Goal: Task Accomplishment & Management: Use online tool/utility

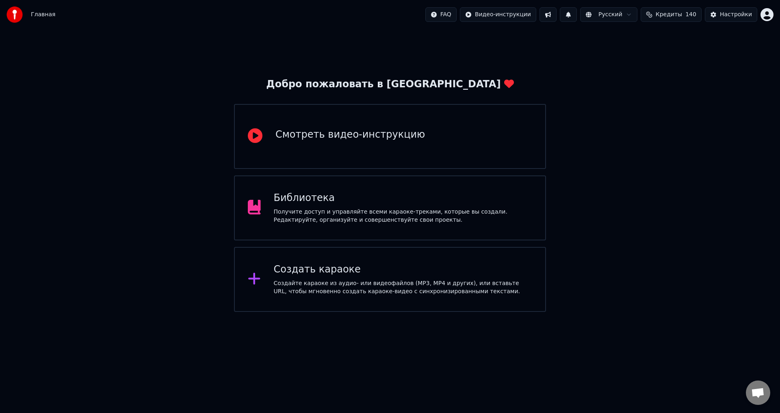
click at [446, 213] on div "Получите доступ и управляйте всеми караоке-треками, которые вы создали. Редакти…" at bounding box center [403, 216] width 259 height 16
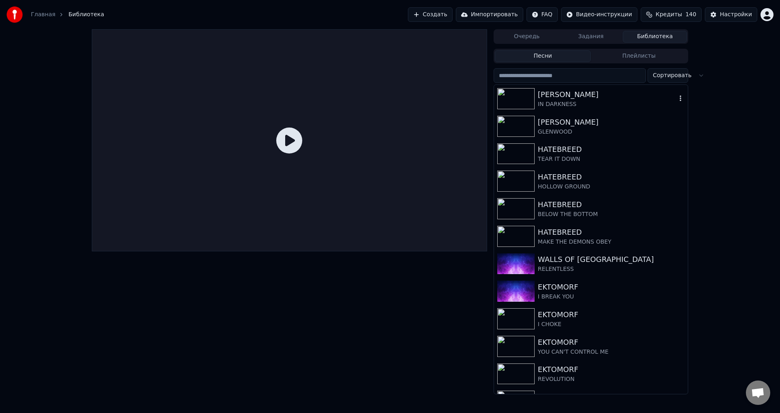
click at [569, 91] on div "[PERSON_NAME]" at bounding box center [607, 94] width 139 height 11
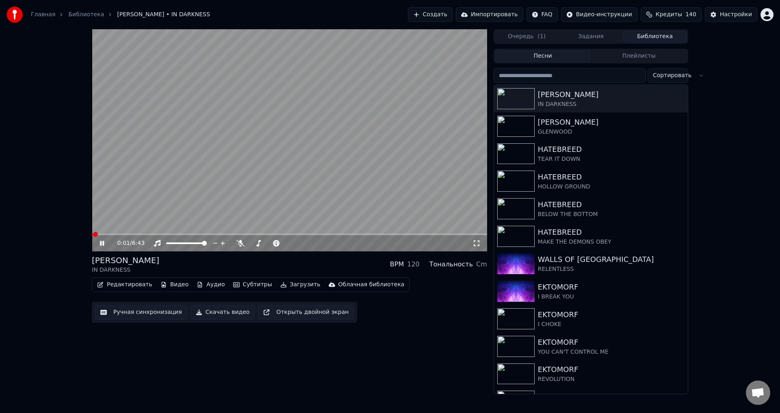
click at [141, 181] on video at bounding box center [289, 140] width 395 height 222
click at [138, 313] on button "Ручная синхронизация" at bounding box center [141, 312] width 92 height 15
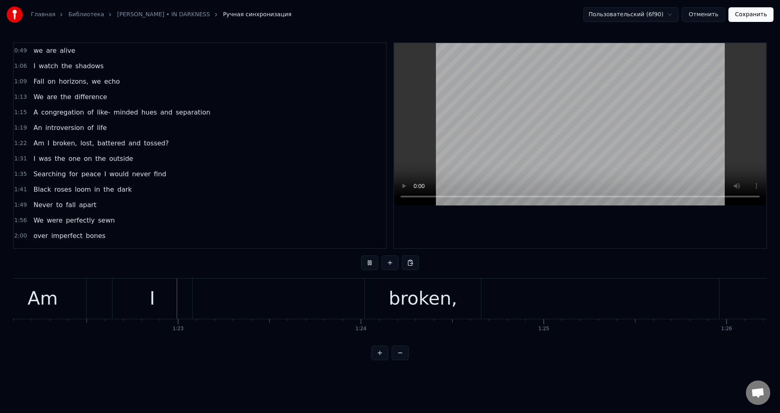
scroll to position [0, 15015]
click at [149, 295] on div "I" at bounding box center [152, 299] width 80 height 40
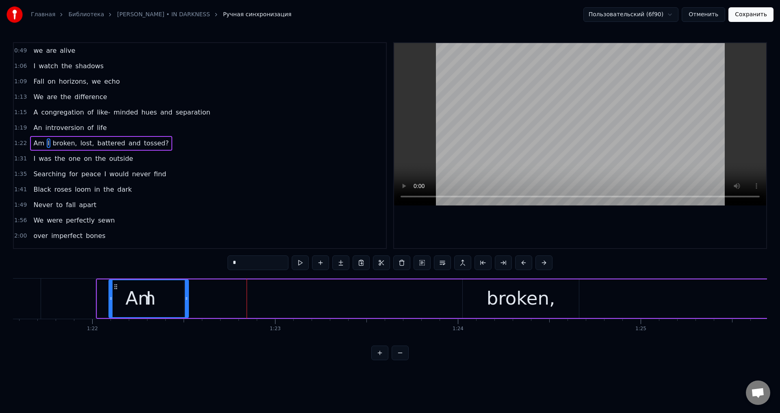
scroll to position [0, 14893]
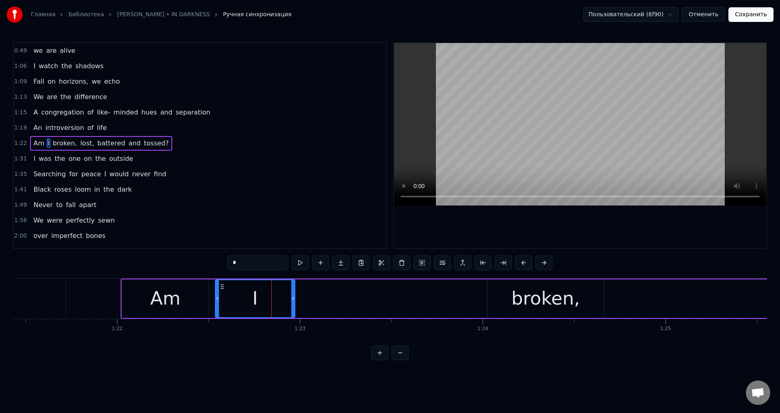
drag, startPoint x: 119, startPoint y: 287, endPoint x: 224, endPoint y: 294, distance: 105.1
click at [224, 294] on div "I" at bounding box center [255, 298] width 79 height 37
click at [543, 373] on html "Главная Библиотека [PERSON_NAME] • IN DARKNESS Ручная синхронизация Пользовател…" at bounding box center [390, 186] width 780 height 373
click at [61, 146] on span "broken," at bounding box center [65, 143] width 26 height 9
type input "*******"
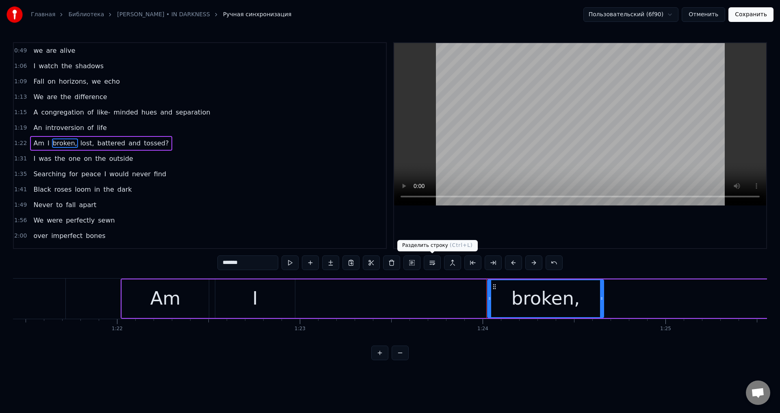
click at [433, 265] on button at bounding box center [432, 263] width 17 height 15
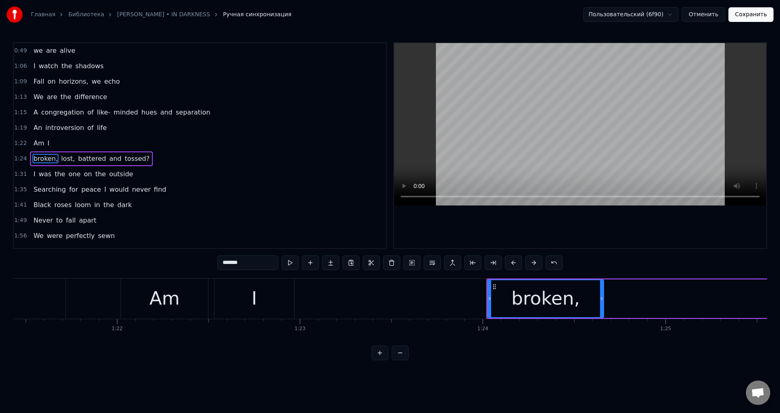
scroll to position [13, 0]
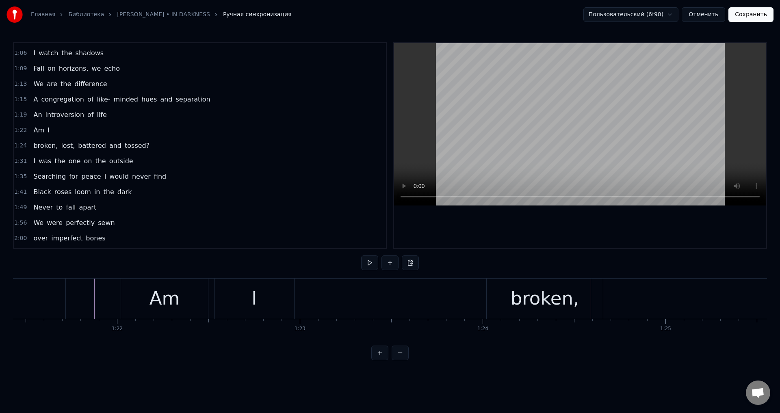
click at [558, 293] on div "lost," at bounding box center [478, 299] width 237 height 40
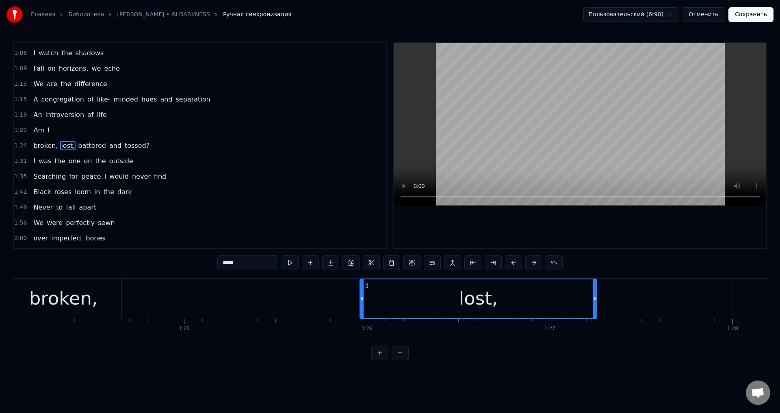
click at [41, 147] on span "broken," at bounding box center [46, 145] width 26 height 9
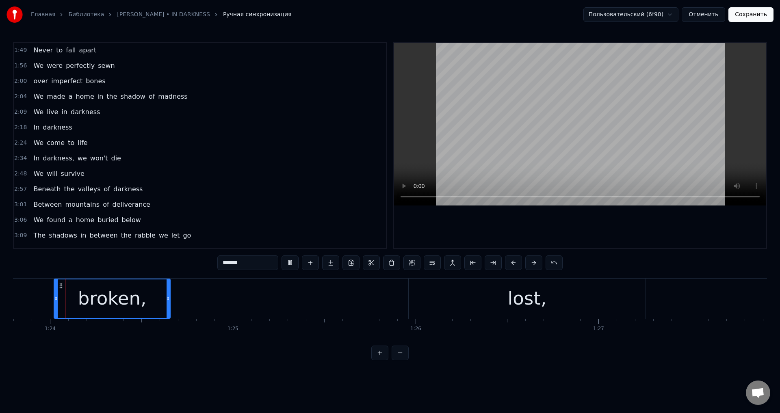
scroll to position [192, 0]
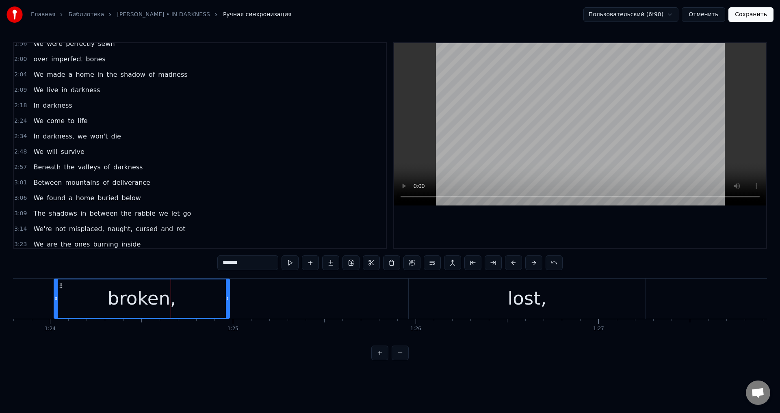
drag, startPoint x: 169, startPoint y: 303, endPoint x: 228, endPoint y: 302, distance: 59.7
click at [228, 302] on div at bounding box center [227, 299] width 3 height 39
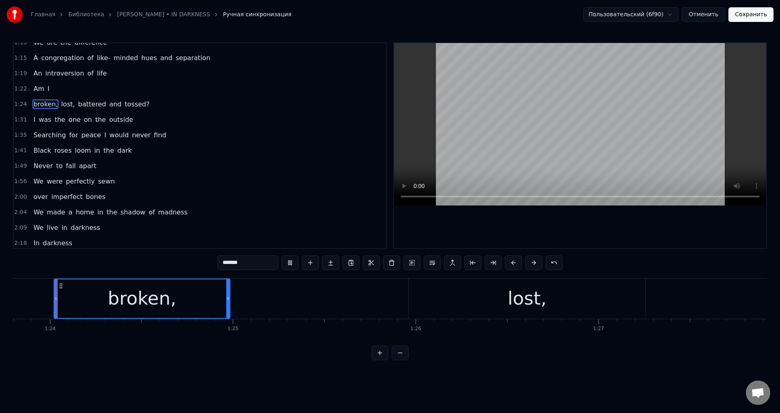
scroll to position [13, 0]
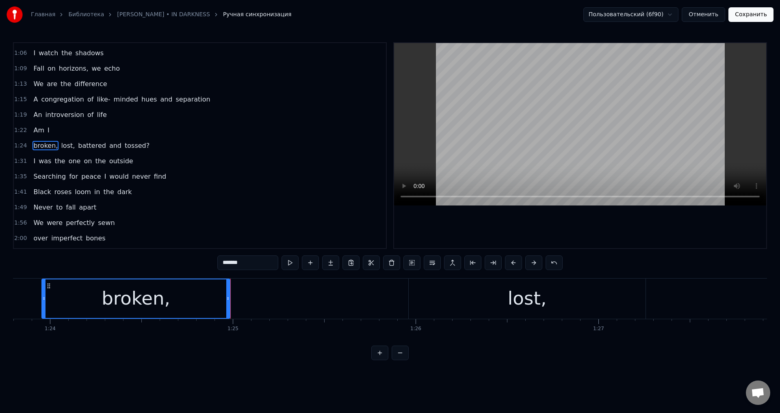
drag, startPoint x: 56, startPoint y: 297, endPoint x: 42, endPoint y: 300, distance: 13.6
click at [42, 300] on icon at bounding box center [43, 298] width 3 height 7
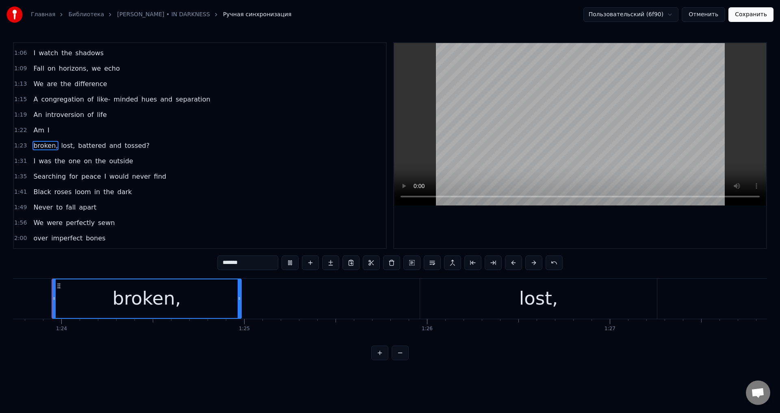
scroll to position [0, 15312]
click at [476, 304] on div "lost," at bounding box center [540, 299] width 237 height 40
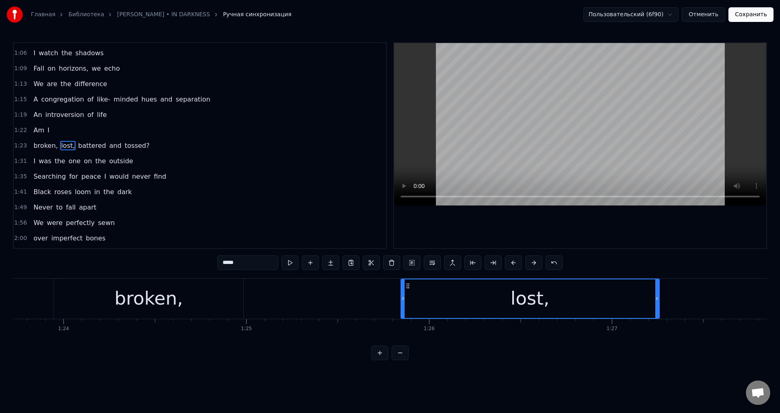
drag, startPoint x: 423, startPoint y: 297, endPoint x: 402, endPoint y: 298, distance: 21.1
click at [402, 298] on icon at bounding box center [403, 298] width 3 height 7
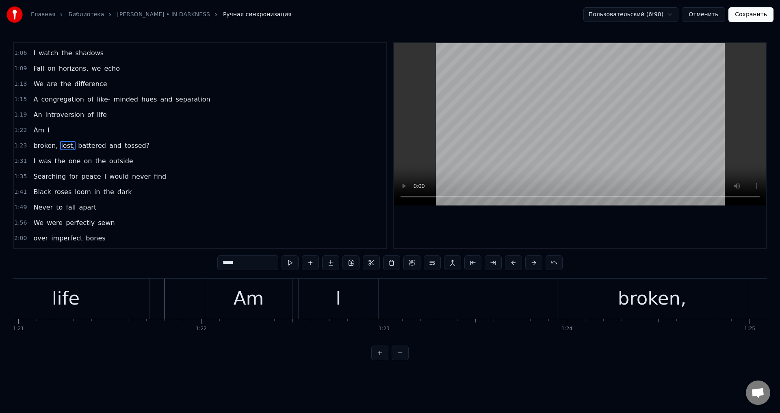
scroll to position [0, 14727]
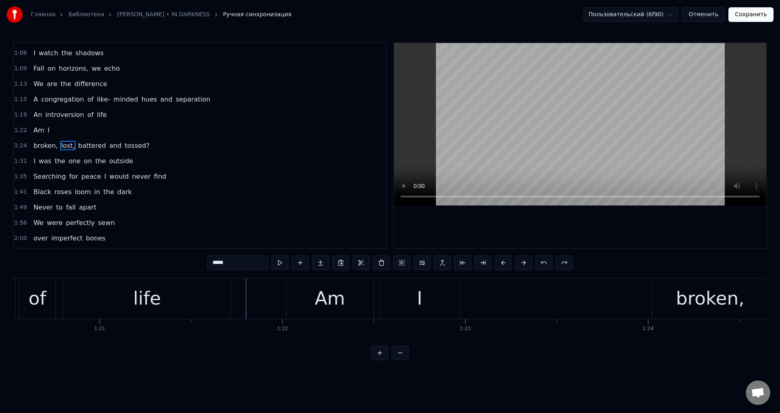
click at [47, 130] on span "I" at bounding box center [49, 130] width 4 height 9
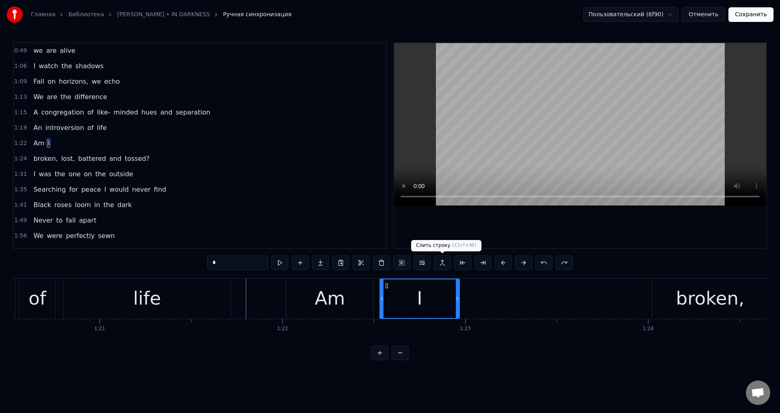
click at [445, 262] on button at bounding box center [442, 263] width 17 height 15
click at [39, 143] on span "Am" at bounding box center [39, 143] width 13 height 9
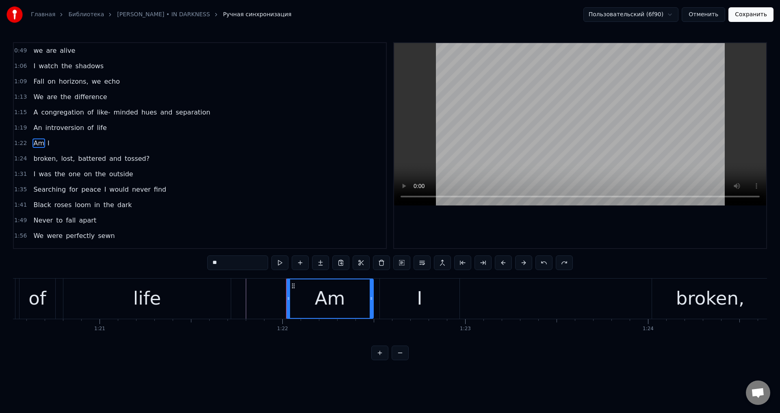
click at [43, 160] on span "broken," at bounding box center [46, 158] width 26 height 9
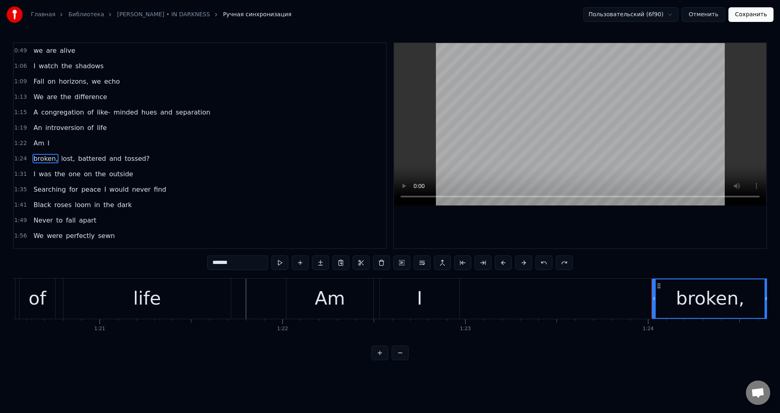
scroll to position [13, 0]
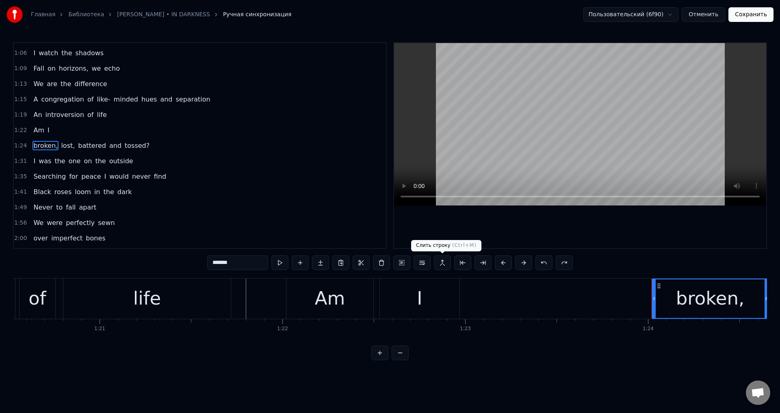
click at [444, 266] on button at bounding box center [442, 263] width 17 height 15
click at [47, 130] on span "I" at bounding box center [49, 130] width 4 height 9
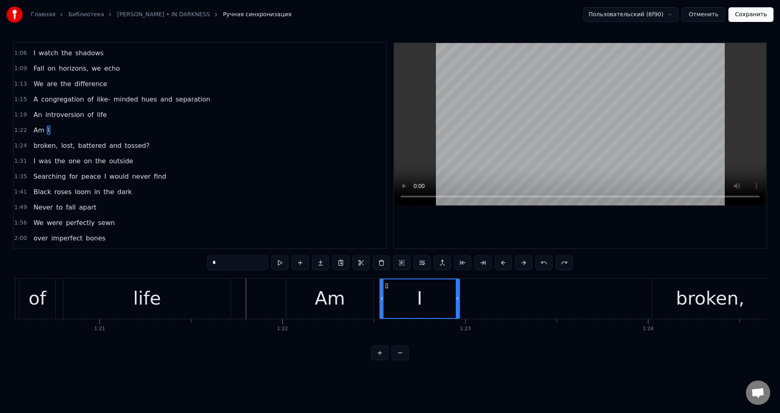
scroll to position [0, 0]
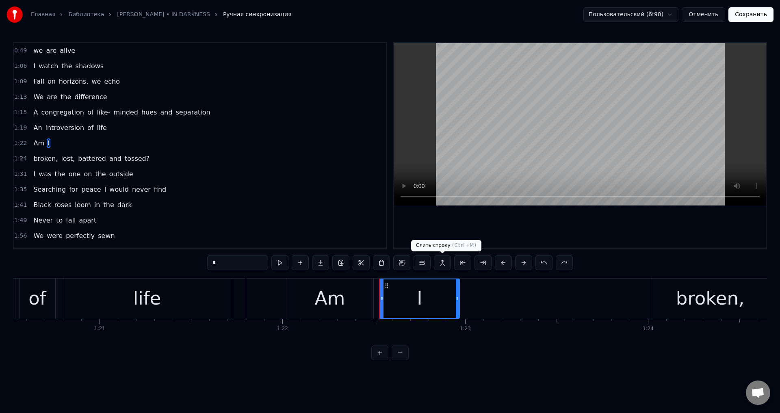
click at [442, 264] on button at bounding box center [442, 263] width 17 height 15
click at [445, 261] on button at bounding box center [442, 263] width 17 height 15
click at [682, 307] on div "broken," at bounding box center [710, 299] width 69 height 28
type input "*******"
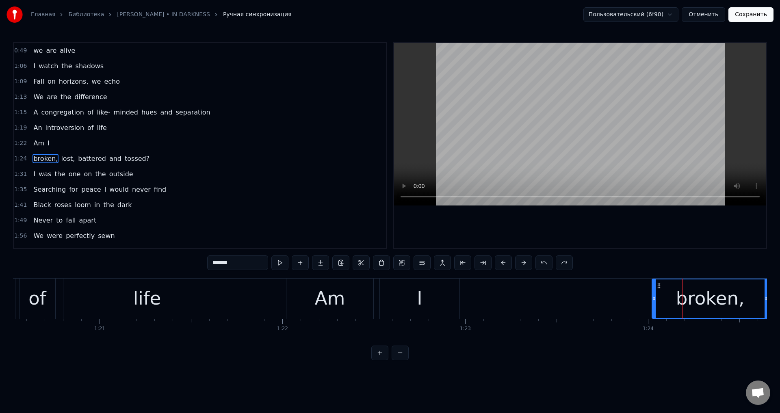
scroll to position [13, 0]
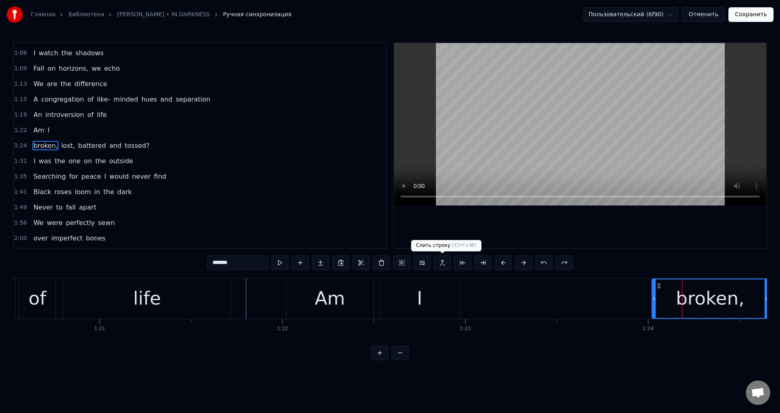
click at [442, 261] on button at bounding box center [442, 263] width 17 height 15
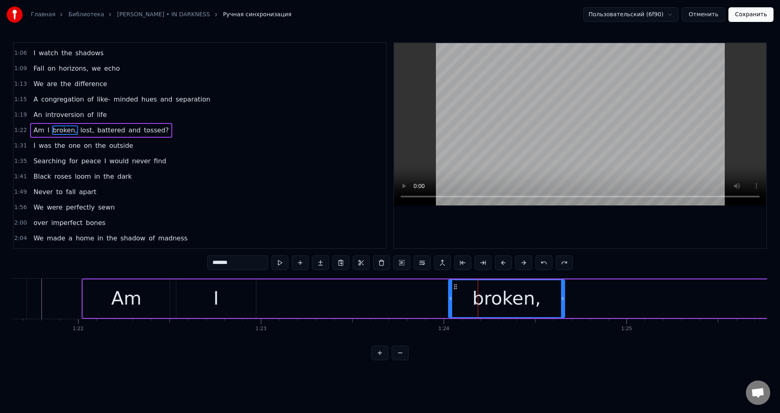
scroll to position [0, 14938]
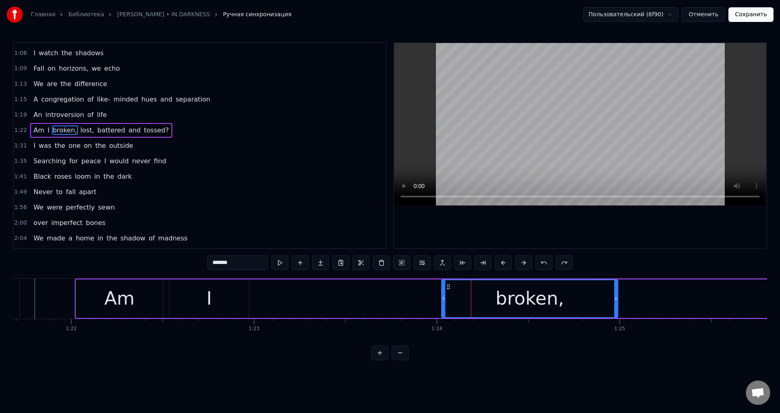
drag, startPoint x: 554, startPoint y: 299, endPoint x: 614, endPoint y: 298, distance: 60.2
click at [614, 298] on icon at bounding box center [615, 298] width 3 height 7
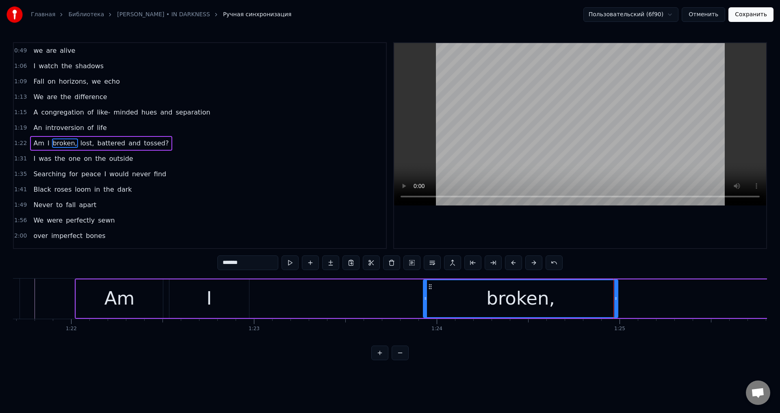
drag, startPoint x: 444, startPoint y: 294, endPoint x: 425, endPoint y: 296, distance: 19.2
click at [425, 296] on div at bounding box center [425, 298] width 3 height 37
click at [768, 342] on div "Главная Библиотека [PERSON_NAME] • IN DARKNESS Ручная синхронизация Пользовател…" at bounding box center [390, 180] width 780 height 360
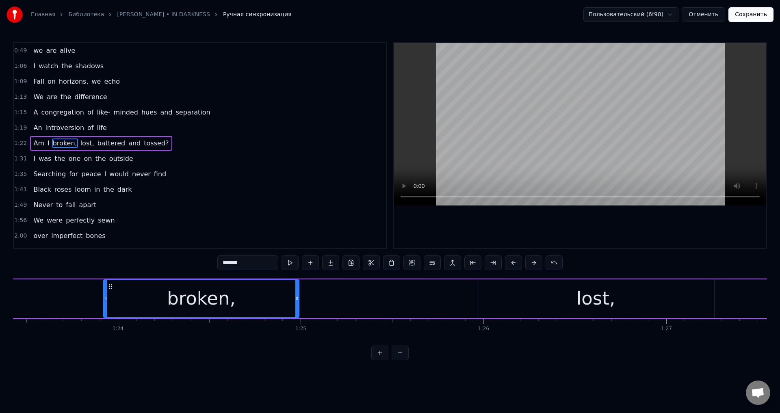
scroll to position [0, 15264]
click at [524, 286] on div "lost," at bounding box center [589, 299] width 237 height 39
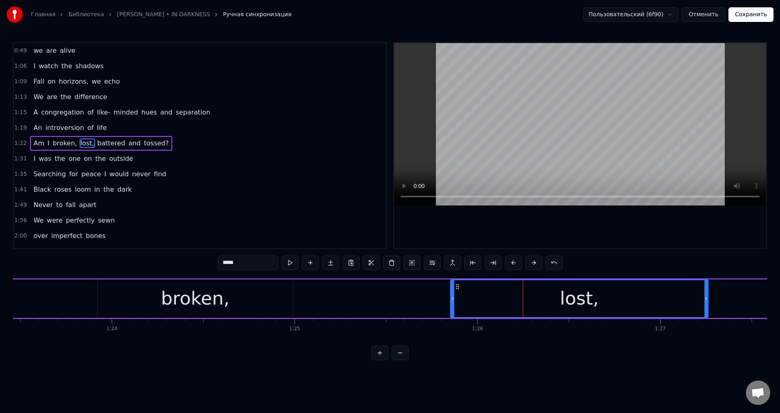
drag, startPoint x: 474, startPoint y: 300, endPoint x: 453, endPoint y: 300, distance: 20.7
click at [453, 300] on icon at bounding box center [452, 298] width 3 height 7
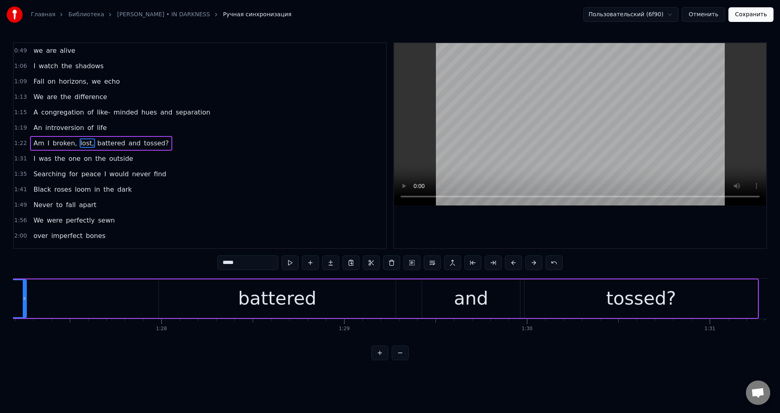
scroll to position [0, 15946]
click at [630, 311] on div "tossed?" at bounding box center [641, 299] width 70 height 28
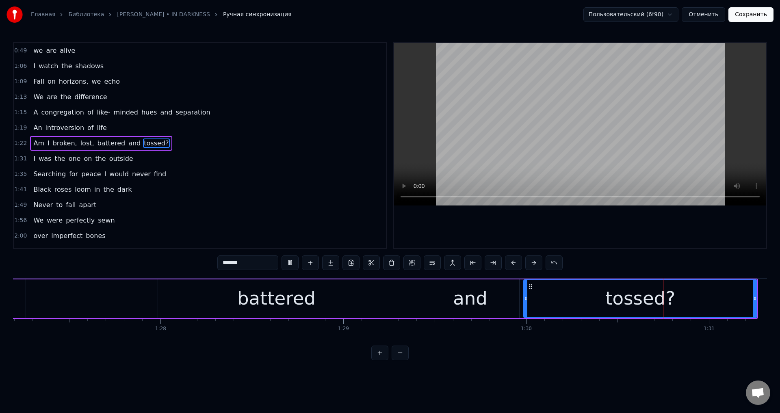
click at [483, 305] on div "and" at bounding box center [470, 299] width 35 height 28
type input "***"
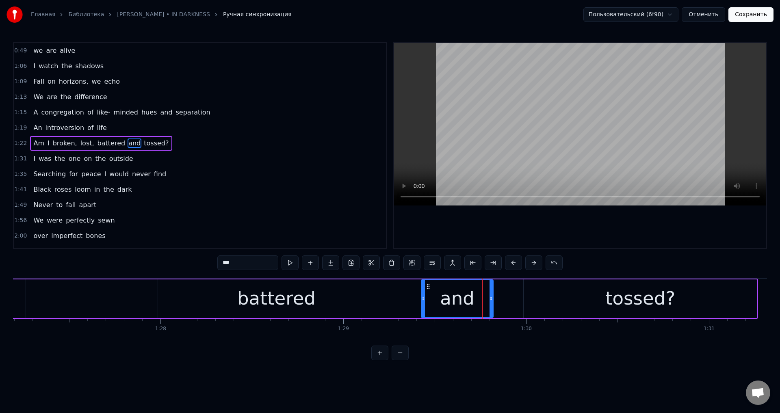
drag, startPoint x: 517, startPoint y: 296, endPoint x: 486, endPoint y: 299, distance: 31.8
click at [490, 299] on icon at bounding box center [491, 298] width 3 height 7
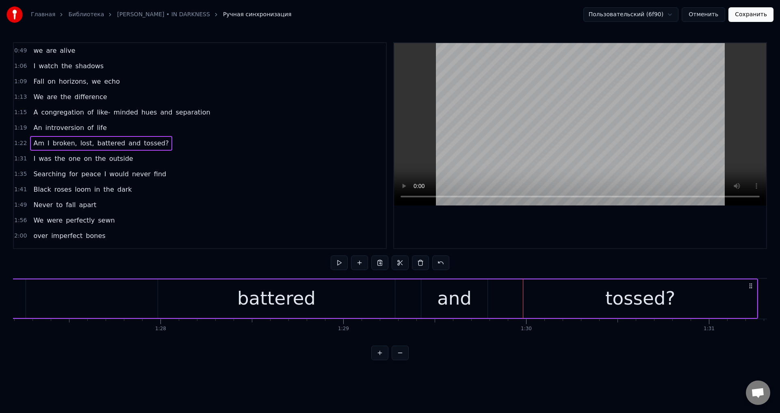
click at [543, 298] on div "tossed?" at bounding box center [640, 299] width 233 height 39
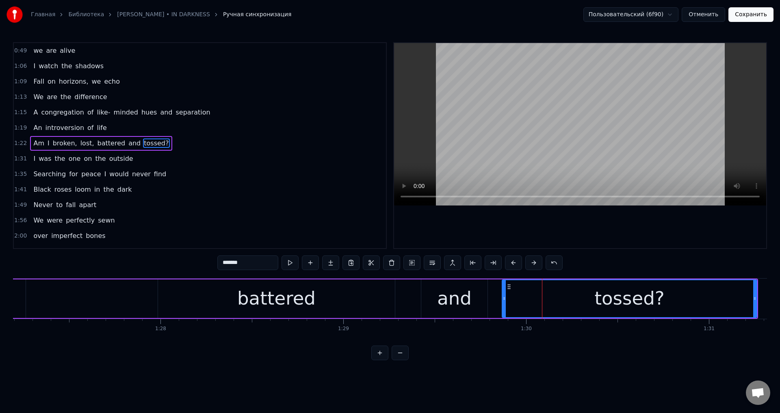
drag, startPoint x: 527, startPoint y: 299, endPoint x: 504, endPoint y: 300, distance: 22.8
click at [504, 300] on icon at bounding box center [504, 298] width 3 height 7
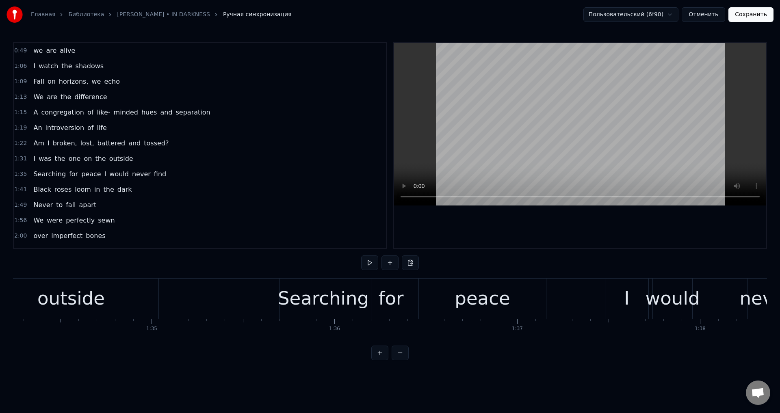
scroll to position [0, 17236]
click at [305, 310] on div "Searching" at bounding box center [323, 299] width 91 height 28
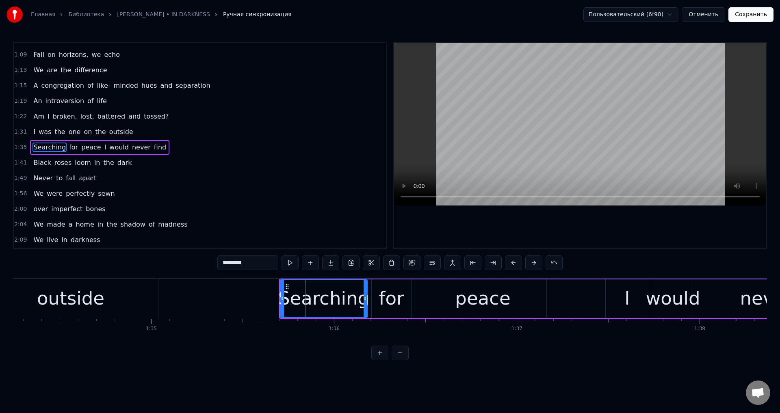
scroll to position [28, 0]
click at [387, 294] on div "for" at bounding box center [391, 299] width 25 height 28
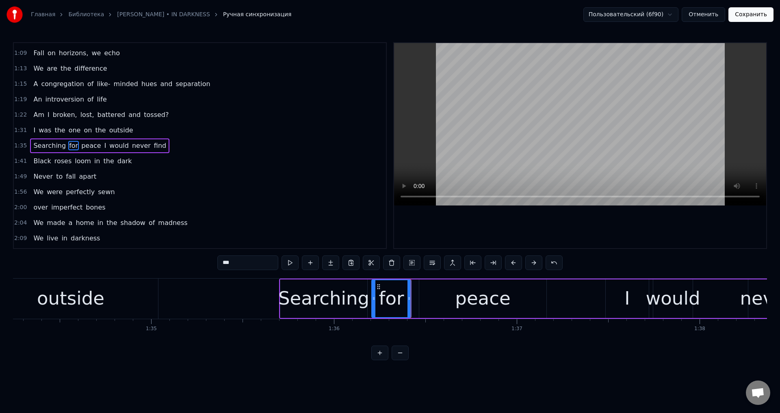
click at [447, 294] on div "peace" at bounding box center [482, 299] width 127 height 39
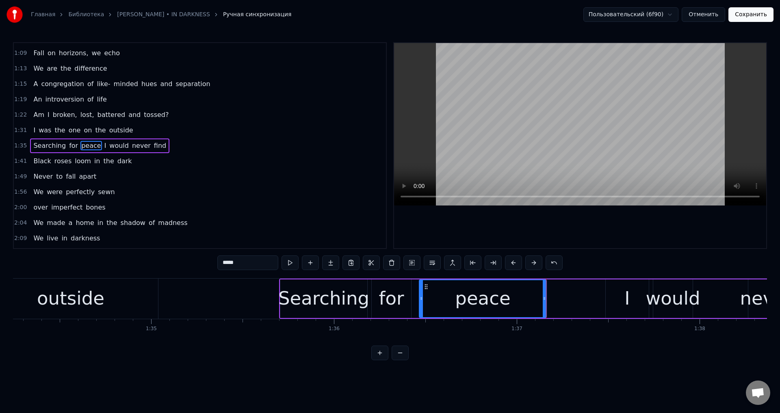
click at [624, 294] on div "I" at bounding box center [627, 299] width 43 height 39
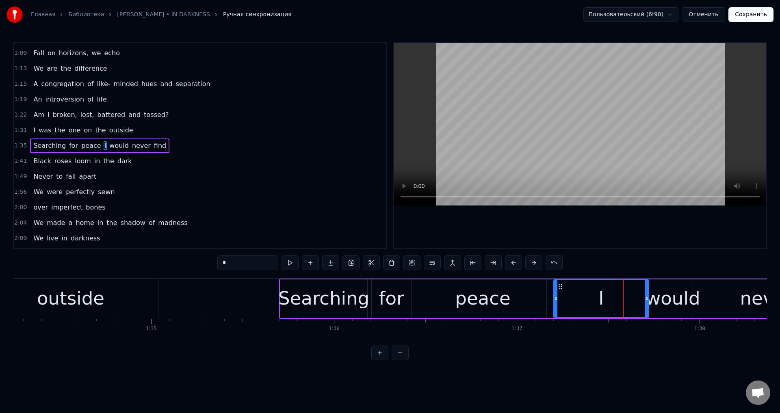
drag, startPoint x: 607, startPoint y: 293, endPoint x: 556, endPoint y: 298, distance: 51.9
click at [556, 298] on div at bounding box center [555, 298] width 3 height 37
drag, startPoint x: 647, startPoint y: 297, endPoint x: 619, endPoint y: 302, distance: 28.1
click at [619, 302] on icon at bounding box center [619, 298] width 3 height 7
click at [664, 293] on div "would" at bounding box center [673, 299] width 54 height 28
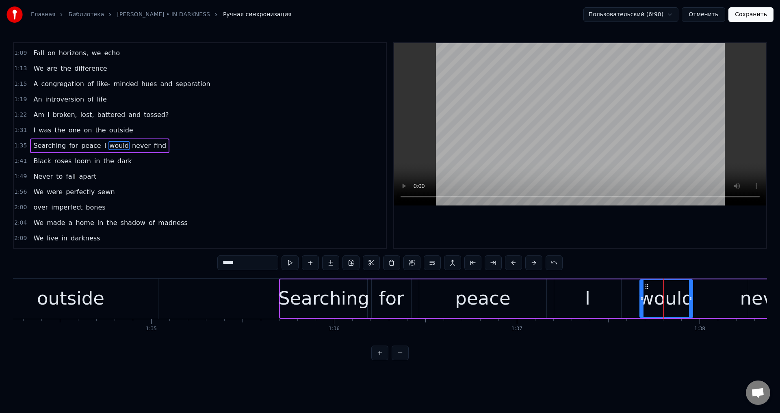
drag, startPoint x: 656, startPoint y: 296, endPoint x: 643, endPoint y: 301, distance: 14.3
click at [643, 301] on icon at bounding box center [642, 298] width 3 height 7
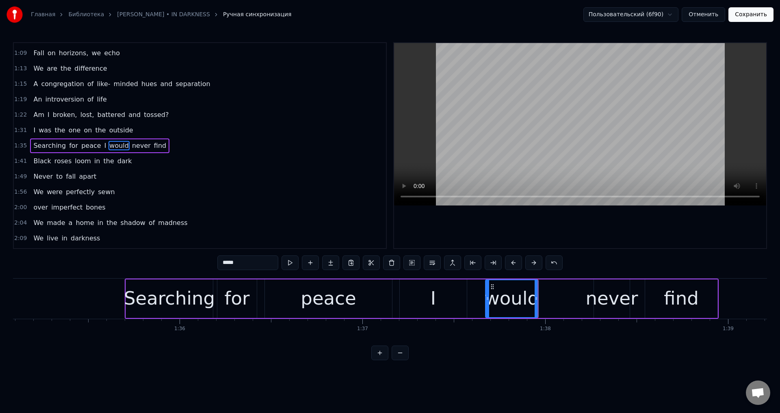
scroll to position [0, 17398]
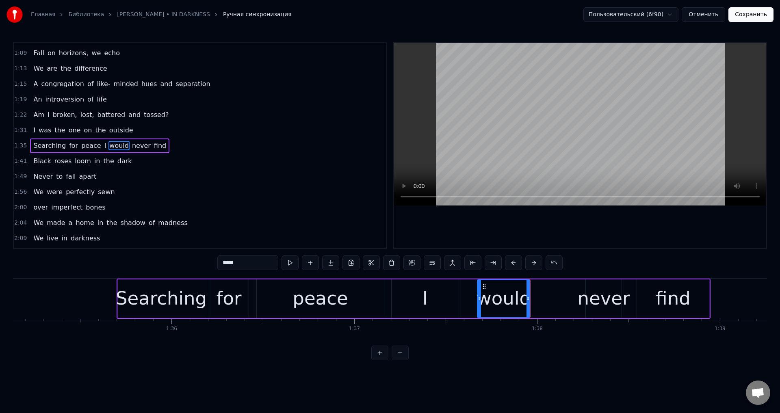
click at [589, 291] on div "never" at bounding box center [604, 299] width 52 height 28
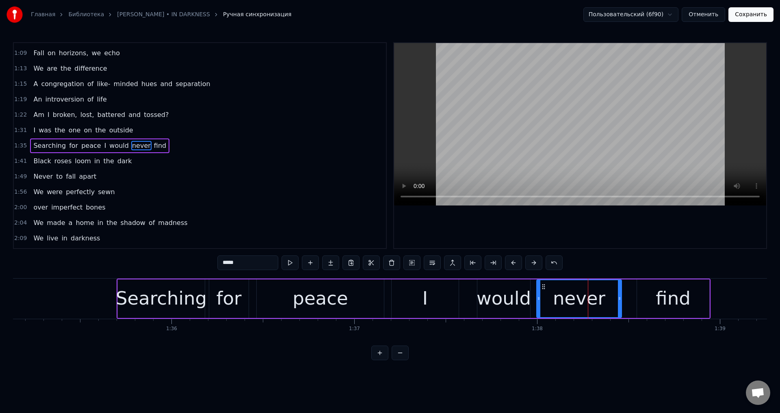
drag, startPoint x: 588, startPoint y: 298, endPoint x: 539, endPoint y: 301, distance: 49.3
click at [539, 301] on icon at bounding box center [538, 298] width 3 height 7
drag, startPoint x: 619, startPoint y: 295, endPoint x: 598, endPoint y: 302, distance: 22.4
click at [598, 302] on div at bounding box center [598, 298] width 3 height 37
drag, startPoint x: 651, startPoint y: 293, endPoint x: 646, endPoint y: 298, distance: 6.9
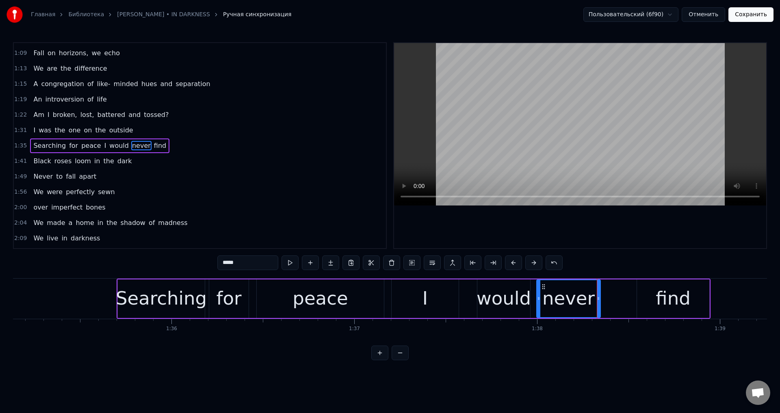
click at [652, 293] on div "find" at bounding box center [673, 299] width 72 height 39
type input "****"
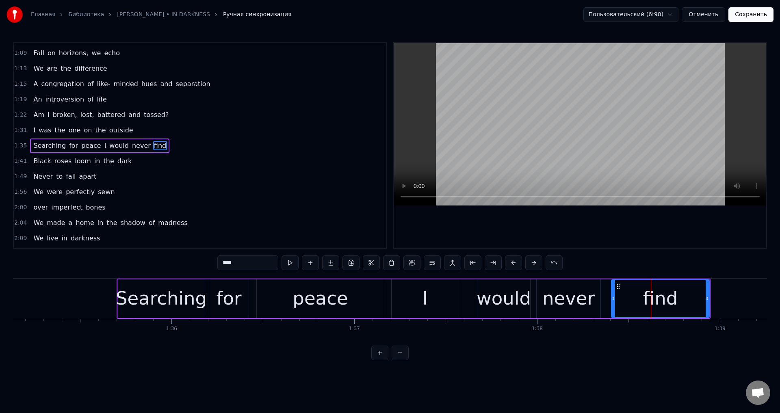
drag, startPoint x: 638, startPoint y: 299, endPoint x: 612, endPoint y: 300, distance: 25.6
click at [612, 300] on icon at bounding box center [613, 298] width 3 height 7
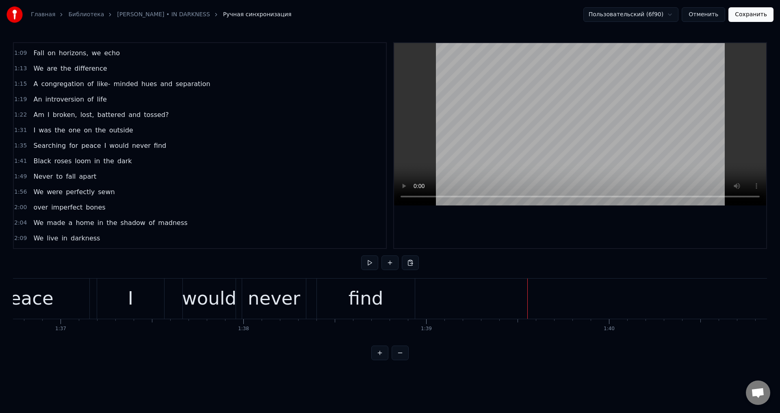
scroll to position [0, 17686]
click at [346, 294] on div "find" at bounding box center [372, 299] width 98 height 40
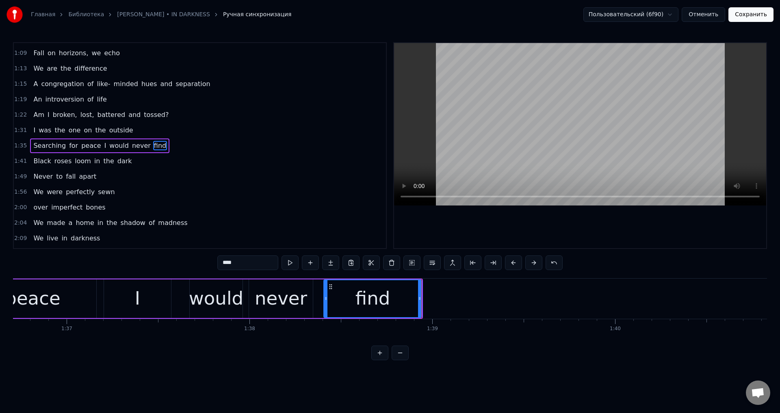
click at [276, 300] on div "never" at bounding box center [281, 299] width 52 height 28
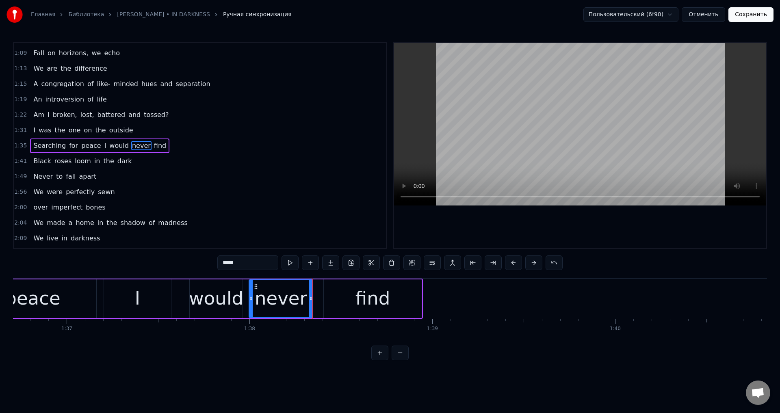
click at [205, 300] on div "would" at bounding box center [216, 299] width 54 height 28
type input "*****"
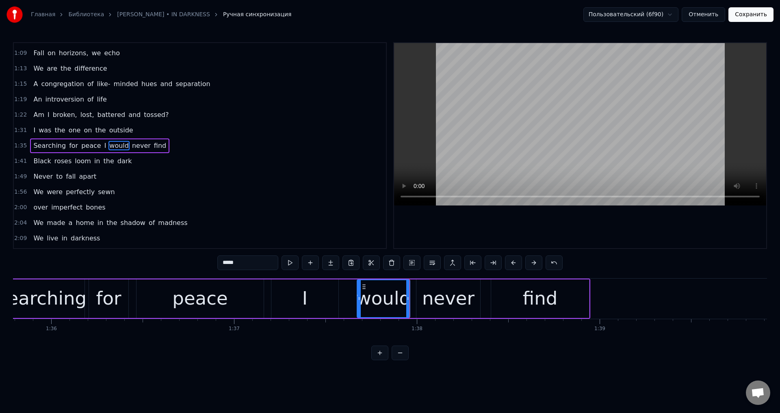
scroll to position [0, 17397]
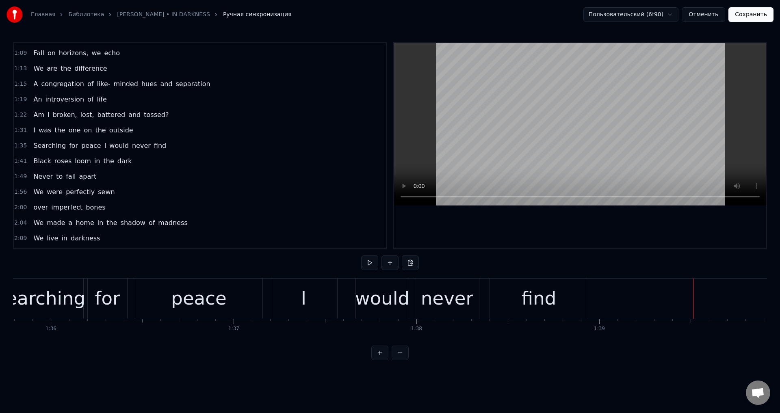
scroll to position [0, 17438]
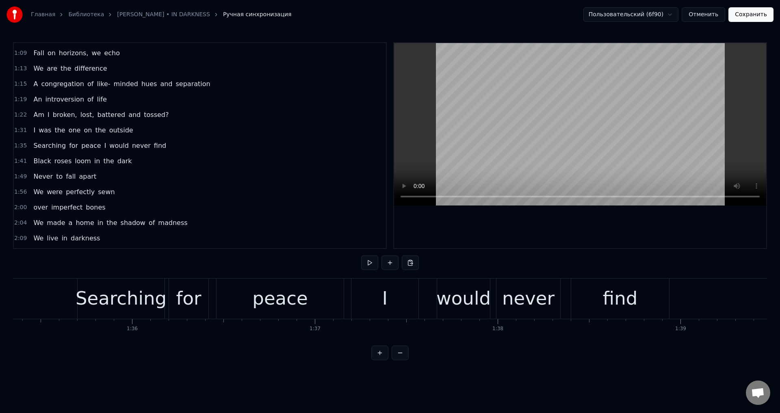
click at [397, 290] on div "I" at bounding box center [385, 299] width 67 height 40
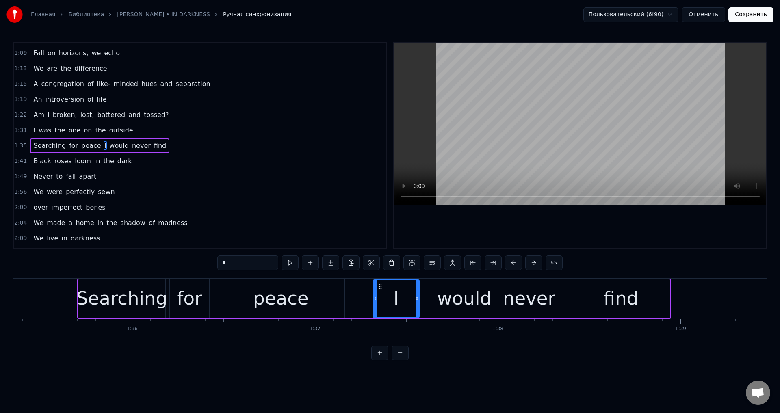
drag, startPoint x: 353, startPoint y: 297, endPoint x: 374, endPoint y: 298, distance: 21.1
click at [374, 298] on icon at bounding box center [375, 298] width 3 height 7
click at [293, 297] on div "peace" at bounding box center [280, 299] width 55 height 28
type input "*****"
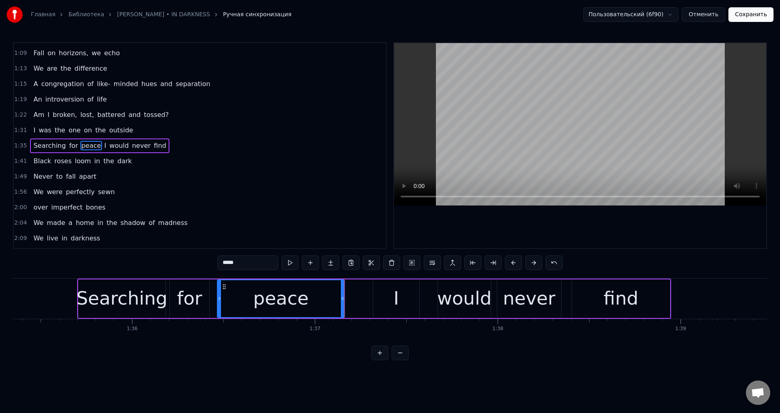
click at [372, 297] on div "Searching for peace I would never find" at bounding box center [374, 299] width 594 height 40
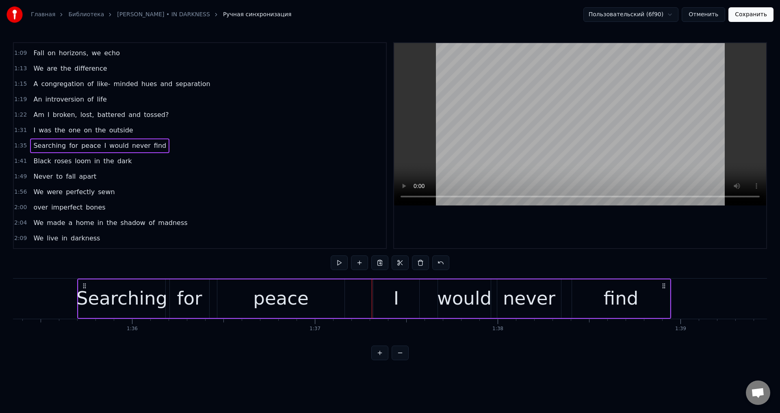
click at [389, 297] on div "I" at bounding box center [396, 299] width 46 height 39
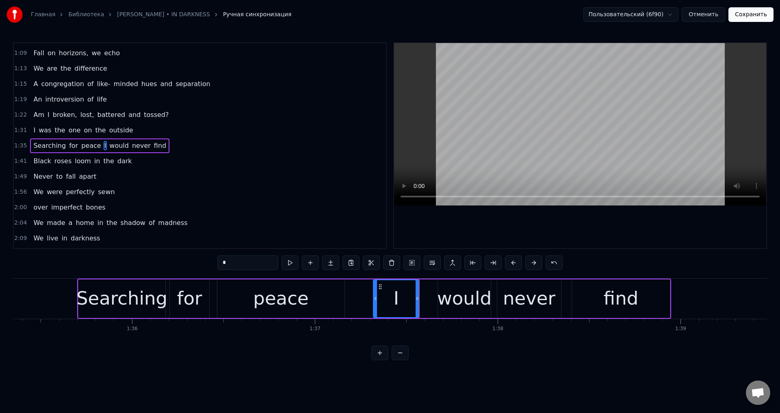
click at [448, 297] on div "would" at bounding box center [464, 299] width 54 height 28
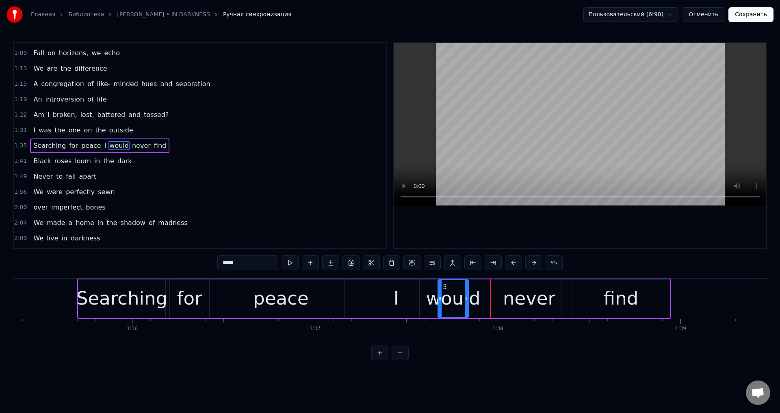
drag, startPoint x: 488, startPoint y: 298, endPoint x: 465, endPoint y: 304, distance: 23.1
click at [465, 304] on div at bounding box center [466, 298] width 3 height 37
drag, startPoint x: 439, startPoint y: 297, endPoint x: 430, endPoint y: 300, distance: 10.0
click at [430, 300] on icon at bounding box center [430, 298] width 3 height 7
click at [432, 300] on div "would" at bounding box center [448, 299] width 54 height 28
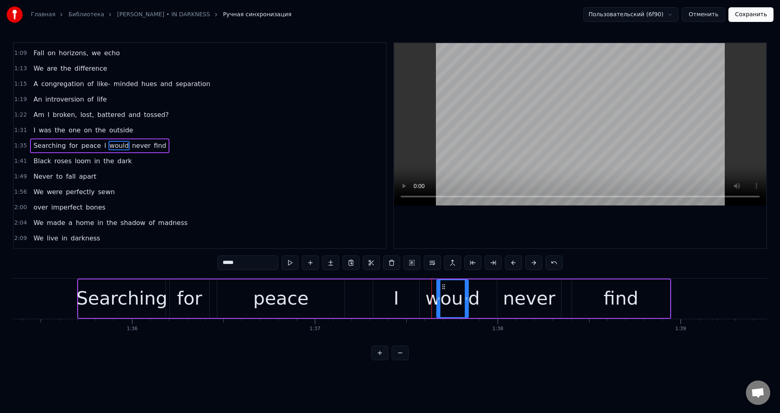
drag, startPoint x: 431, startPoint y: 300, endPoint x: 439, endPoint y: 302, distance: 8.8
click at [439, 302] on icon at bounding box center [438, 298] width 3 height 7
click at [504, 296] on div "never" at bounding box center [529, 299] width 64 height 39
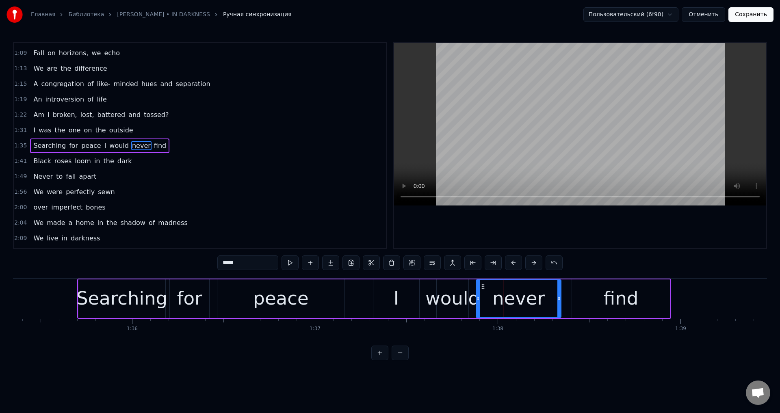
drag, startPoint x: 498, startPoint y: 299, endPoint x: 476, endPoint y: 302, distance: 21.8
click at [477, 302] on div at bounding box center [478, 298] width 3 height 37
drag, startPoint x: 558, startPoint y: 300, endPoint x: 553, endPoint y: 302, distance: 5.5
click at [553, 302] on icon at bounding box center [553, 298] width 3 height 7
drag, startPoint x: 553, startPoint y: 302, endPoint x: 525, endPoint y: 304, distance: 28.2
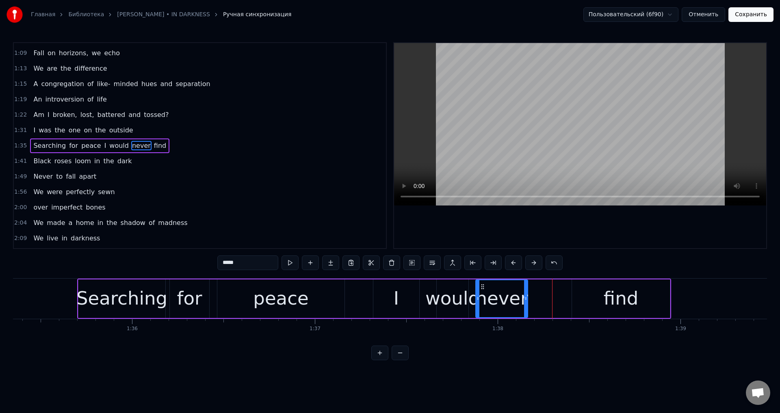
click at [525, 304] on div at bounding box center [525, 298] width 3 height 37
click at [579, 301] on div "find" at bounding box center [621, 299] width 98 height 39
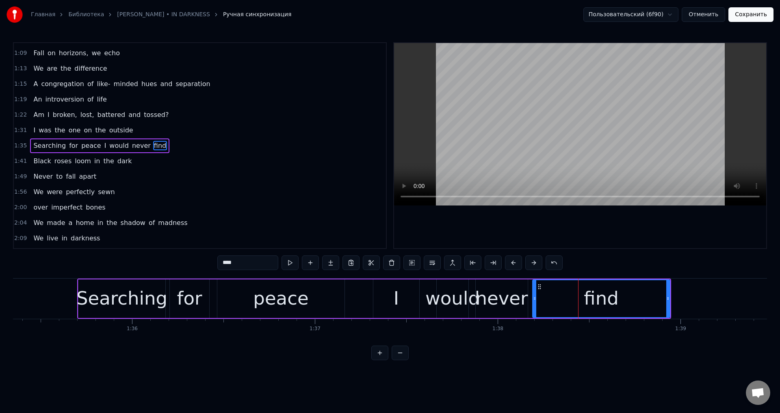
drag, startPoint x: 573, startPoint y: 298, endPoint x: 533, endPoint y: 301, distance: 39.5
click at [533, 301] on icon at bounding box center [534, 298] width 3 height 7
drag, startPoint x: 535, startPoint y: 301, endPoint x: 572, endPoint y: 304, distance: 36.7
click at [572, 304] on div at bounding box center [571, 298] width 3 height 37
click at [514, 300] on div "never" at bounding box center [502, 299] width 52 height 28
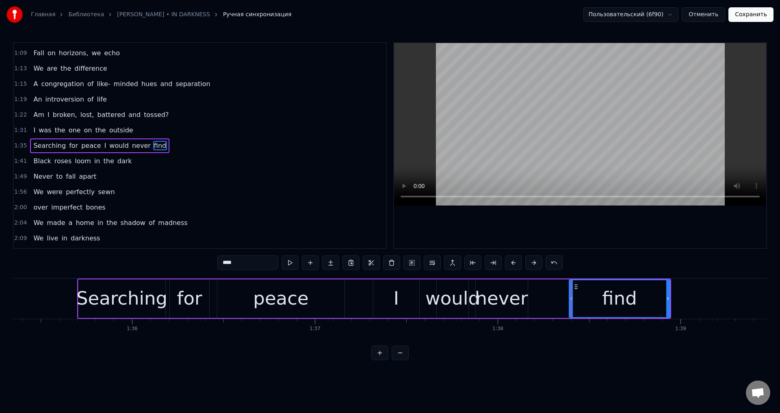
type input "*****"
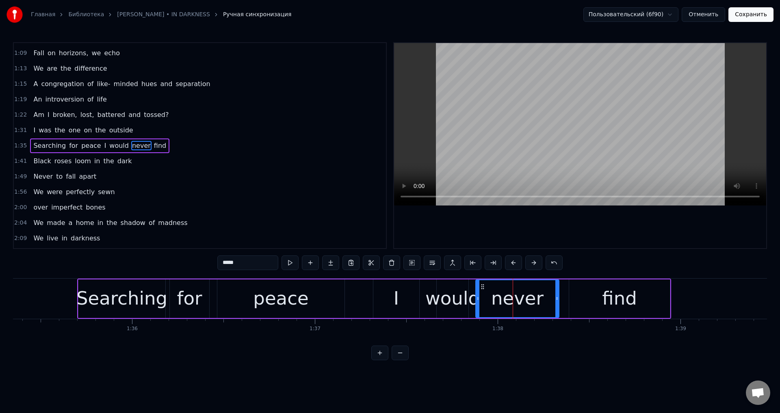
drag, startPoint x: 526, startPoint y: 300, endPoint x: 557, endPoint y: 303, distance: 31.5
click at [557, 303] on div at bounding box center [557, 298] width 3 height 37
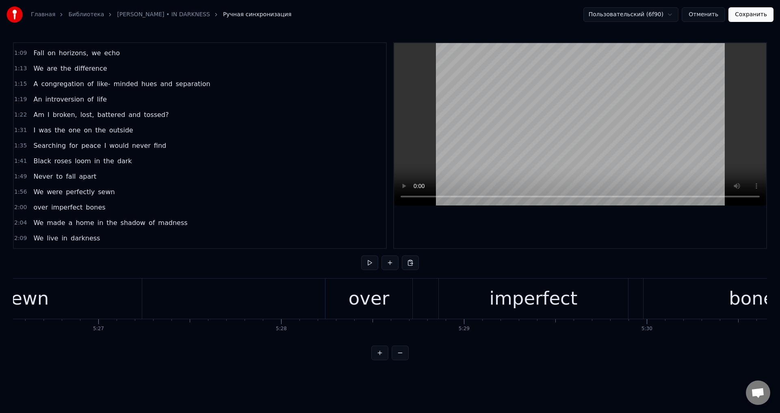
scroll to position [0, 59637]
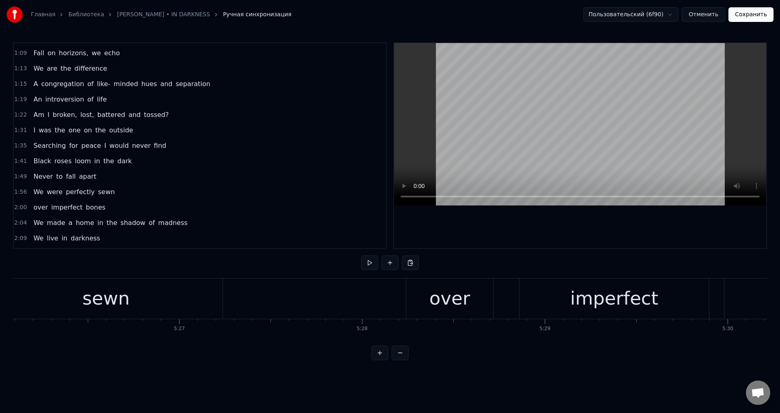
click at [452, 294] on div "over" at bounding box center [450, 299] width 41 height 28
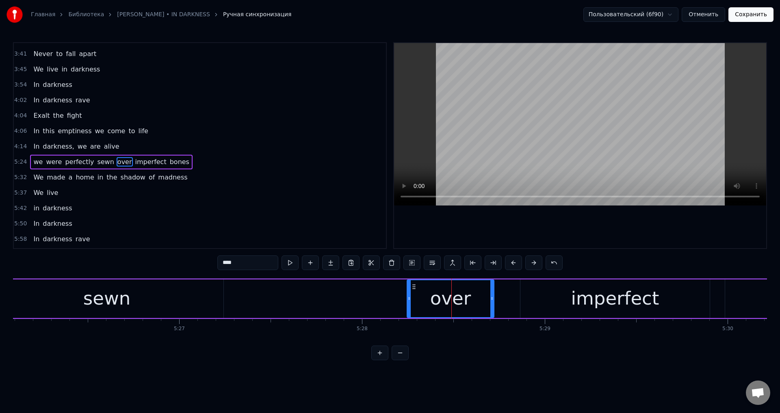
scroll to position [430, 0]
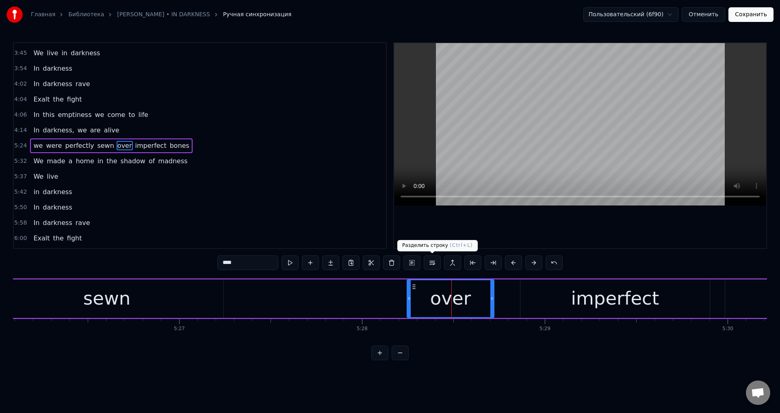
click at [437, 262] on button at bounding box center [432, 263] width 17 height 15
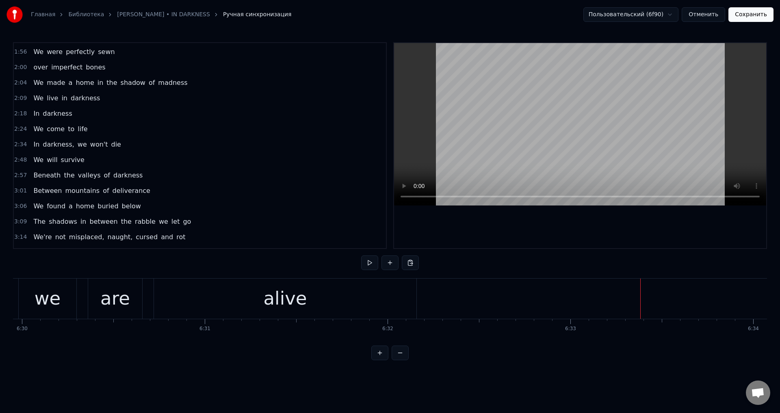
scroll to position [161, 0]
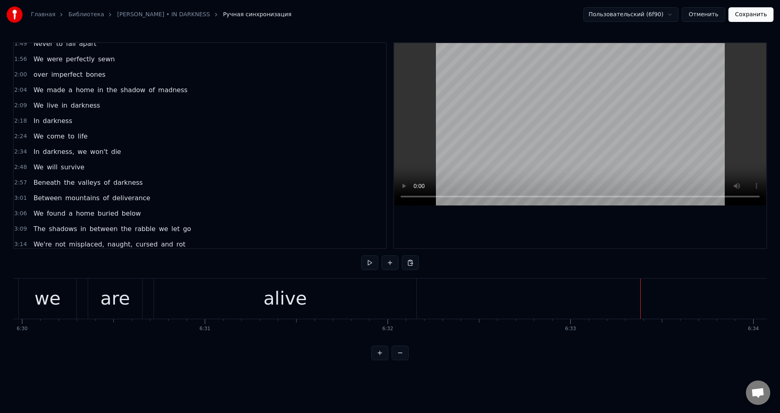
click at [37, 59] on span "We" at bounding box center [39, 58] width 12 height 9
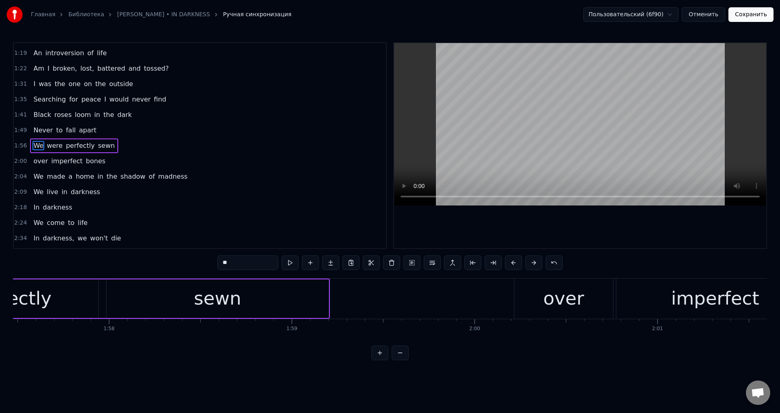
scroll to position [0, 21265]
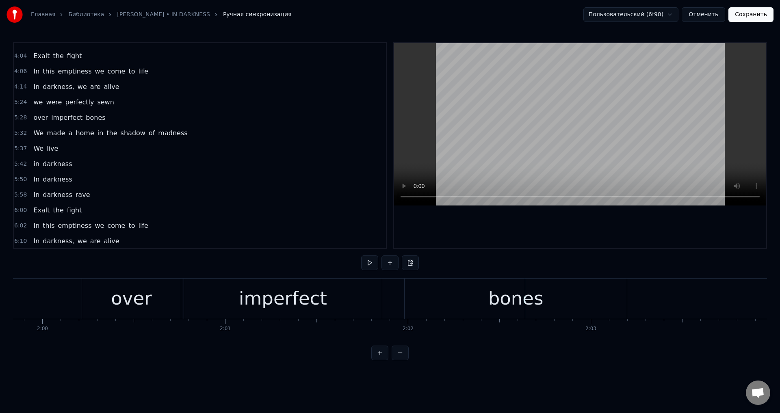
scroll to position [505, 0]
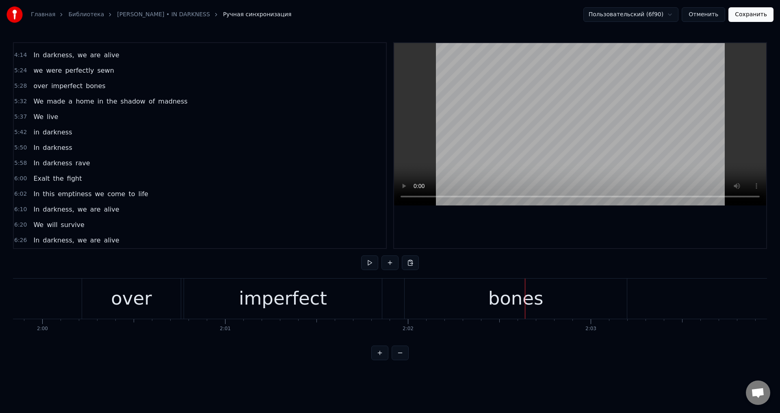
click at [747, 23] on div "Главная Библиотека [PERSON_NAME] • IN DARKNESS Ручная синхронизация Пользовател…" at bounding box center [390, 14] width 780 height 29
click at [745, 16] on button "Сохранить" at bounding box center [751, 14] width 45 height 15
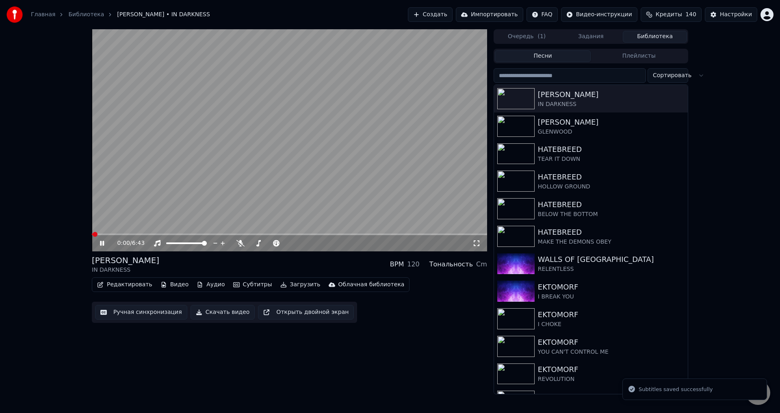
click at [222, 145] on video at bounding box center [289, 140] width 395 height 222
click at [115, 283] on button "Редактировать" at bounding box center [125, 284] width 62 height 11
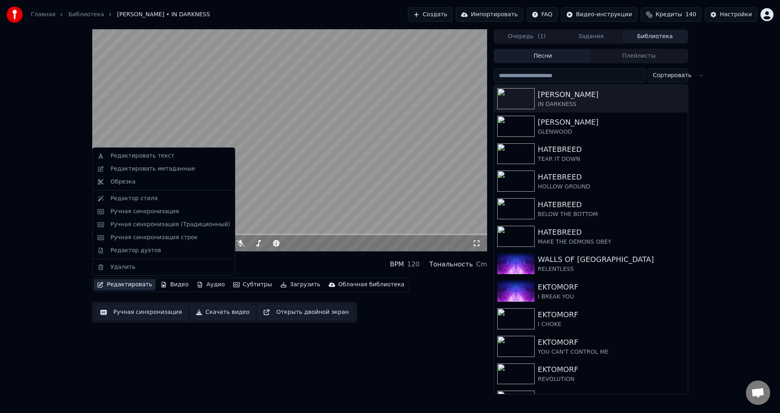
click at [61, 282] on div "0:00 / 6:43 [PERSON_NAME] IN DARKNESS BPM 120 Тональность Cm Редактировать Виде…" at bounding box center [390, 211] width 780 height 365
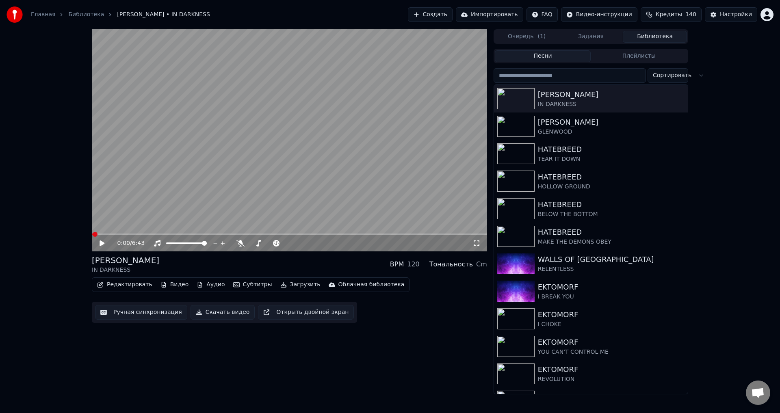
click at [101, 242] on icon at bounding box center [102, 244] width 5 height 6
click at [100, 242] on icon at bounding box center [102, 243] width 4 height 5
click at [68, 263] on div "0:02 / 6:43 [PERSON_NAME] IN DARKNESS BPM 120 Тональность Cm Редактировать Виде…" at bounding box center [390, 211] width 780 height 365
click at [206, 234] on span at bounding box center [289, 235] width 395 height 2
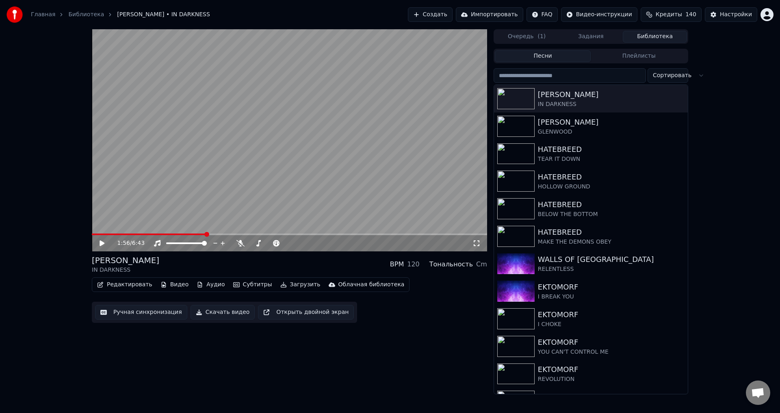
click at [124, 287] on button "Редактировать" at bounding box center [125, 284] width 62 height 11
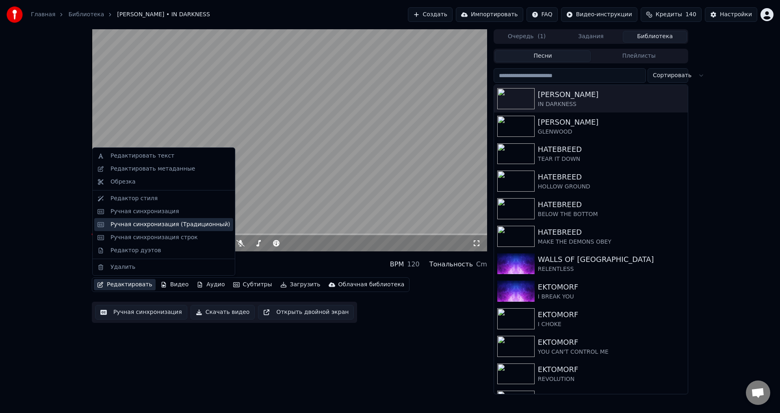
click at [154, 227] on div "Ручная синхронизация (Традиционный)" at bounding box center [170, 225] width 119 height 8
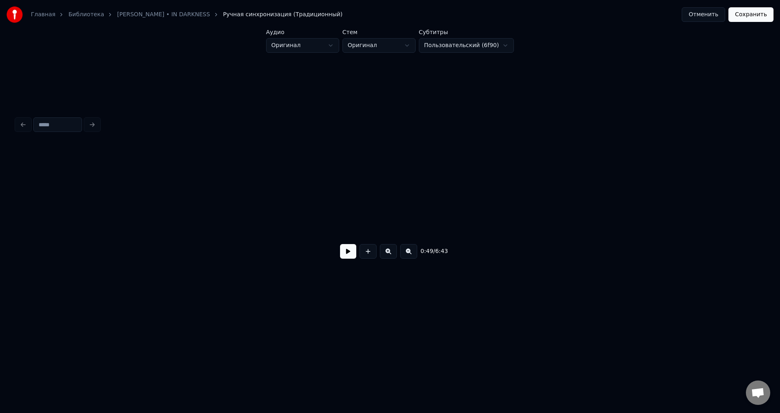
click at [349, 256] on button at bounding box center [348, 251] width 16 height 15
click at [348, 256] on button at bounding box center [348, 251] width 16 height 15
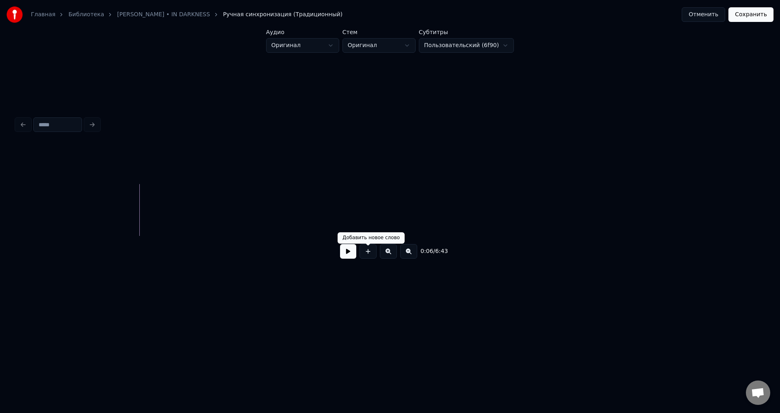
click at [373, 258] on button at bounding box center [368, 251] width 17 height 15
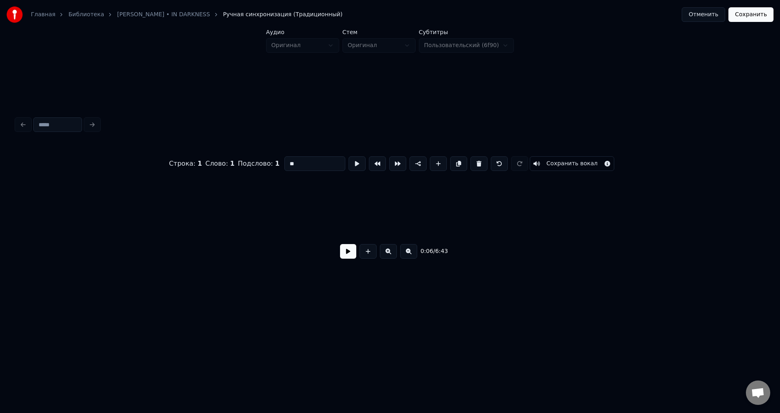
scroll to position [0, 91]
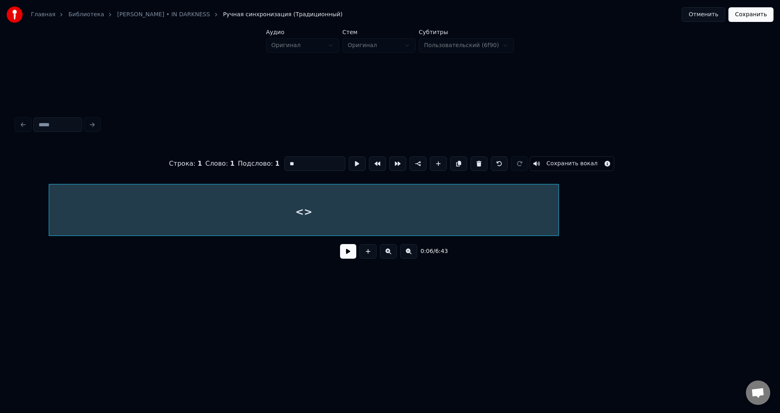
click at [557, 202] on div at bounding box center [557, 210] width 2 height 51
drag, startPoint x: 308, startPoint y: 162, endPoint x: 279, endPoint y: 162, distance: 28.9
click at [279, 162] on div "Строка : 1 Слово : 1 Подслово : 1 ** Сохранить вокал" at bounding box center [390, 163] width 748 height 41
click at [268, 306] on div "Строка : 1 Слово : 1 Подслово : 1 Сохранить вокал 0:06 / 6:43" at bounding box center [390, 190] width 754 height 248
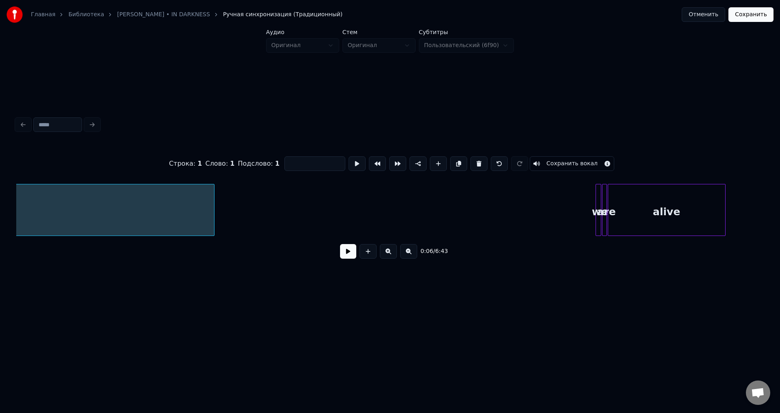
scroll to position [0, 458]
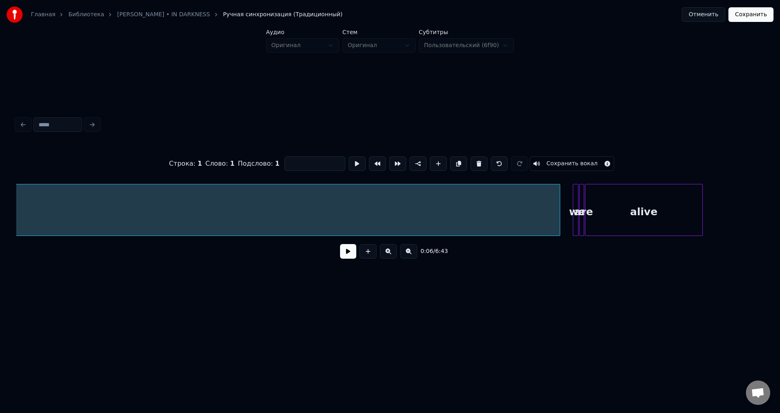
click at [559, 204] on div at bounding box center [559, 210] width 2 height 51
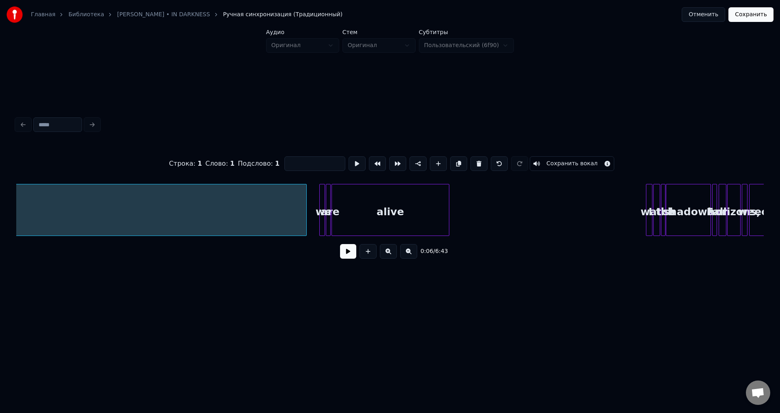
scroll to position [0, 717]
click at [391, 257] on button at bounding box center [388, 251] width 17 height 15
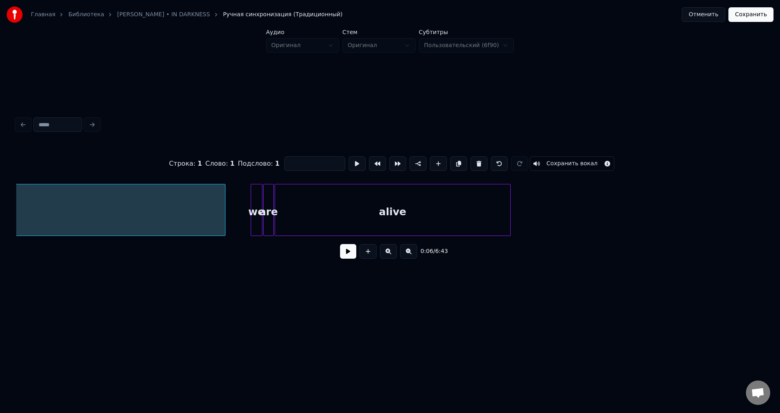
scroll to position [0, 1759]
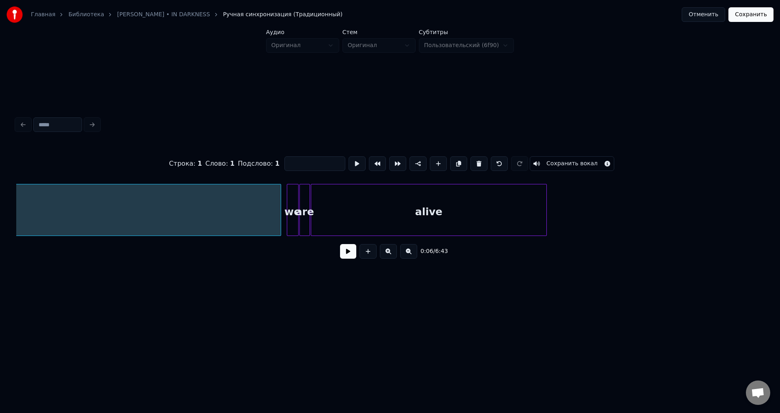
click at [280, 204] on div at bounding box center [279, 210] width 2 height 51
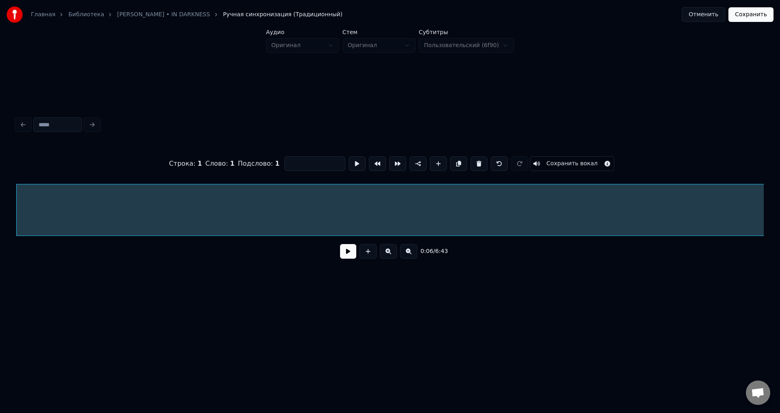
click at [204, 276] on div "Строка : 1 Слово : 1 Подслово : 1 Сохранить вокал 0:06 / 6:43" at bounding box center [390, 190] width 754 height 248
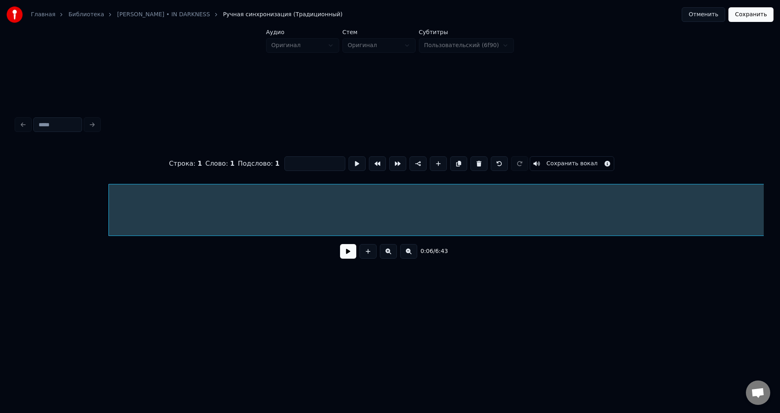
scroll to position [0, 127]
click at [577, 160] on button "Сохранить вокал" at bounding box center [572, 163] width 85 height 15
click at [748, 15] on button "Сохранить" at bounding box center [751, 14] width 45 height 15
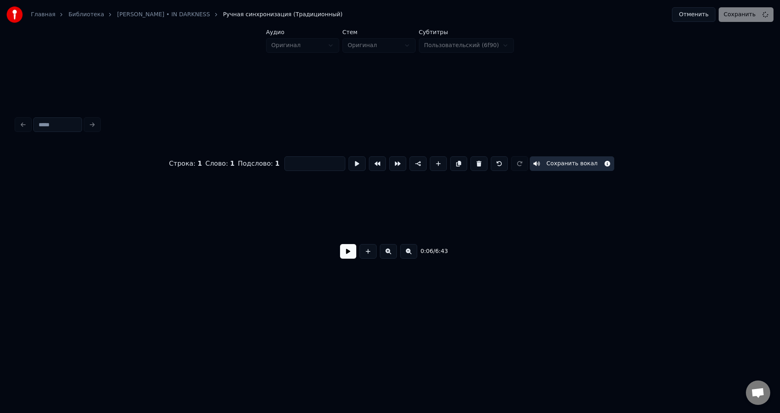
scroll to position [0, 2029]
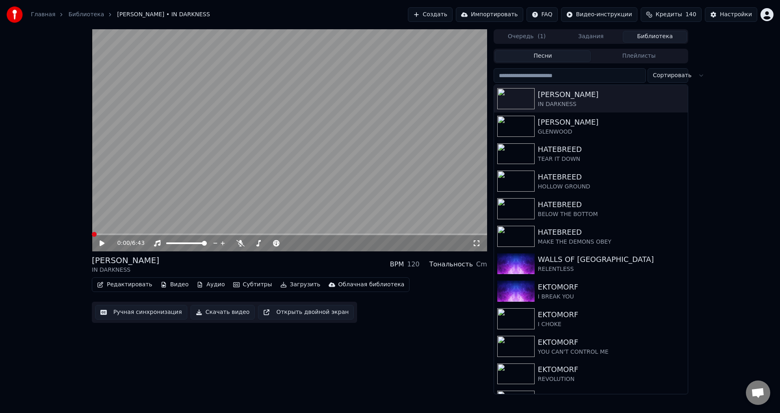
click at [98, 243] on icon at bounding box center [107, 243] width 19 height 7
click at [101, 243] on icon at bounding box center [102, 243] width 4 height 5
click at [127, 309] on button "Ручная синхронизация" at bounding box center [141, 312] width 92 height 15
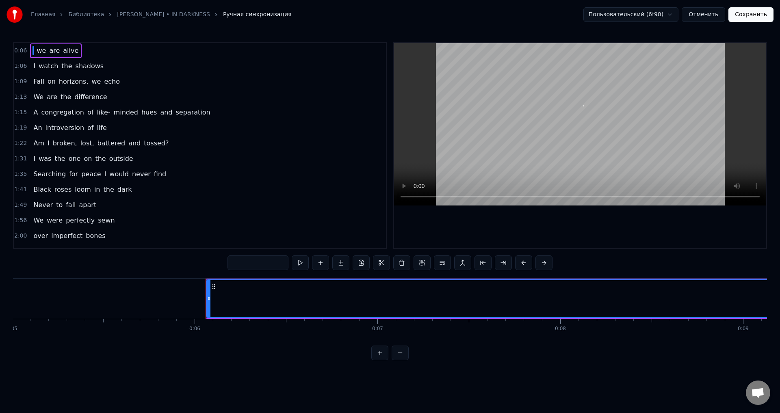
scroll to position [0, 1068]
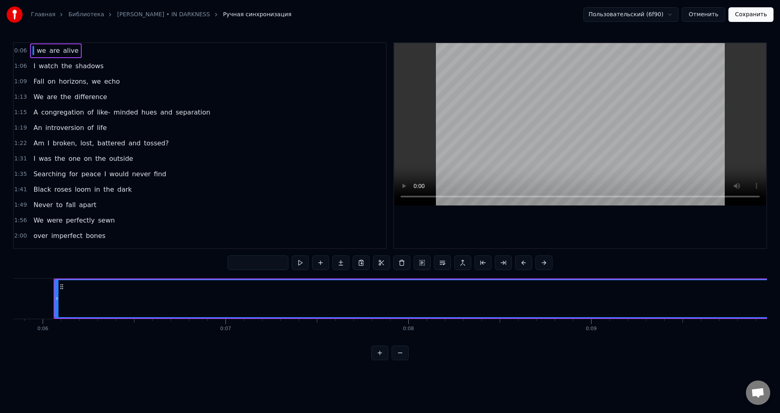
click at [708, 15] on button "Отменить" at bounding box center [703, 14] width 43 height 15
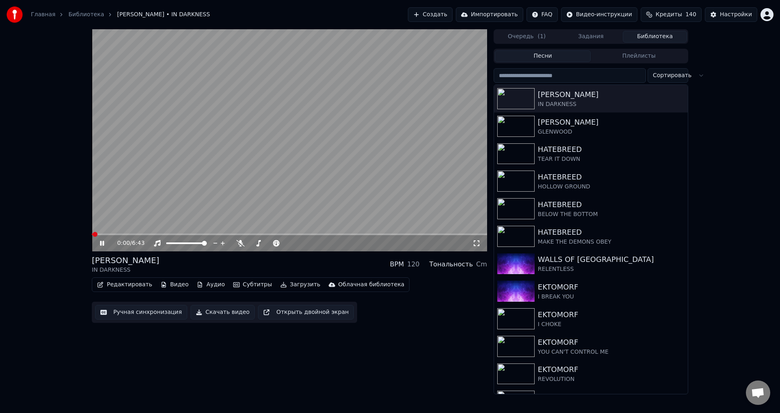
click at [141, 199] on video at bounding box center [289, 140] width 395 height 222
click at [125, 284] on button "Редактировать" at bounding box center [125, 284] width 62 height 11
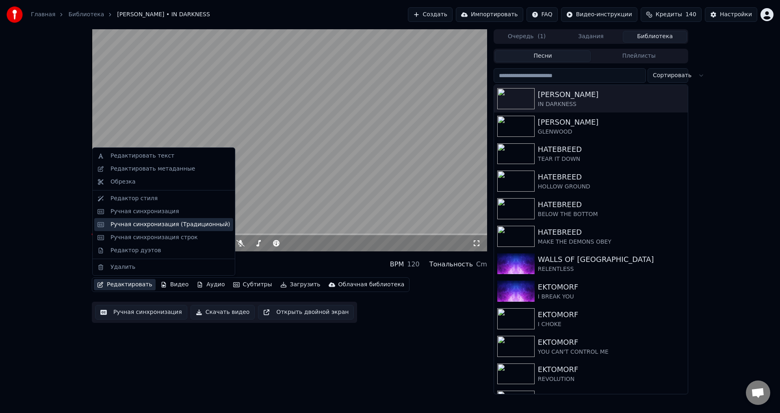
click at [146, 227] on div "Ручная синхронизация (Традиционный)" at bounding box center [170, 225] width 119 height 8
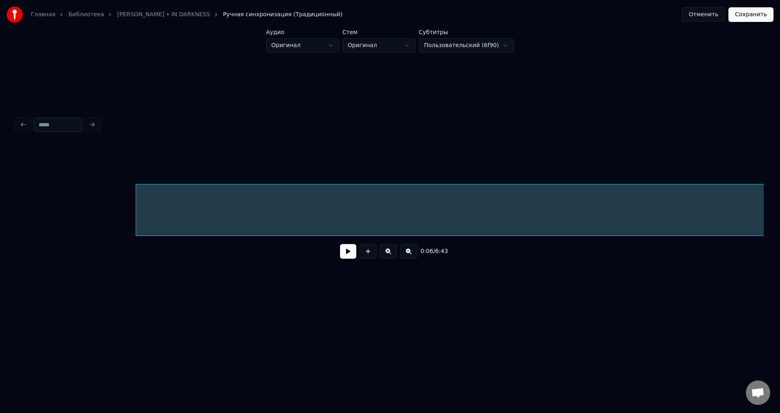
scroll to position [0, 136]
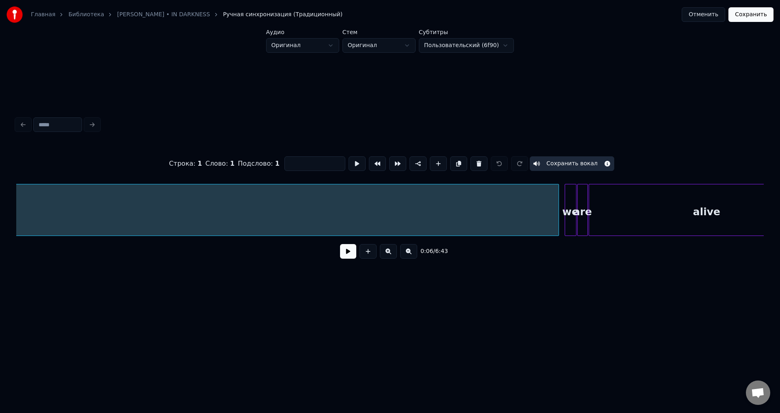
scroll to position [0, 1485]
click at [747, 12] on button "Сохранить" at bounding box center [751, 14] width 45 height 15
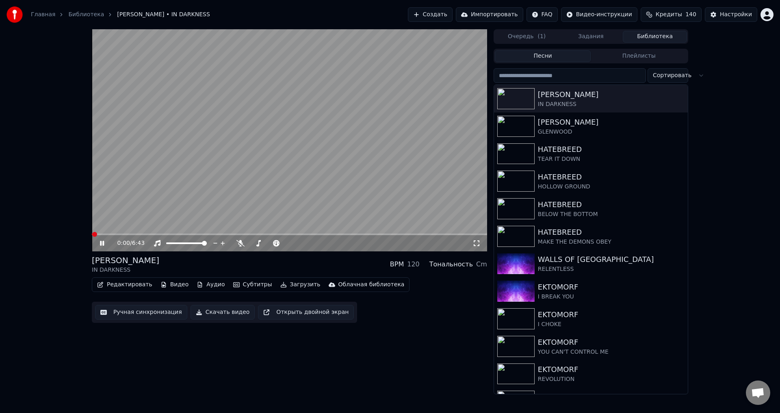
click at [99, 242] on icon at bounding box center [107, 243] width 19 height 7
click at [101, 243] on icon at bounding box center [102, 244] width 5 height 6
click at [98, 243] on div "0:05 / 6:43" at bounding box center [289, 243] width 389 height 8
click at [103, 243] on icon at bounding box center [102, 243] width 4 height 5
click at [127, 315] on button "Ручная синхронизация" at bounding box center [141, 312] width 92 height 15
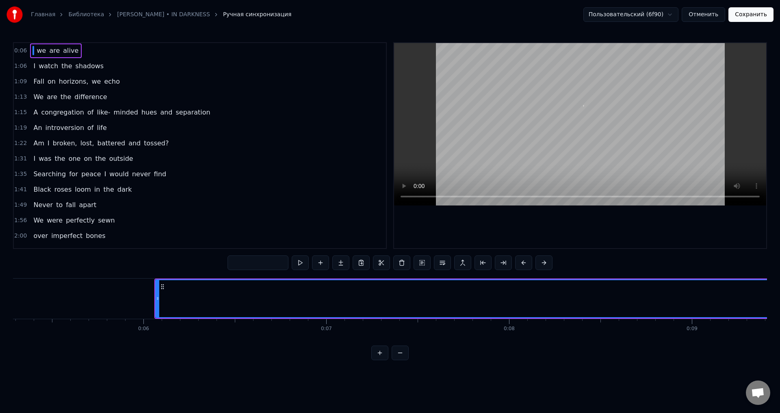
scroll to position [0, 1068]
click at [715, 13] on button "Отменить" at bounding box center [703, 14] width 43 height 15
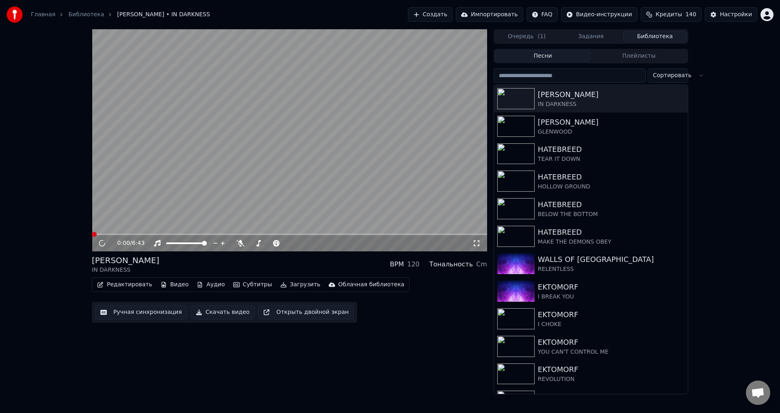
click at [112, 287] on button "Редактировать" at bounding box center [125, 284] width 62 height 11
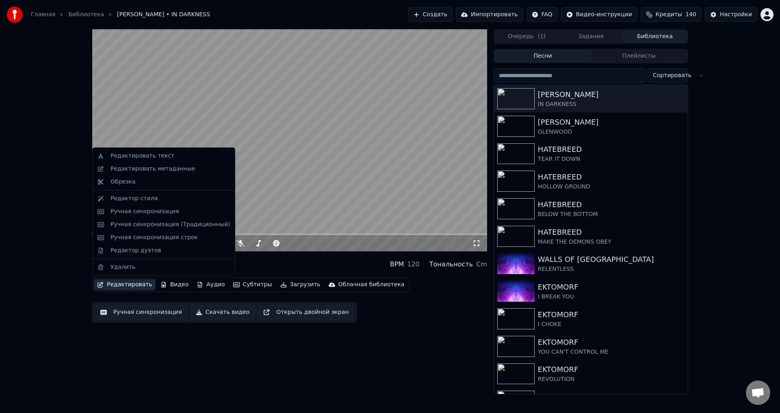
click at [64, 276] on div "0:00 / 6:43 [PERSON_NAME] IN DARKNESS BPM 120 Тональность Cm Редактировать Виде…" at bounding box center [390, 211] width 780 height 365
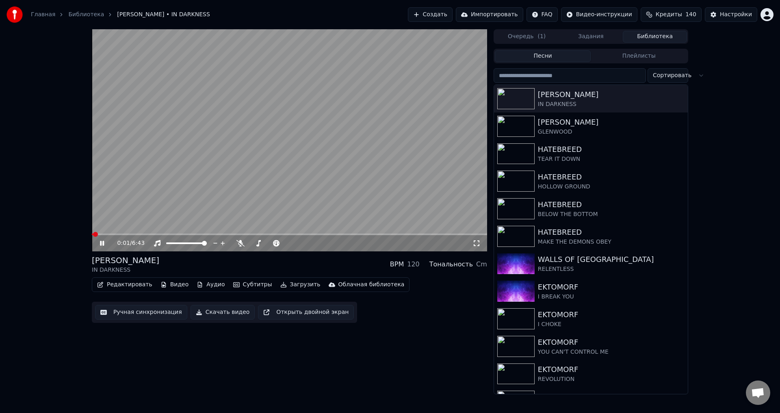
click at [99, 243] on icon at bounding box center [107, 243] width 19 height 7
click at [116, 291] on div "Редактировать Видео Аудио Субтитры Загрузить Облачная библиотека" at bounding box center [251, 285] width 318 height 15
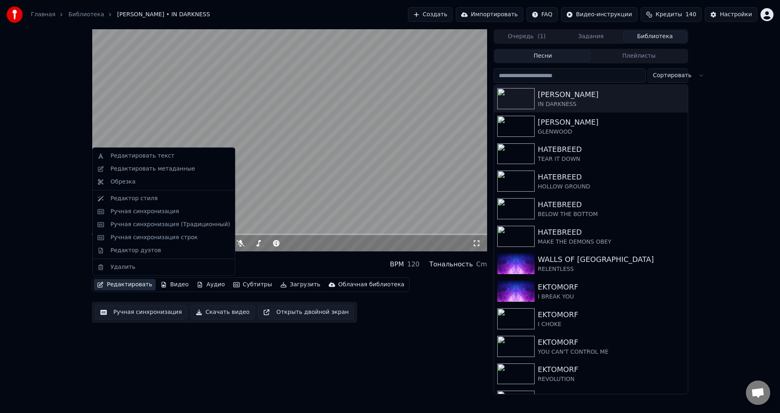
click at [119, 282] on button "Редактировать" at bounding box center [125, 284] width 62 height 11
click at [162, 225] on div "Ручная синхронизация (Традиционный)" at bounding box center [170, 225] width 119 height 8
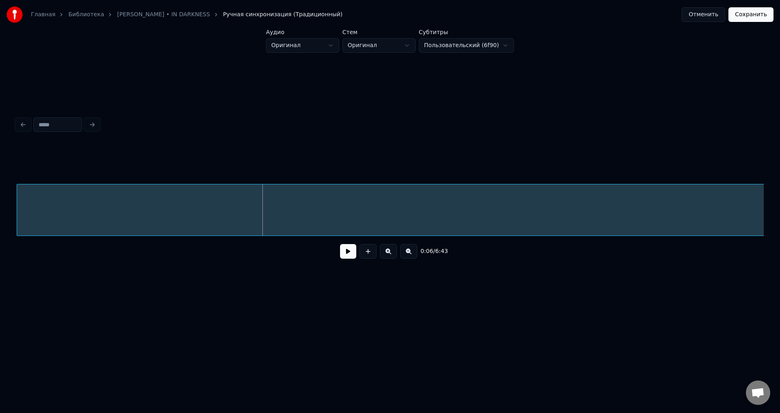
click at [12, 196] on div "Главная Библиотека [PERSON_NAME] • IN DARKNESS Ручная синхронизация (Традиционн…" at bounding box center [390, 157] width 780 height 314
click at [754, 13] on button "Сохранить" at bounding box center [751, 14] width 45 height 15
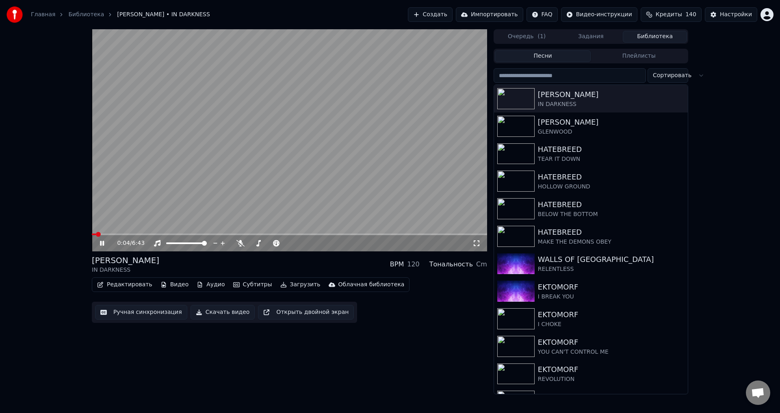
click at [62, 258] on div "0:04 / 6:43 [PERSON_NAME] IN DARKNESS BPM 120 Тональность Cm Редактировать Виде…" at bounding box center [390, 211] width 780 height 365
click at [193, 244] on span at bounding box center [186, 244] width 41 height 2
click at [185, 244] on span at bounding box center [179, 244] width 27 height 2
click at [179, 243] on span at bounding box center [175, 244] width 19 height 2
click at [174, 243] on span at bounding box center [172, 244] width 13 height 2
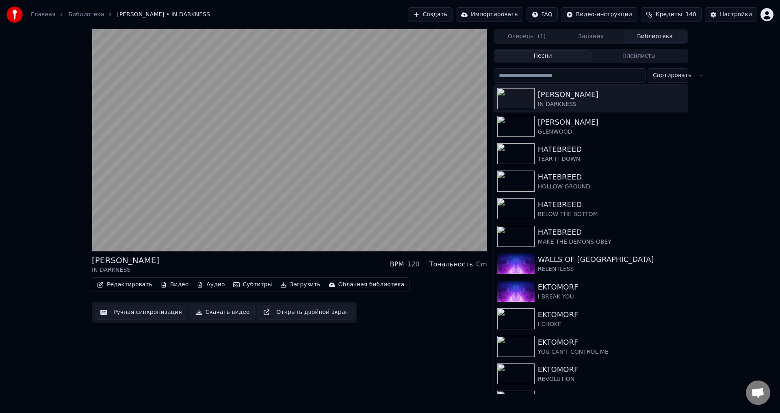
click at [68, 251] on div "[PERSON_NAME] IN DARKNESS BPM 120 Тональность Cm Редактировать Видео Аудио Субт…" at bounding box center [390, 211] width 780 height 365
click at [54, 130] on div "[PERSON_NAME] IN DARKNESS BPM 120 Тональность Cm Редактировать Видео Аудио Субт…" at bounding box center [390, 211] width 780 height 365
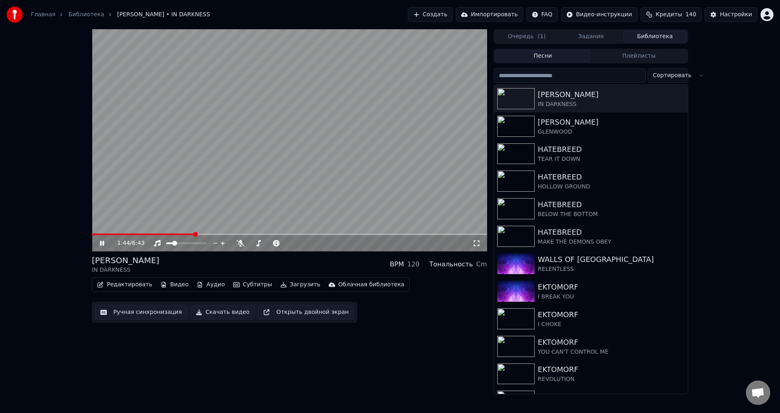
click at [102, 244] on icon at bounding box center [102, 243] width 4 height 5
click at [278, 181] on video at bounding box center [289, 140] width 395 height 222
click at [286, 177] on video at bounding box center [289, 140] width 395 height 222
click at [298, 191] on video at bounding box center [289, 140] width 395 height 222
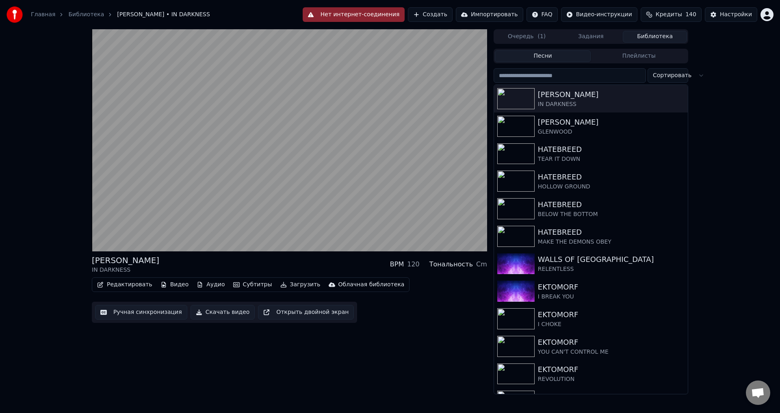
click at [162, 184] on video at bounding box center [289, 140] width 395 height 222
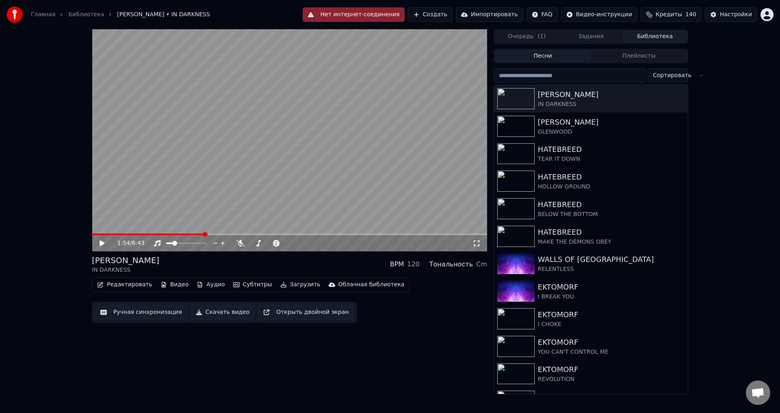
click at [145, 234] on span at bounding box center [148, 235] width 113 height 2
click at [167, 198] on video at bounding box center [289, 140] width 395 height 222
click at [138, 235] on span at bounding box center [115, 235] width 46 height 2
click at [239, 234] on span at bounding box center [289, 235] width 395 height 2
click at [299, 234] on span at bounding box center [289, 235] width 395 height 2
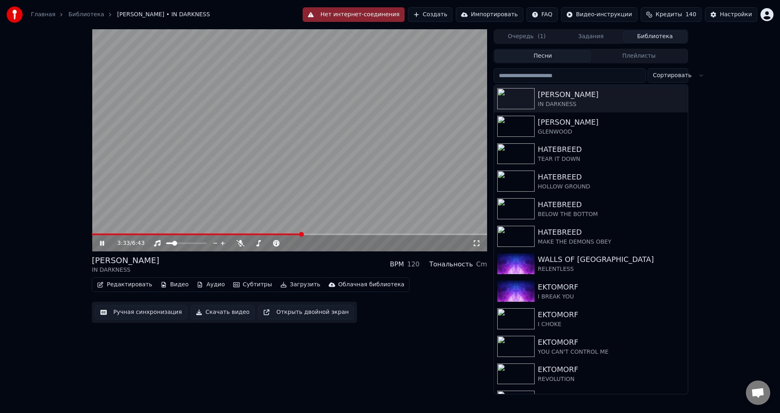
click at [102, 246] on icon at bounding box center [107, 243] width 19 height 7
click at [140, 234] on span at bounding box center [197, 235] width 210 height 2
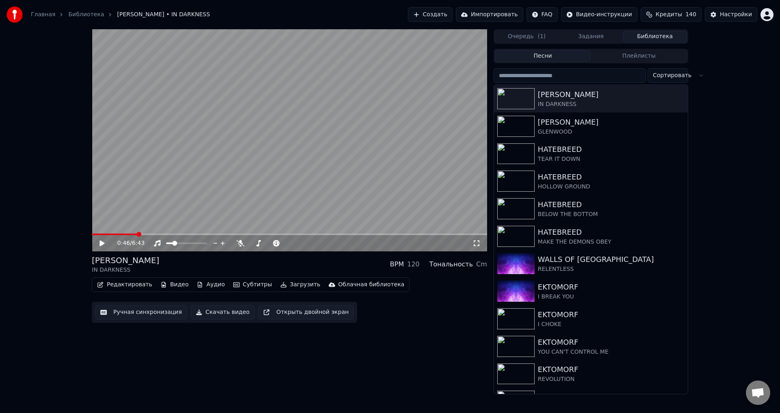
click at [137, 234] on span at bounding box center [114, 235] width 45 height 2
click at [109, 196] on video at bounding box center [289, 140] width 395 height 222
click at [148, 311] on button "Ручная синхронизация" at bounding box center [141, 312] width 92 height 15
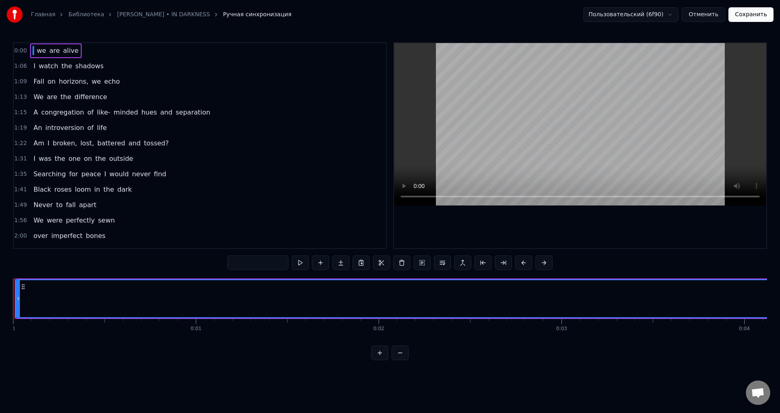
click at [754, 18] on button "Сохранить" at bounding box center [751, 14] width 45 height 15
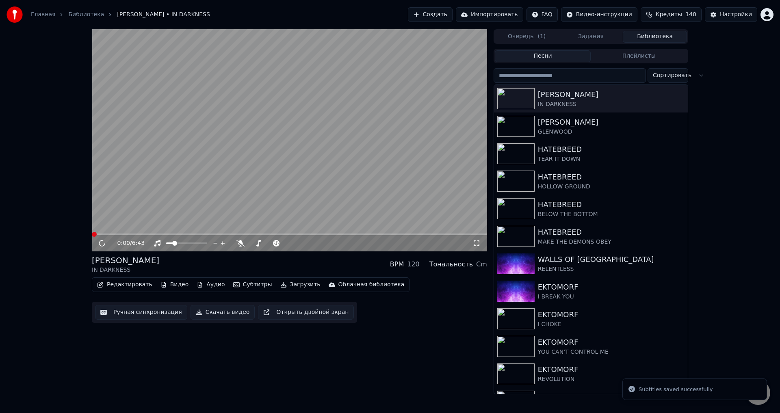
click at [128, 287] on button "Редактировать" at bounding box center [125, 284] width 62 height 11
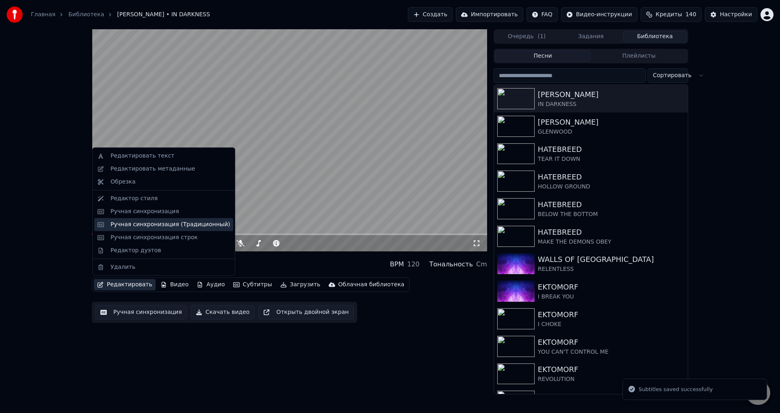
click at [166, 220] on div "Ручная синхронизация (Традиционный)" at bounding box center [163, 224] width 139 height 13
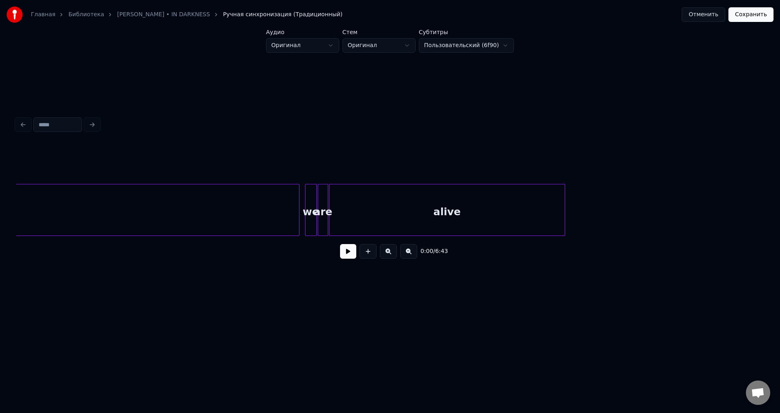
scroll to position [0, 1723]
click at [369, 254] on button at bounding box center [368, 251] width 17 height 15
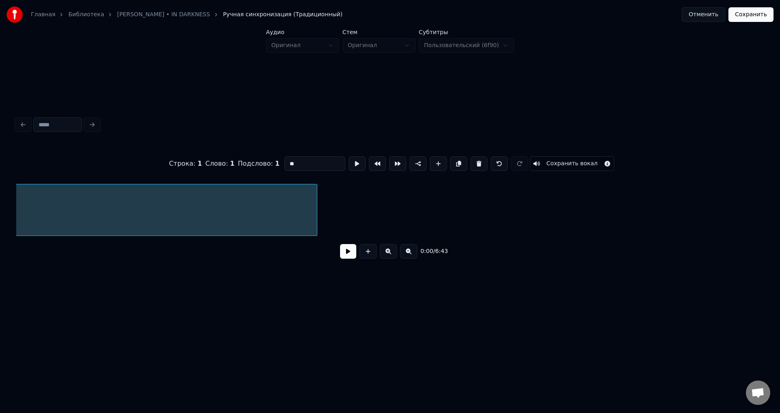
scroll to position [0, 0]
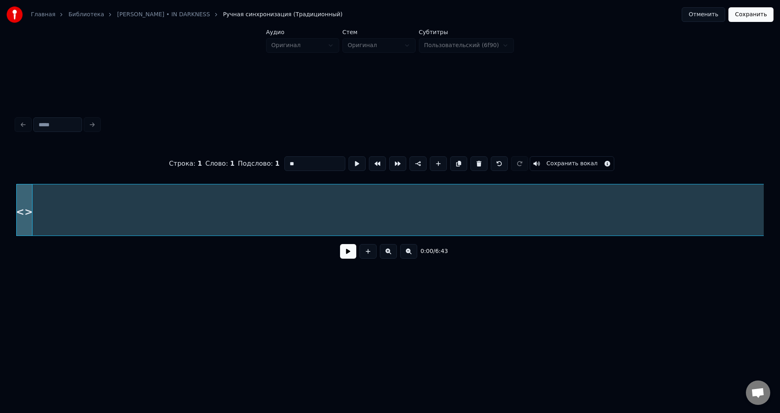
click at [25, 197] on div "<>" at bounding box center [24, 212] width 15 height 55
click at [26, 200] on div "<>" at bounding box center [24, 212] width 15 height 55
click at [24, 205] on div "<>" at bounding box center [24, 212] width 15 height 55
type input "**"
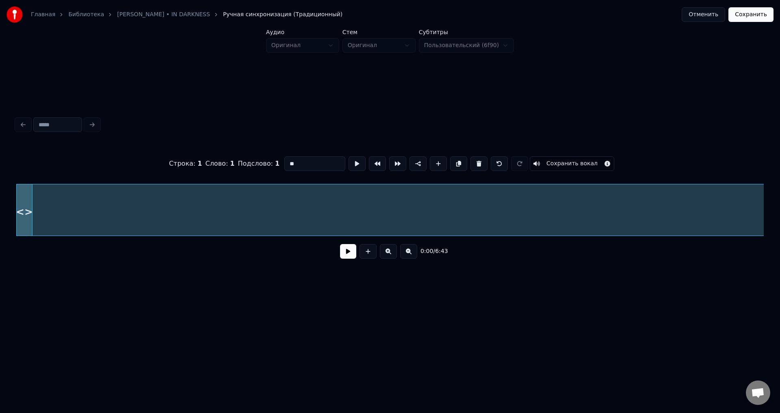
click at [33, 206] on div "<>" at bounding box center [30, 210] width 4 height 52
click at [48, 201] on div at bounding box center [46, 210] width 2 height 51
click at [29, 199] on div at bounding box center [30, 210] width 2 height 51
type input "**"
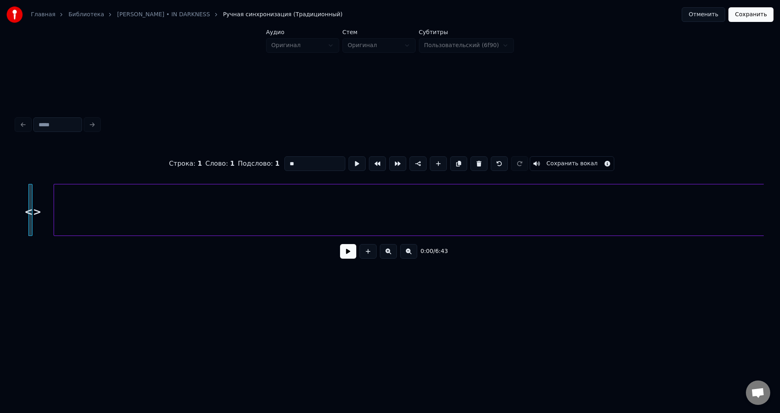
click at [33, 202] on div "<>" at bounding box center [33, 212] width 8 height 55
click at [30, 203] on div at bounding box center [31, 210] width 2 height 51
click at [473, 161] on button at bounding box center [479, 163] width 17 height 15
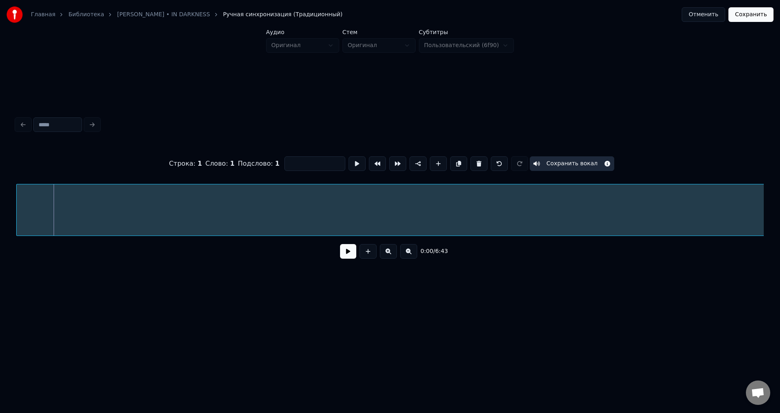
click at [6, 202] on div "Главная Библиотека [PERSON_NAME] • IN DARKNESS Ручная синхронизация (Традиционн…" at bounding box center [390, 157] width 780 height 314
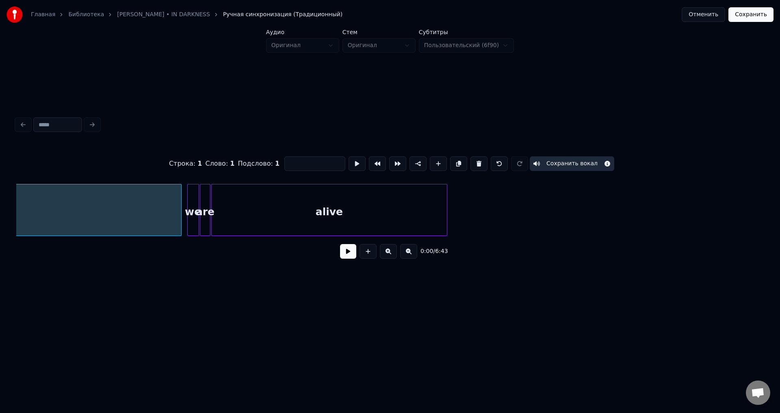
scroll to position [0, 1840]
click at [387, 256] on button at bounding box center [388, 251] width 17 height 15
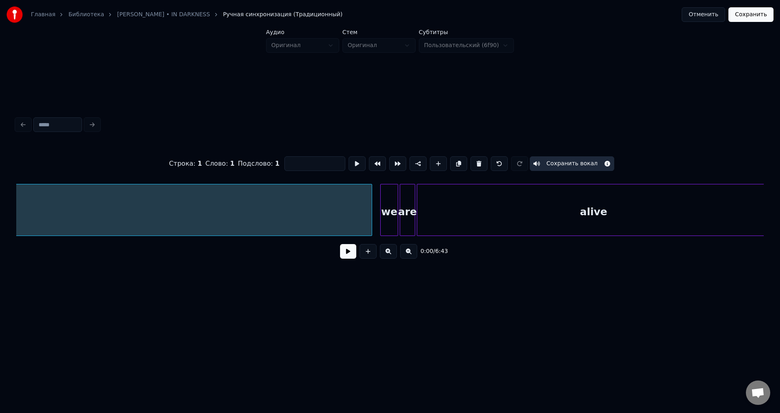
scroll to position [0, 2748]
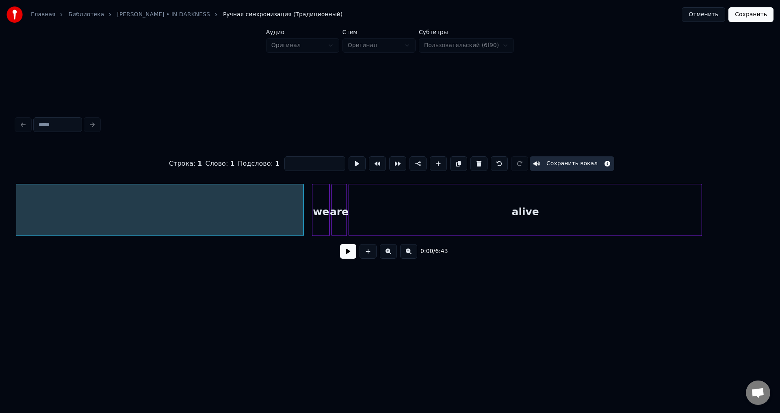
click at [388, 254] on button at bounding box center [388, 251] width 17 height 15
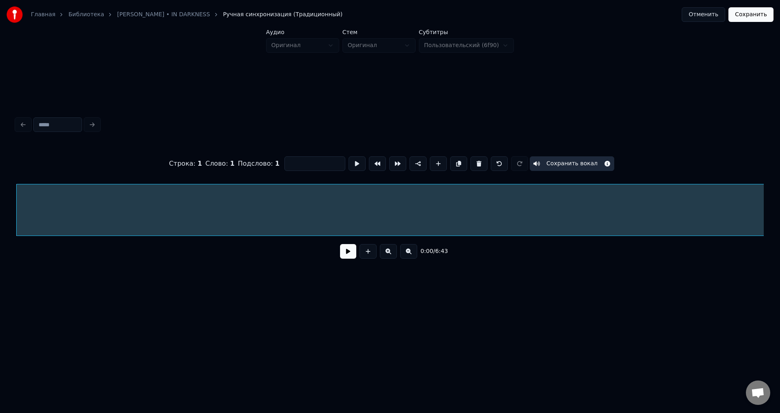
click at [380, 244] on button at bounding box center [388, 251] width 17 height 15
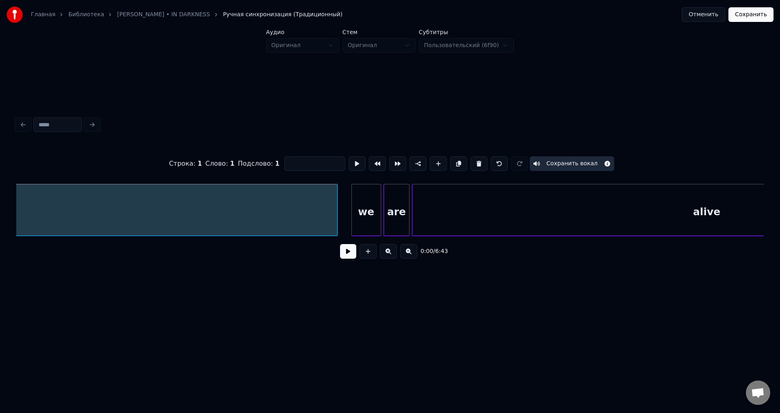
scroll to position [0, 4693]
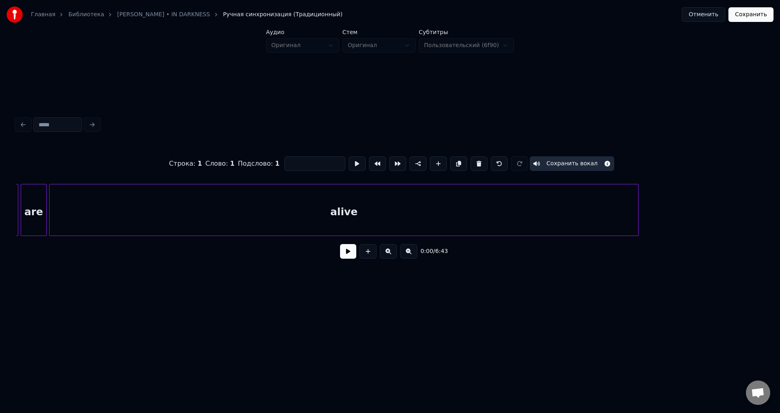
scroll to position [0, 4829]
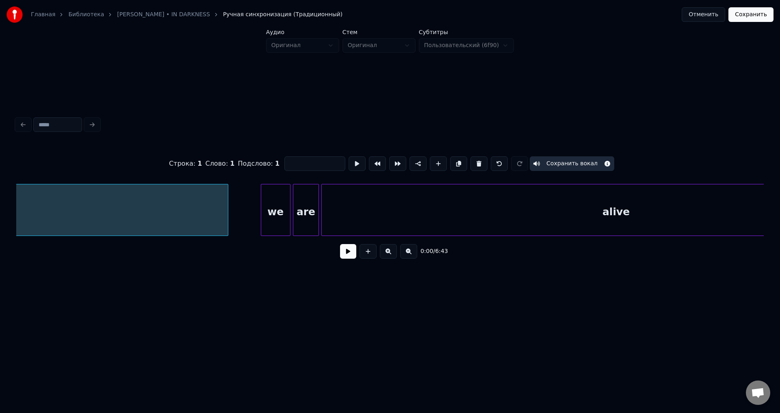
click at [227, 211] on div at bounding box center [227, 210] width 2 height 51
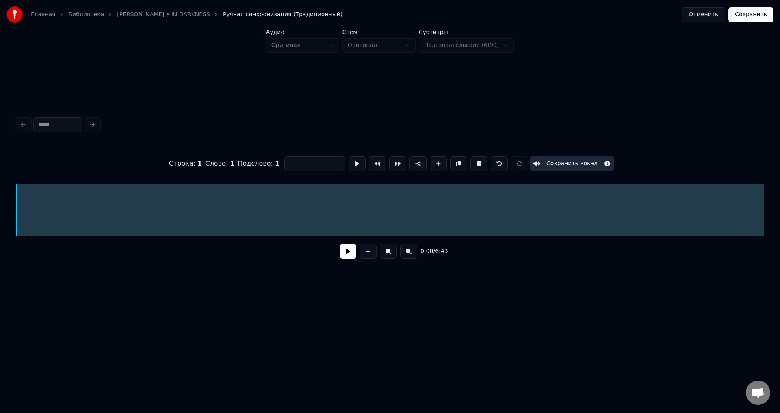
click at [380, 244] on button at bounding box center [388, 251] width 17 height 15
click at [346, 253] on button at bounding box center [348, 251] width 16 height 15
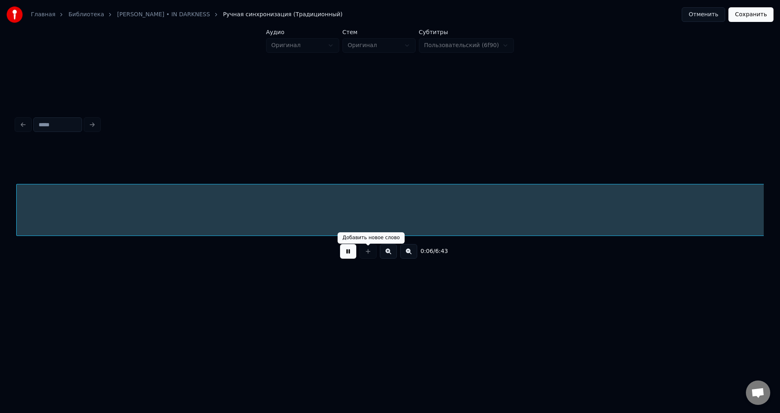
scroll to position [0, 750]
click at [409, 257] on button at bounding box center [408, 251] width 17 height 15
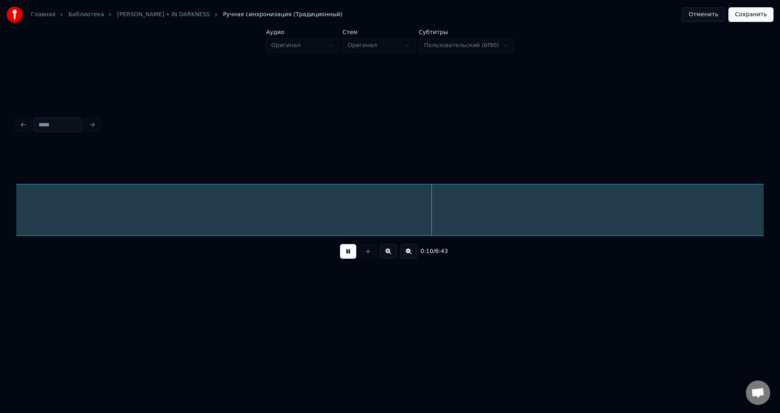
click at [409, 257] on button at bounding box center [408, 251] width 17 height 15
click at [463, 203] on div at bounding box center [520, 210] width 1008 height 52
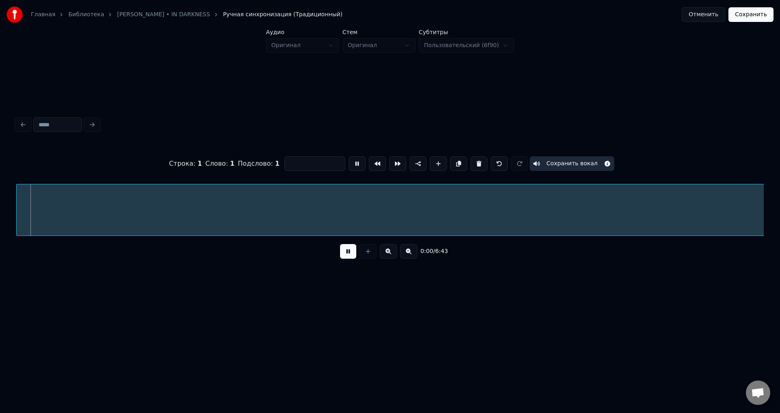
click at [463, 203] on div at bounding box center [520, 210] width 1008 height 52
click at [66, 200] on div at bounding box center [520, 210] width 1008 height 52
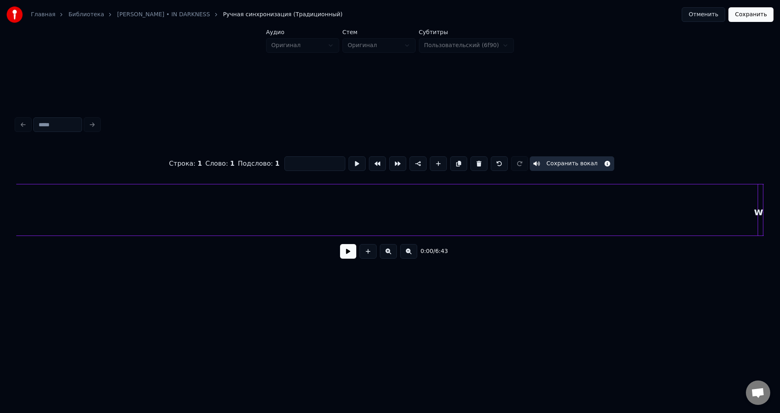
click at [175, 200] on div at bounding box center [260, 210] width 1008 height 52
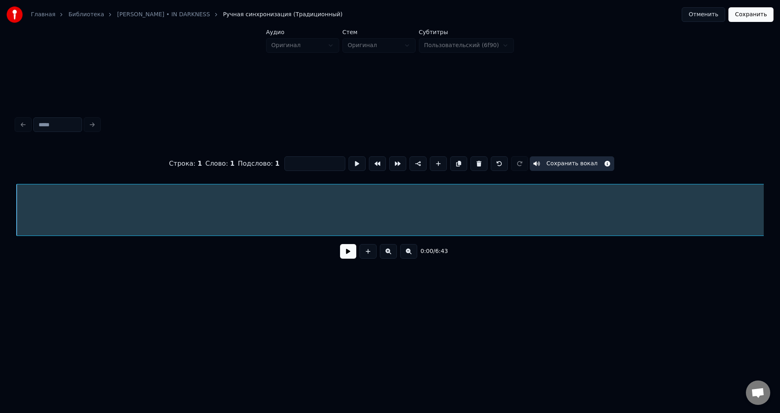
click at [348, 258] on button at bounding box center [348, 251] width 16 height 15
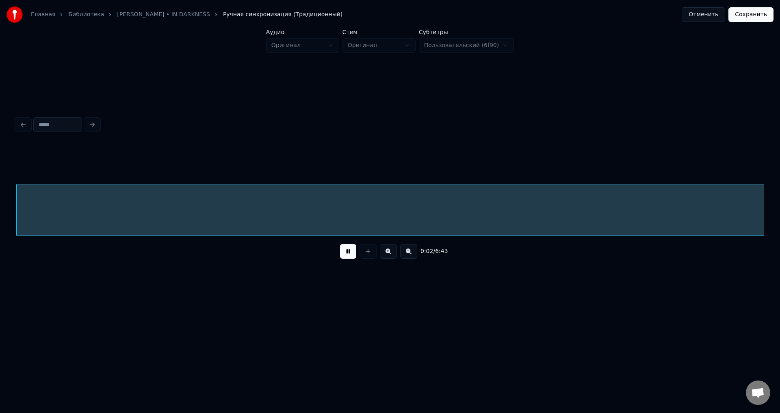
click at [363, 216] on div at bounding box center [520, 210] width 1008 height 52
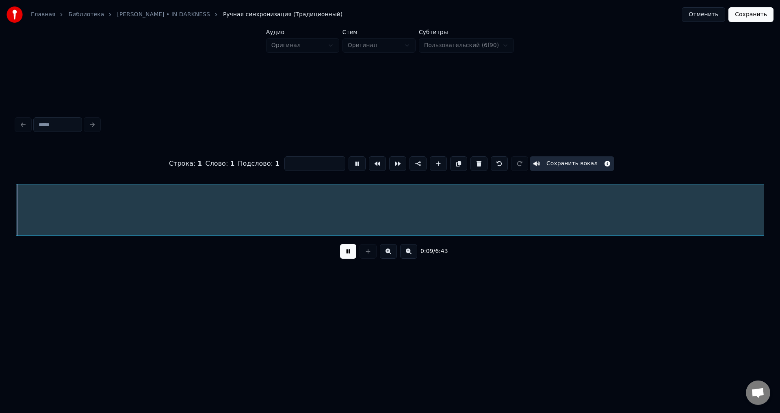
scroll to position [0, 198]
click at [405, 255] on button at bounding box center [408, 251] width 17 height 15
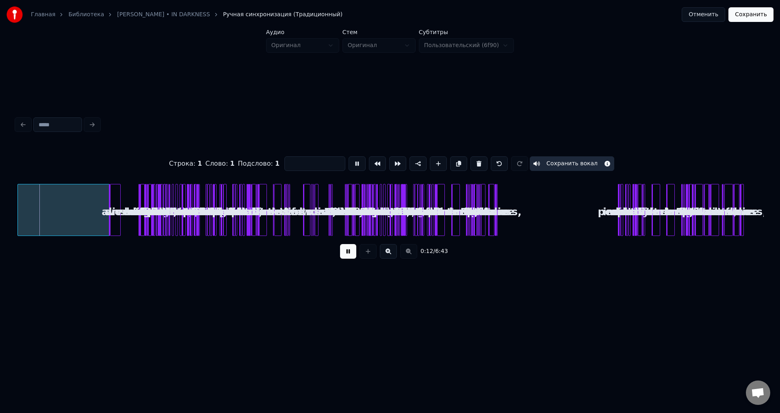
click at [391, 253] on button at bounding box center [388, 251] width 17 height 15
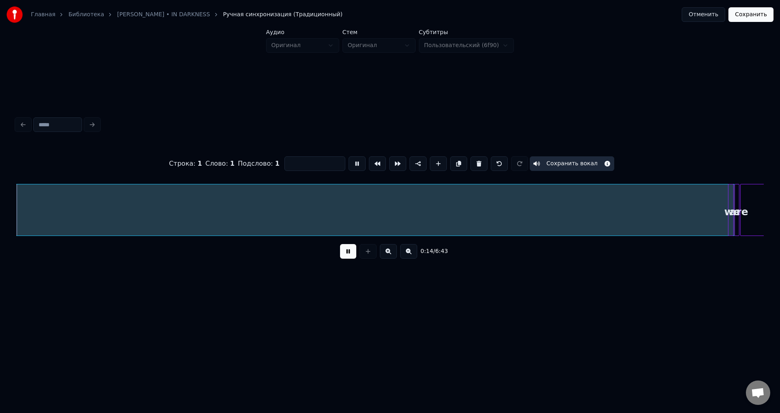
scroll to position [0, 307]
click at [390, 257] on button at bounding box center [388, 251] width 17 height 15
click at [351, 252] on button at bounding box center [348, 251] width 16 height 15
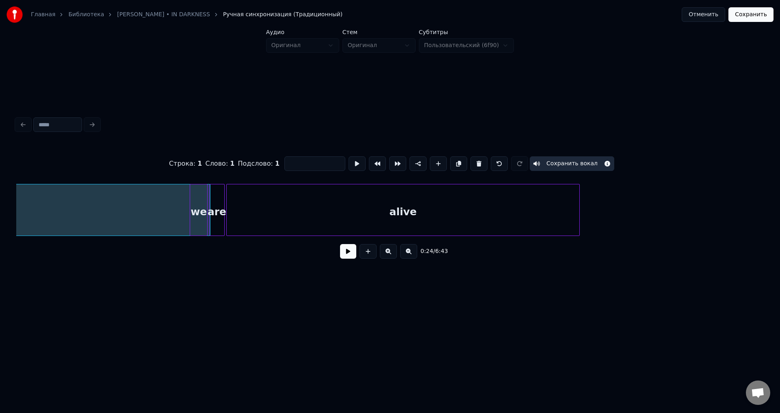
scroll to position [0, 2925]
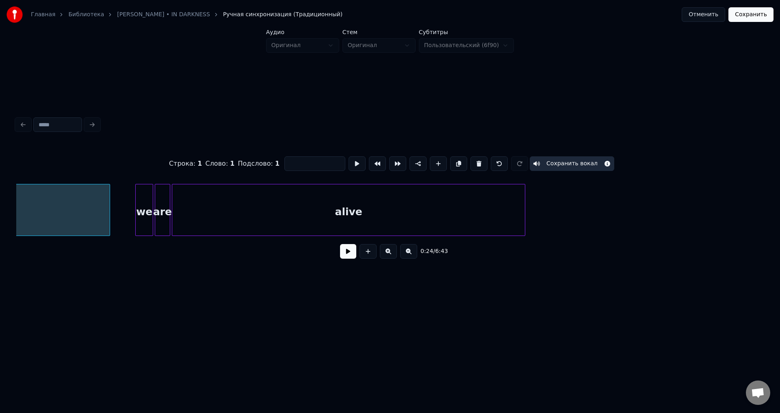
click at [108, 203] on div at bounding box center [108, 210] width 2 height 51
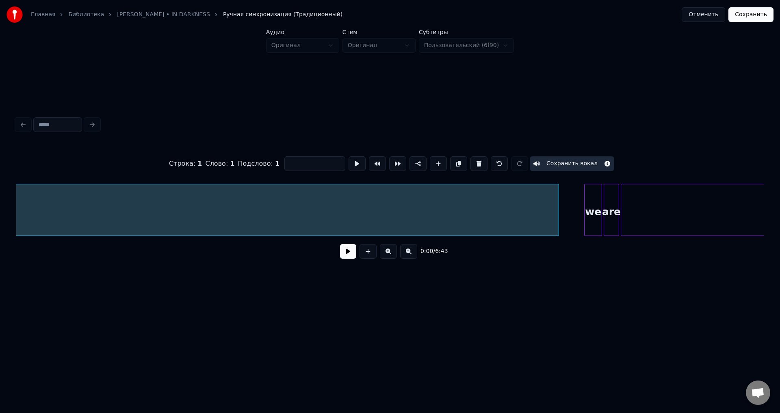
scroll to position [0, 2571]
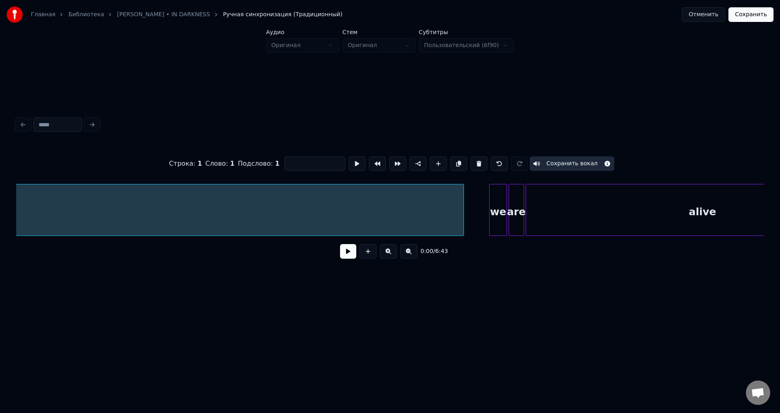
click at [756, 15] on button "Сохранить" at bounding box center [751, 14] width 45 height 15
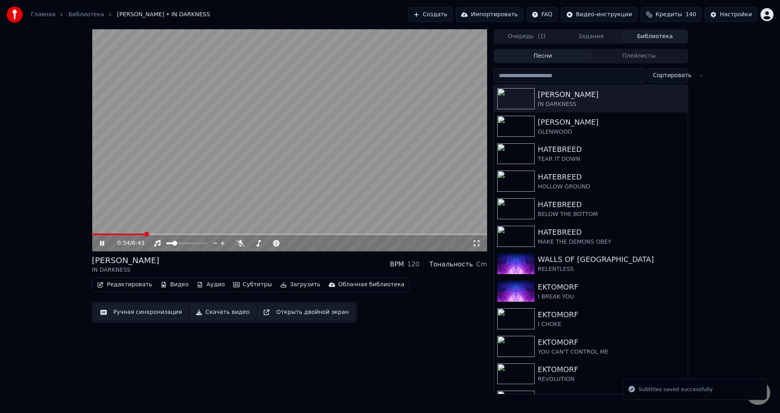
click at [145, 234] on span at bounding box center [289, 235] width 395 height 2
click at [134, 234] on span at bounding box center [113, 235] width 42 height 2
click at [476, 243] on icon at bounding box center [477, 243] width 8 height 7
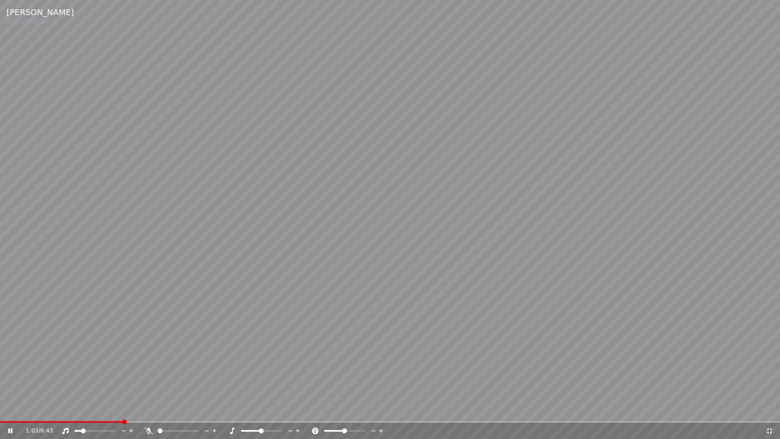
click at [96, 413] on span at bounding box center [94, 431] width 41 height 2
click at [112, 413] on span at bounding box center [94, 431] width 41 height 2
click at [115, 413] on span at bounding box center [94, 431] width 41 height 2
click at [75, 413] on span at bounding box center [69, 422] width 138 height 2
click at [232, 413] on span at bounding box center [390, 422] width 780 height 2
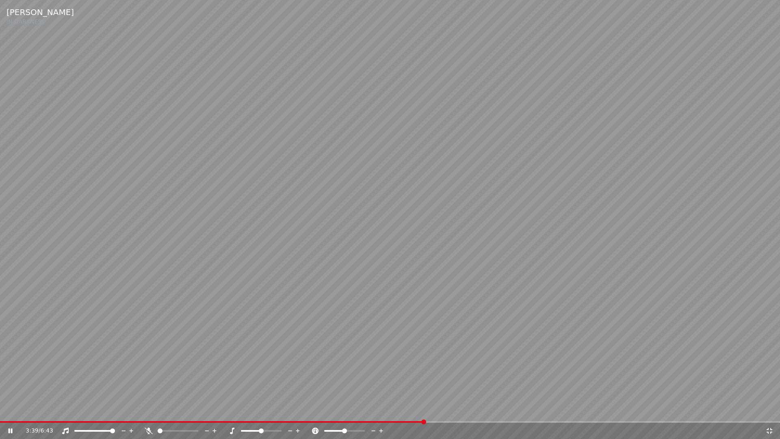
click at [423, 413] on span at bounding box center [390, 422] width 780 height 2
click at [543, 413] on span at bounding box center [390, 422] width 780 height 2
click at [590, 413] on span at bounding box center [390, 422] width 780 height 2
click at [64, 413] on span at bounding box center [299, 422] width 599 height 2
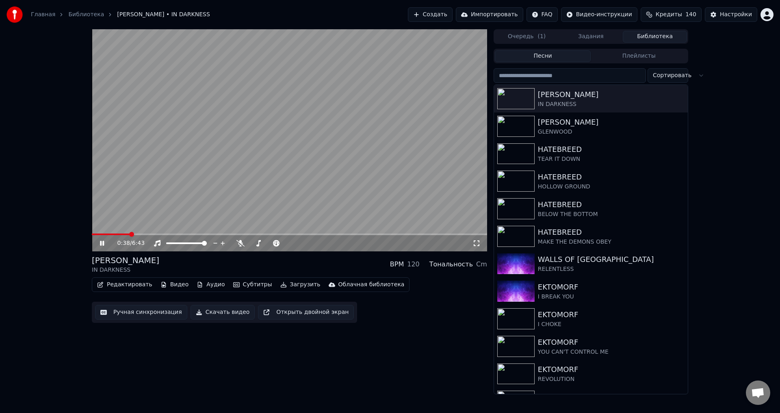
click at [281, 263] on div "[PERSON_NAME] IN DARKNESS BPM 120 Тональность Cm" at bounding box center [289, 265] width 395 height 20
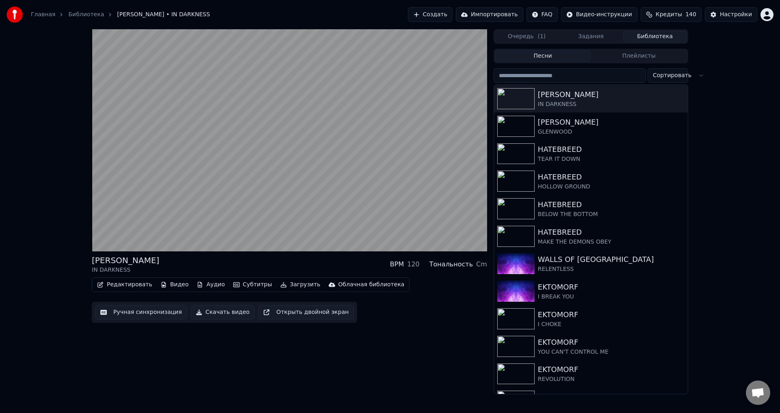
click at [153, 308] on button "Ручная синхронизация" at bounding box center [141, 312] width 92 height 15
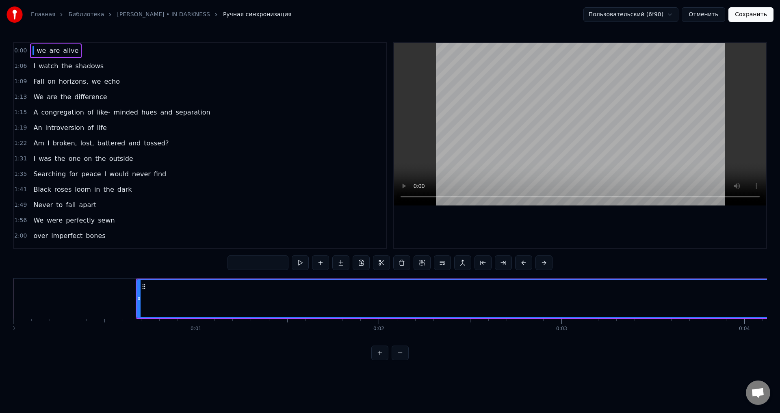
click at [714, 14] on button "Отменить" at bounding box center [703, 14] width 43 height 15
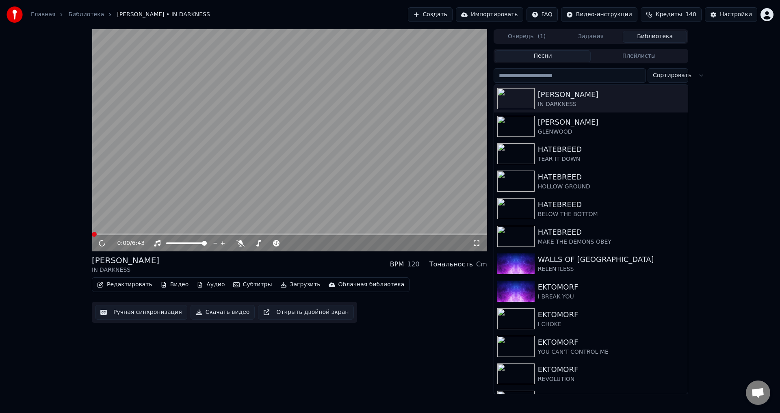
click at [124, 285] on button "Редактировать" at bounding box center [125, 284] width 62 height 11
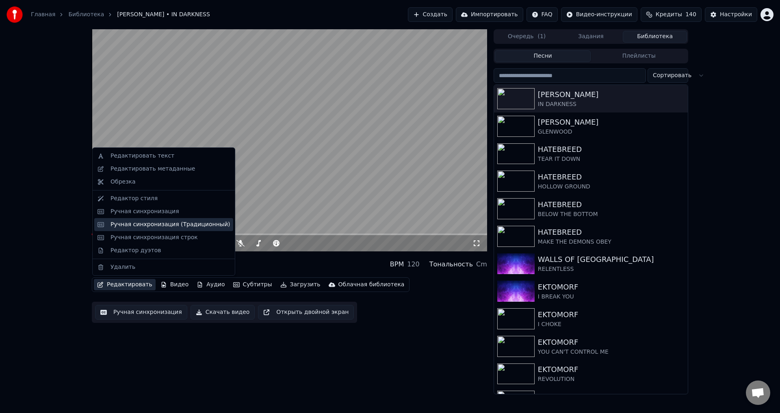
click at [150, 224] on div "Ручная синхронизация (Традиционный)" at bounding box center [170, 225] width 119 height 8
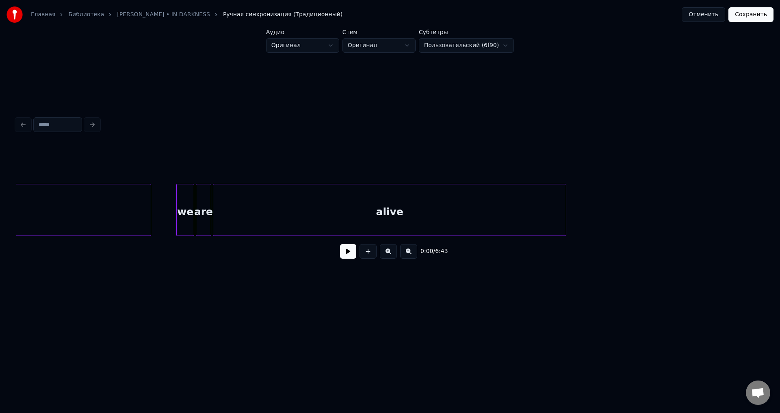
scroll to position [0, 2829]
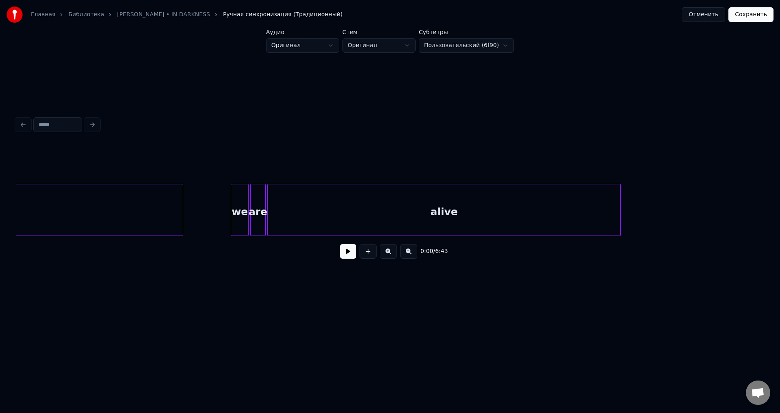
click at [182, 206] on div at bounding box center [181, 210] width 2 height 51
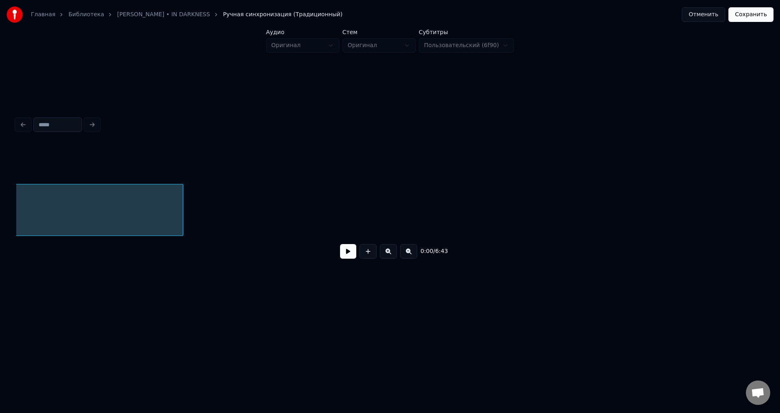
scroll to position [0, 41]
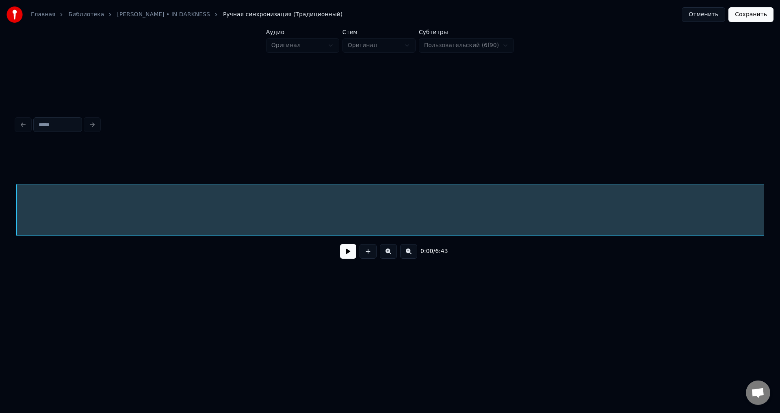
click at [744, 18] on button "Сохранить" at bounding box center [751, 14] width 45 height 15
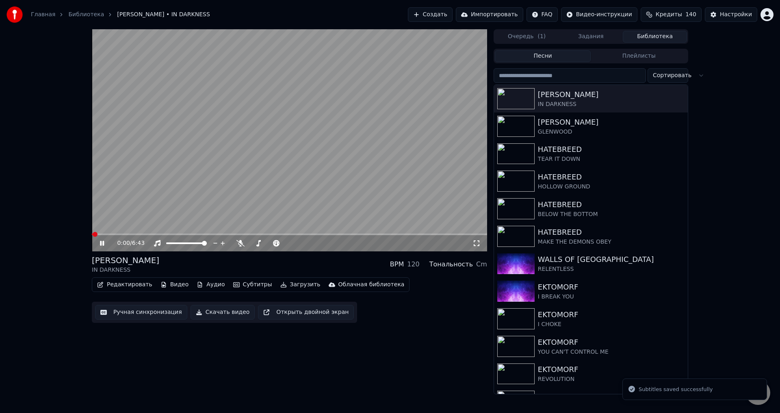
click at [138, 234] on span at bounding box center [289, 235] width 395 height 2
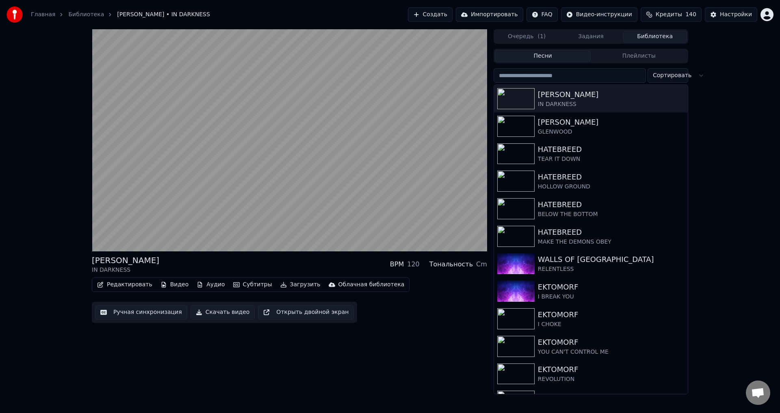
click at [290, 259] on div "[PERSON_NAME] IN DARKNESS BPM 120 Тональность Cm" at bounding box center [289, 265] width 395 height 20
click at [294, 264] on div "[PERSON_NAME] IN DARKNESS BPM 120 Тональность Cm" at bounding box center [289, 265] width 395 height 20
click at [604, 122] on div "[PERSON_NAME]" at bounding box center [607, 122] width 139 height 11
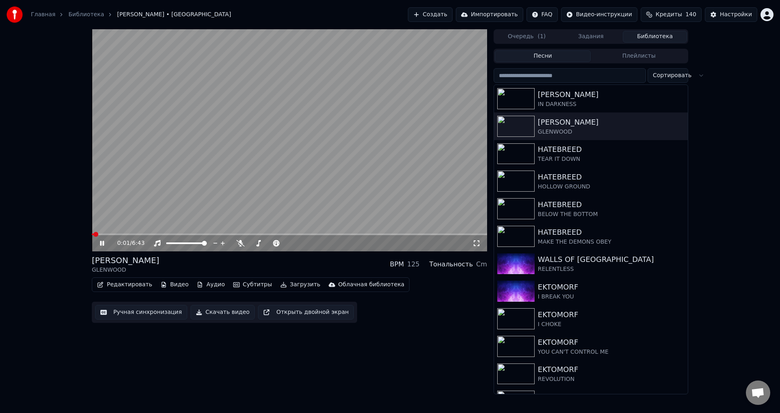
click at [432, 234] on span at bounding box center [289, 235] width 395 height 2
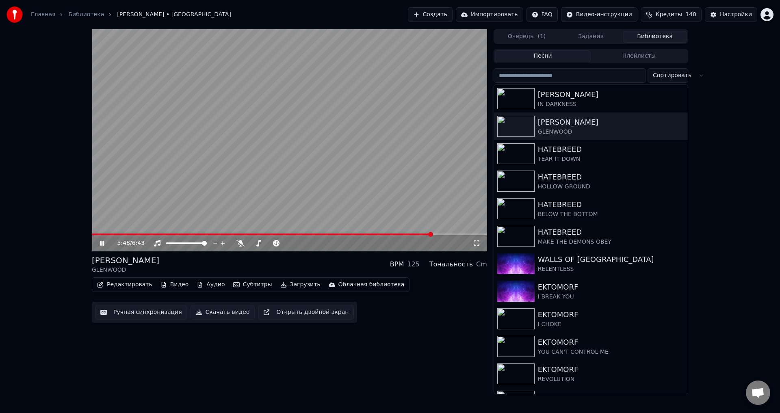
click at [291, 260] on div "[PERSON_NAME] GLENWOOD BPM 125 Тональность Cm" at bounding box center [289, 265] width 395 height 20
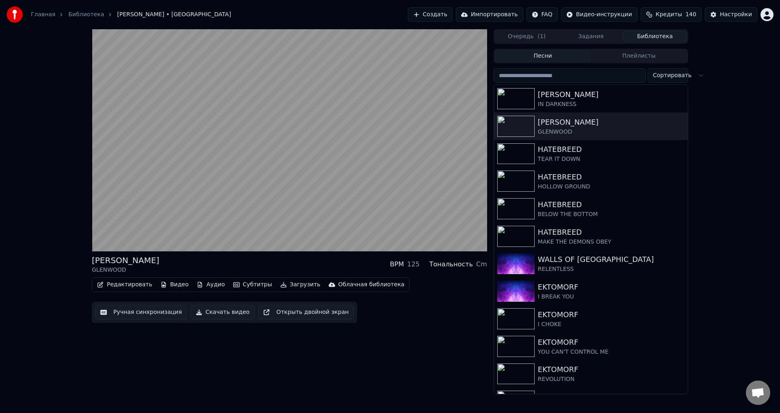
click at [276, 258] on div "[PERSON_NAME] GLENWOOD BPM 125 Тональность Cm" at bounding box center [289, 265] width 395 height 20
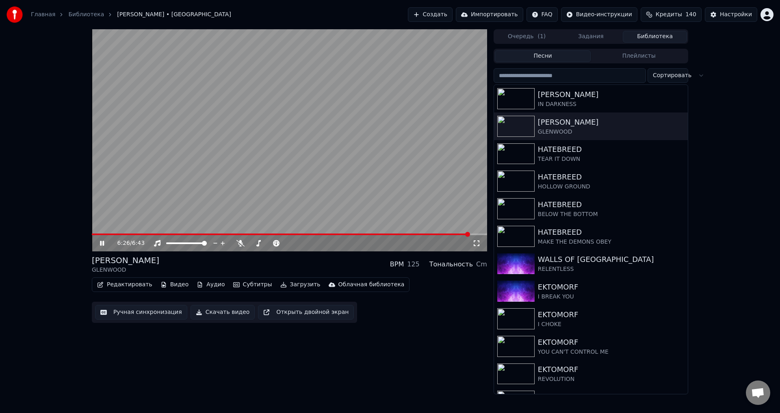
click at [446, 234] on span at bounding box center [281, 235] width 378 height 2
click at [435, 234] on span at bounding box center [269, 235] width 355 height 2
click at [566, 102] on div "IN DARKNESS" at bounding box center [607, 104] width 139 height 8
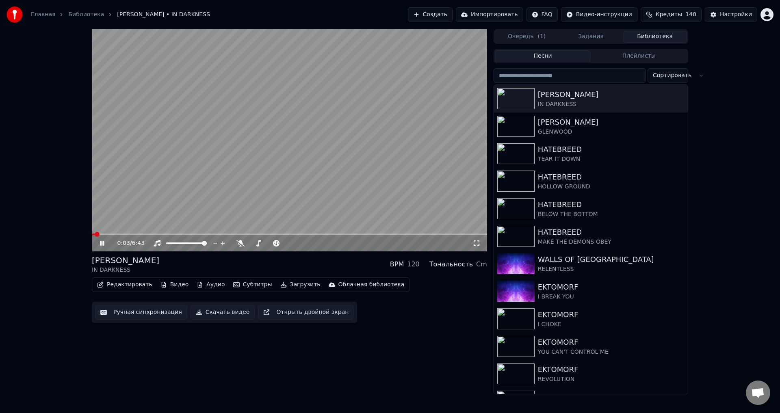
click at [137, 234] on span at bounding box center [289, 235] width 395 height 2
click at [230, 266] on div "[PERSON_NAME] IN DARKNESS BPM 120 Тональность Cm" at bounding box center [289, 265] width 395 height 20
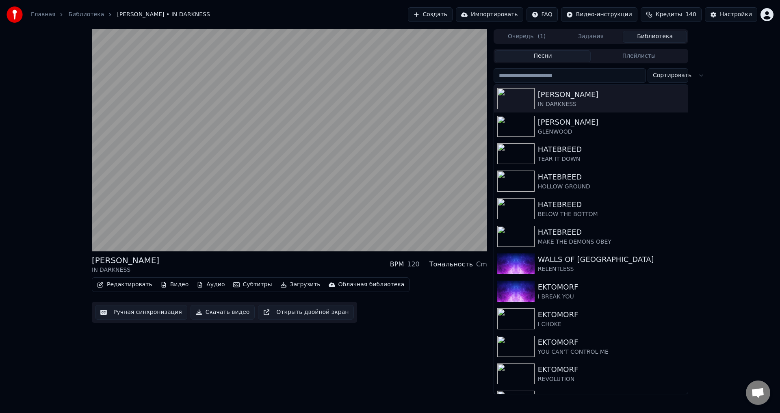
click at [279, 265] on div "[PERSON_NAME] IN DARKNESS BPM 120 Тональность Cm" at bounding box center [289, 265] width 395 height 20
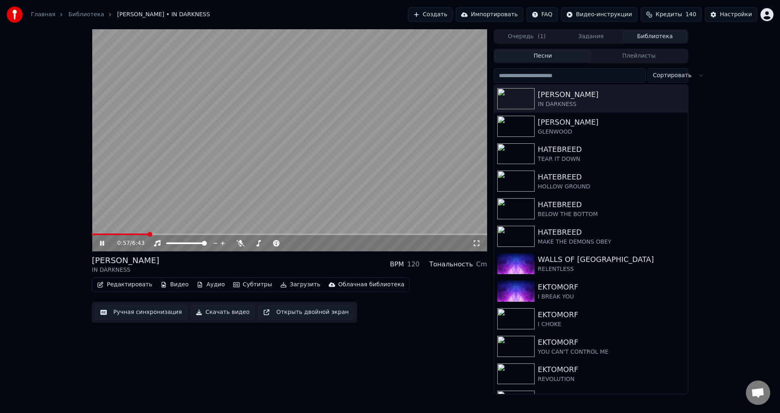
click at [294, 158] on video at bounding box center [289, 140] width 395 height 222
click at [144, 312] on button "Ручная синхронизация" at bounding box center [141, 312] width 92 height 15
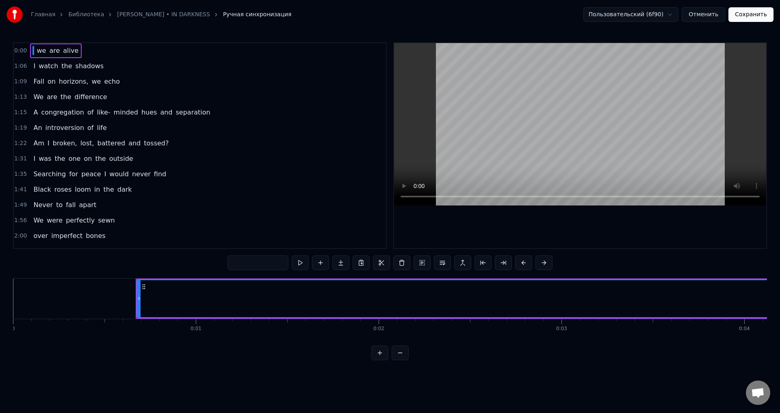
click at [707, 13] on button "Отменить" at bounding box center [703, 14] width 43 height 15
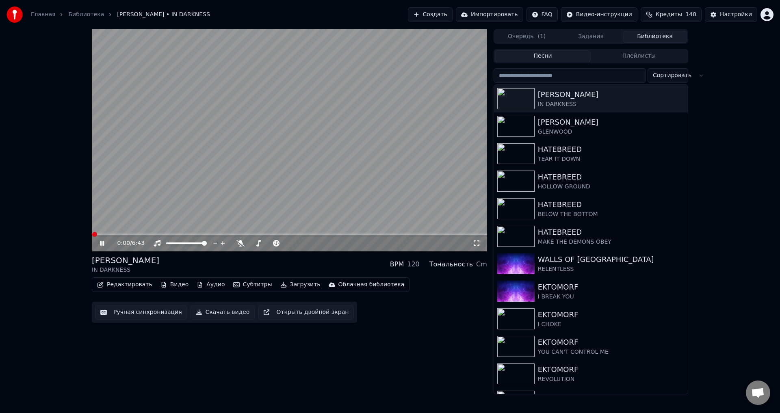
click at [137, 177] on video at bounding box center [289, 140] width 395 height 222
click at [121, 285] on button "Редактировать" at bounding box center [125, 284] width 62 height 11
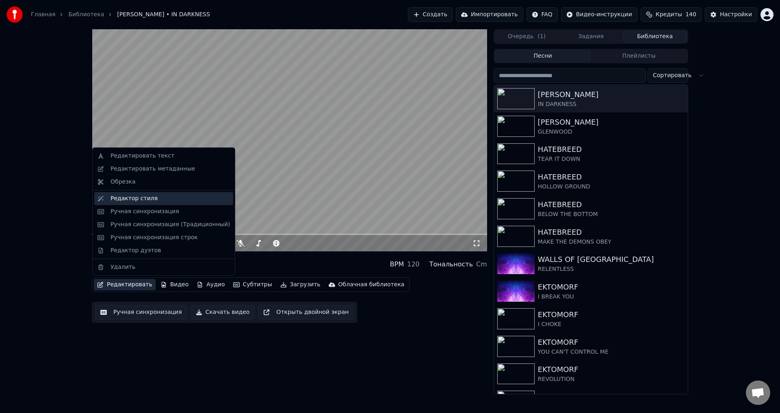
click at [162, 194] on div "Редактор стиля" at bounding box center [163, 198] width 139 height 13
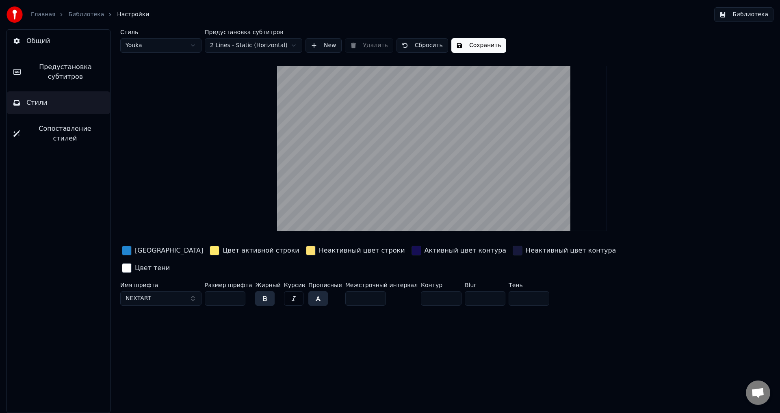
click at [82, 17] on link "Библиотека" at bounding box center [86, 15] width 36 height 8
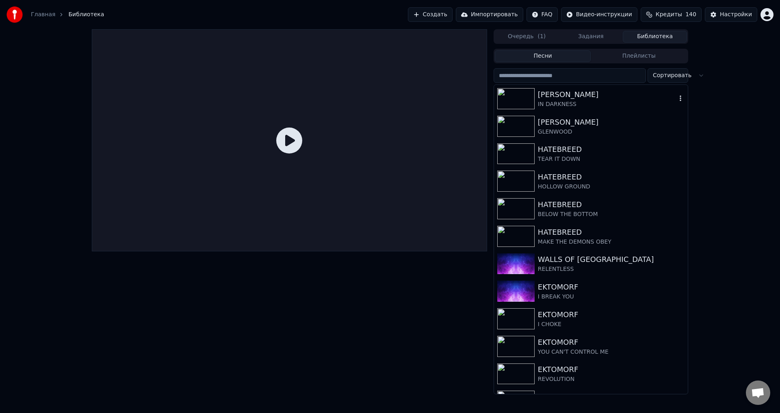
click at [568, 101] on div "IN DARKNESS" at bounding box center [607, 104] width 139 height 8
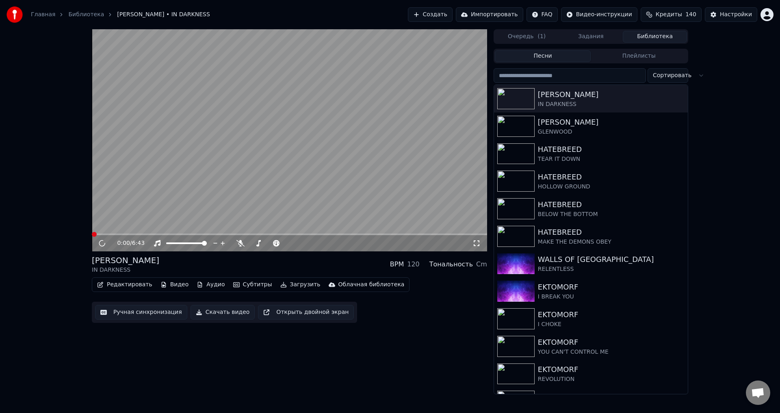
click at [112, 191] on video at bounding box center [289, 140] width 395 height 222
click at [120, 284] on button "Редактировать" at bounding box center [125, 284] width 62 height 11
click at [124, 182] on video at bounding box center [289, 140] width 395 height 222
click at [207, 289] on button "Аудио" at bounding box center [210, 284] width 35 height 11
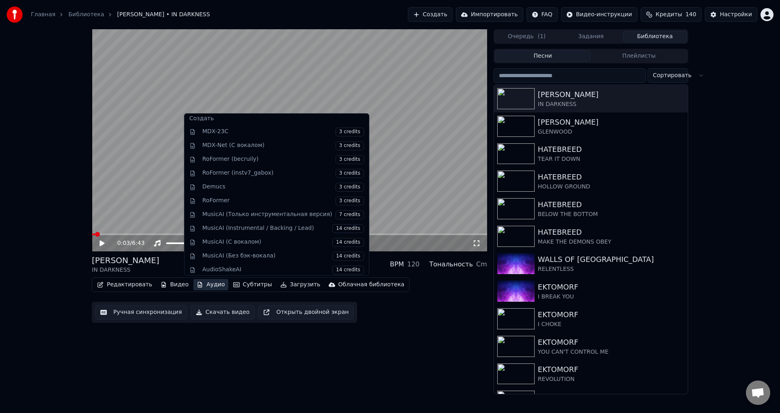
scroll to position [96, 0]
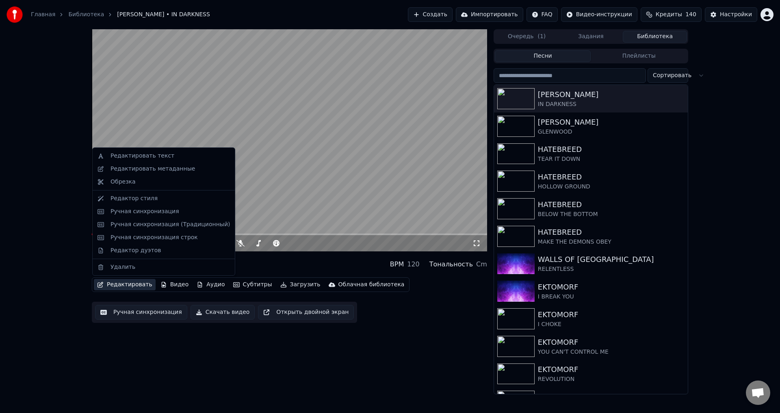
click at [113, 287] on button "Редактировать" at bounding box center [125, 284] width 62 height 11
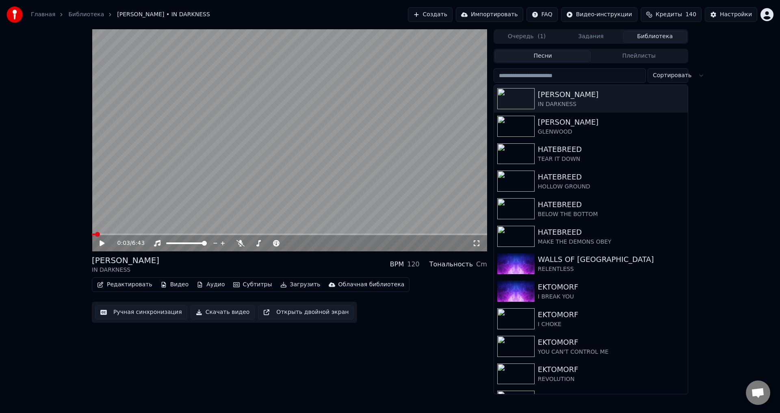
click at [113, 287] on button "Редактировать" at bounding box center [125, 284] width 62 height 11
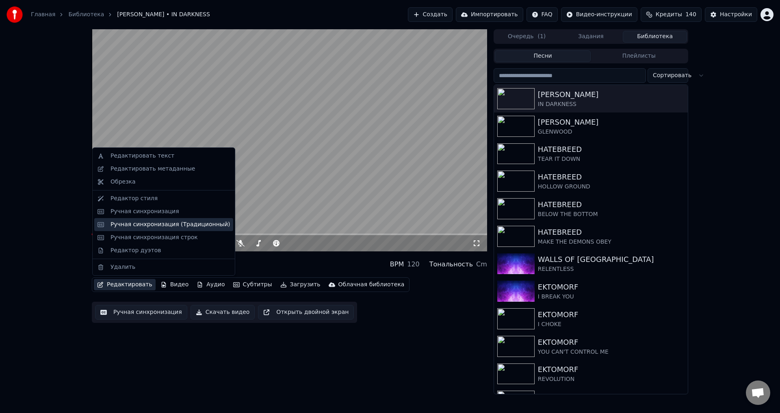
click at [184, 224] on div "Ручная синхронизация (Традиционный)" at bounding box center [170, 225] width 119 height 8
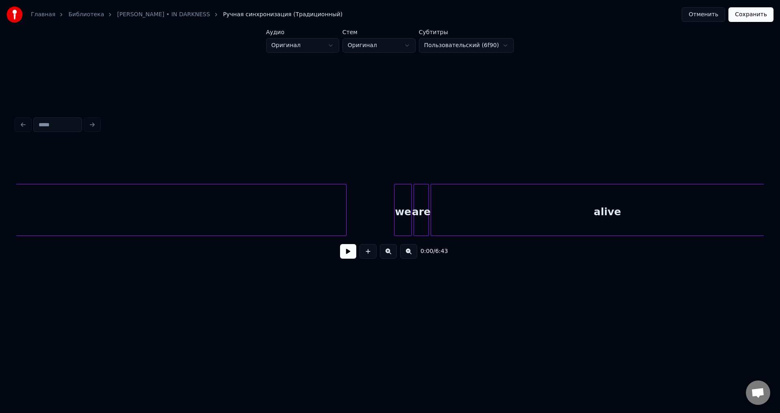
scroll to position [0, 2816]
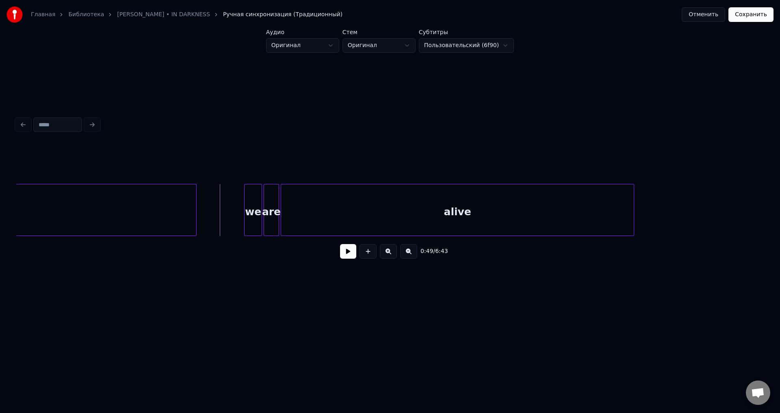
click at [347, 253] on button at bounding box center [348, 251] width 16 height 15
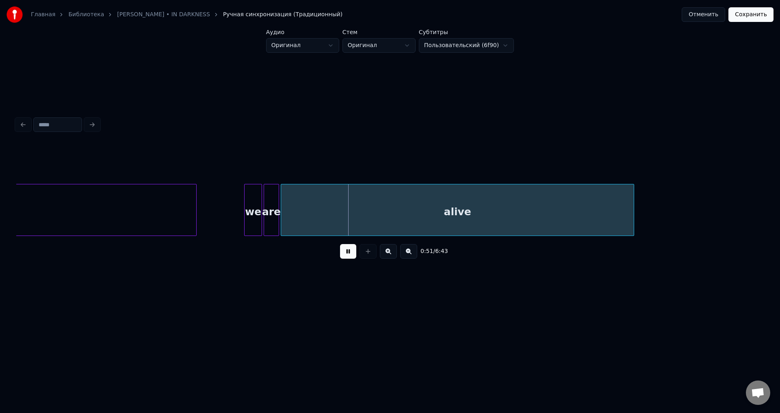
click at [344, 255] on button at bounding box center [348, 251] width 16 height 15
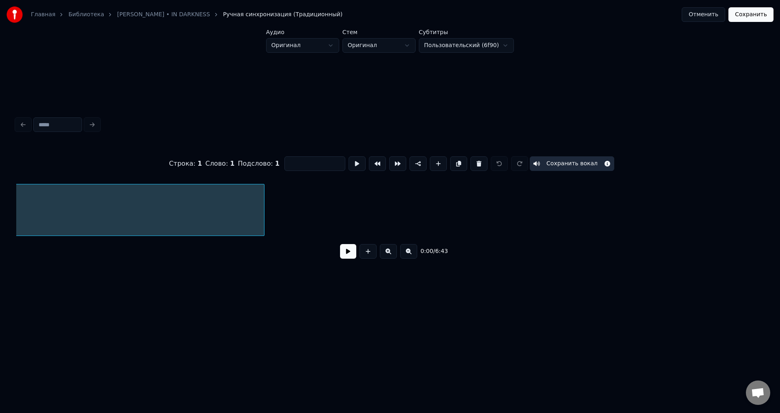
scroll to position [0, 41]
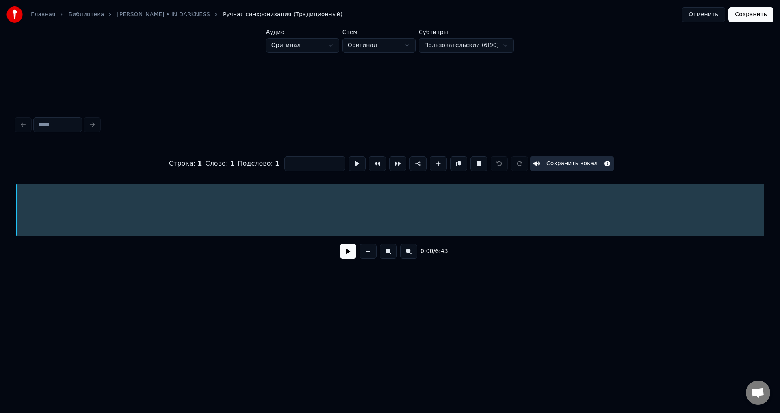
click at [345, 252] on button at bounding box center [348, 251] width 16 height 15
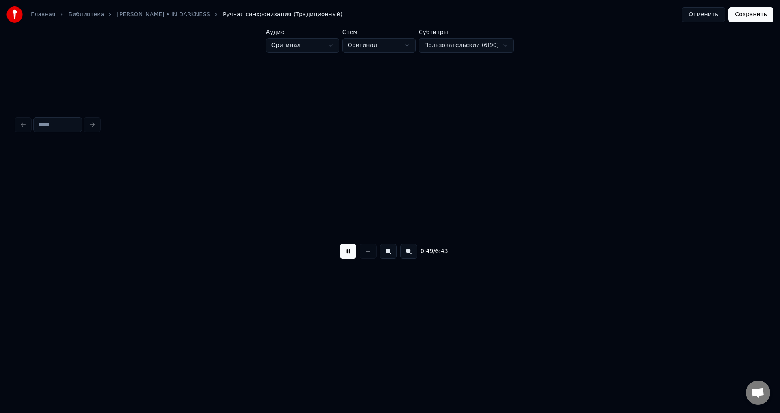
scroll to position [0, 3033]
click at [747, 14] on button "Сохранить" at bounding box center [751, 14] width 45 height 15
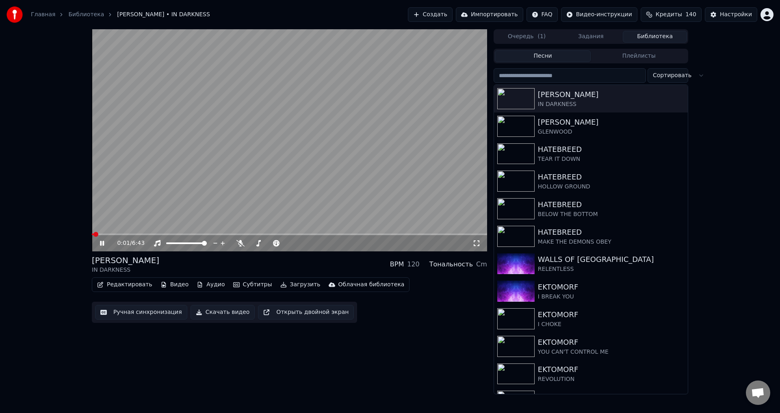
click at [150, 234] on span at bounding box center [289, 235] width 395 height 2
click at [135, 234] on span at bounding box center [121, 235] width 59 height 2
click at [476, 245] on icon at bounding box center [477, 243] width 8 height 7
click at [285, 259] on div "[PERSON_NAME] IN DARKNESS BPM 120 Тональность Cm" at bounding box center [289, 265] width 395 height 20
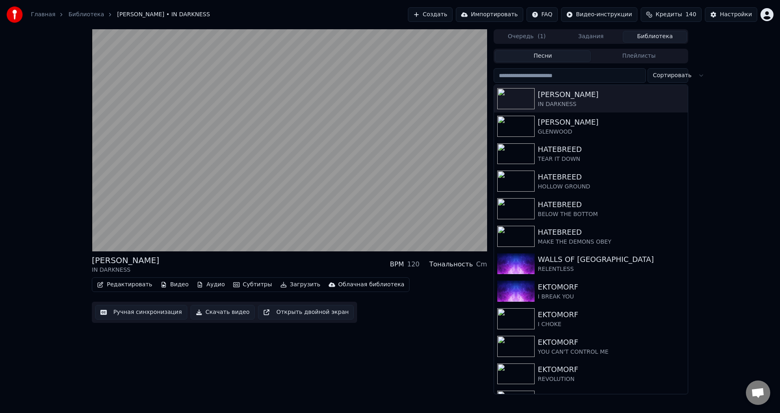
click at [144, 313] on button "Ручная синхронизация" at bounding box center [141, 312] width 92 height 15
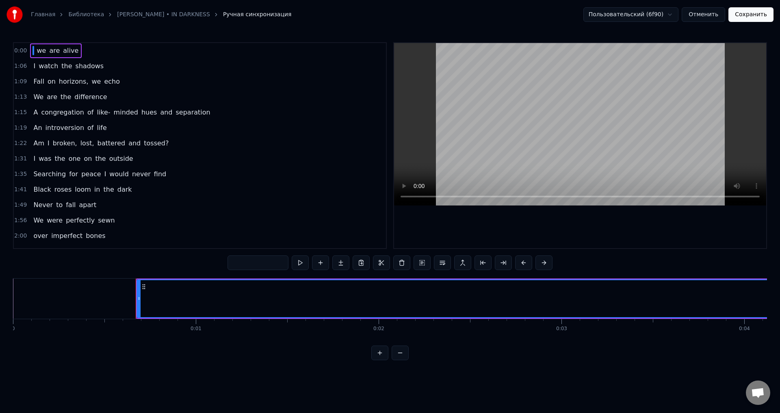
click at [714, 12] on button "Отменить" at bounding box center [703, 14] width 43 height 15
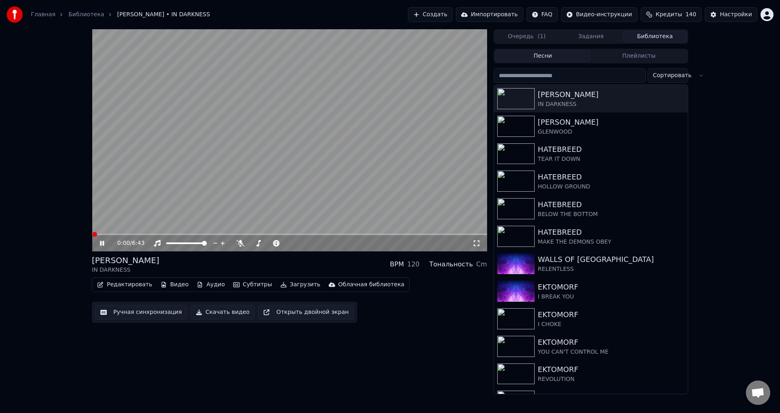
click at [100, 243] on icon at bounding box center [102, 243] width 4 height 5
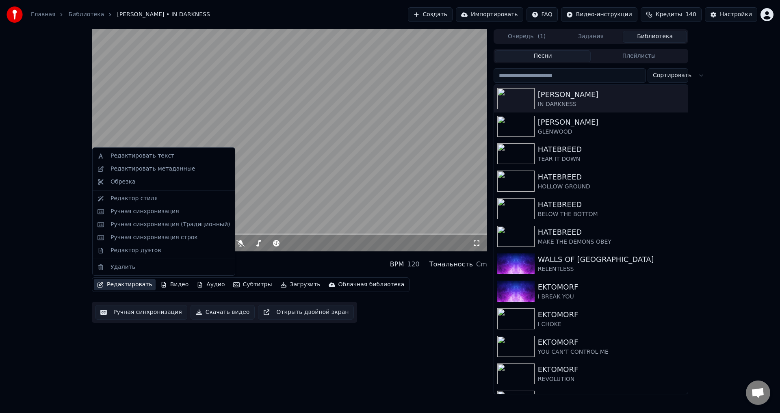
click at [120, 282] on button "Редактировать" at bounding box center [125, 284] width 62 height 11
click at [149, 228] on div "Ручная синхронизация (Традиционный)" at bounding box center [170, 225] width 119 height 8
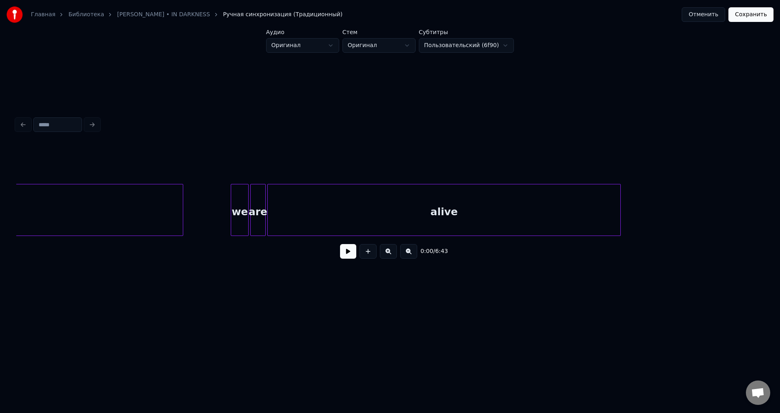
scroll to position [0, 2775]
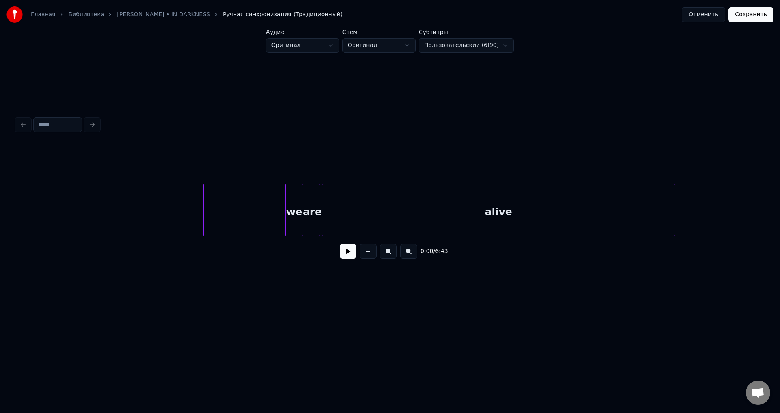
click at [201, 205] on div at bounding box center [202, 210] width 2 height 51
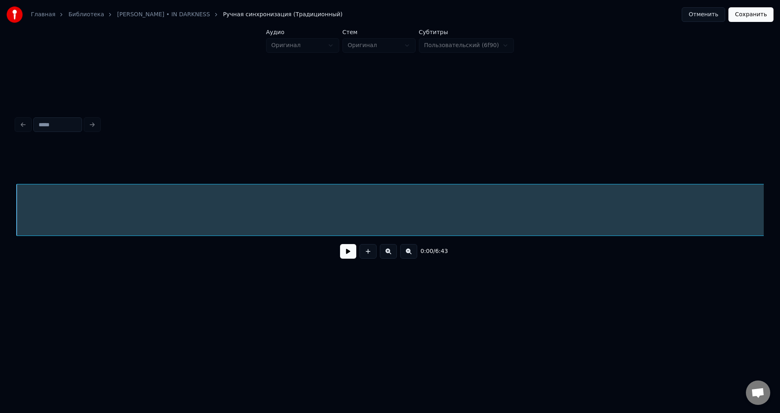
click at [750, 16] on button "Сохранить" at bounding box center [751, 14] width 45 height 15
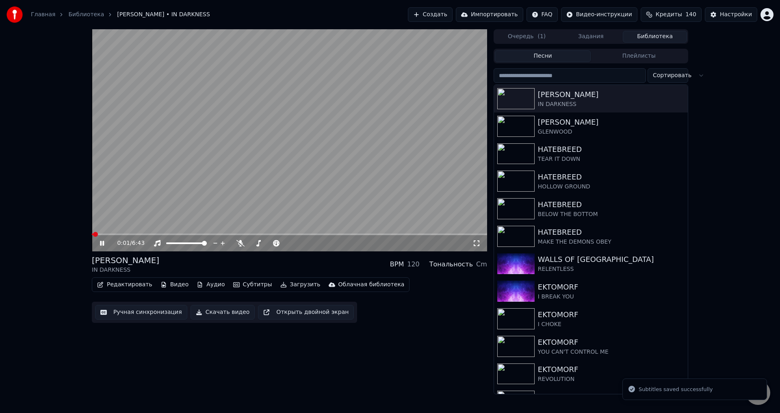
click at [130, 234] on span at bounding box center [289, 235] width 395 height 2
click at [215, 260] on div "[PERSON_NAME] IN DARKNESS BPM 120 Тональность Cm" at bounding box center [289, 265] width 395 height 20
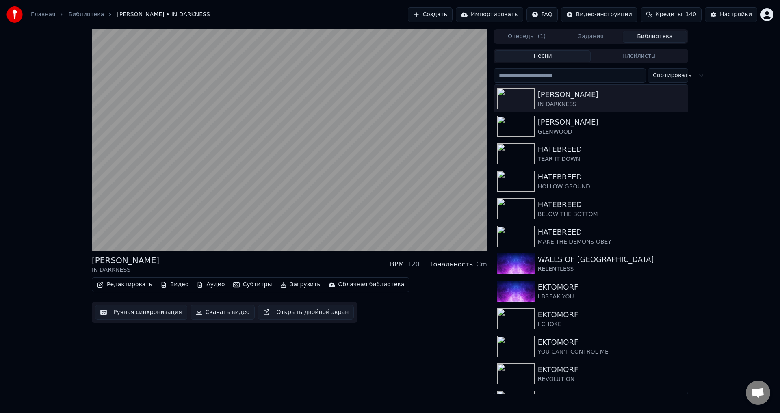
click at [284, 264] on div "[PERSON_NAME] IN DARKNESS BPM 120 Тональность Cm" at bounding box center [289, 265] width 395 height 20
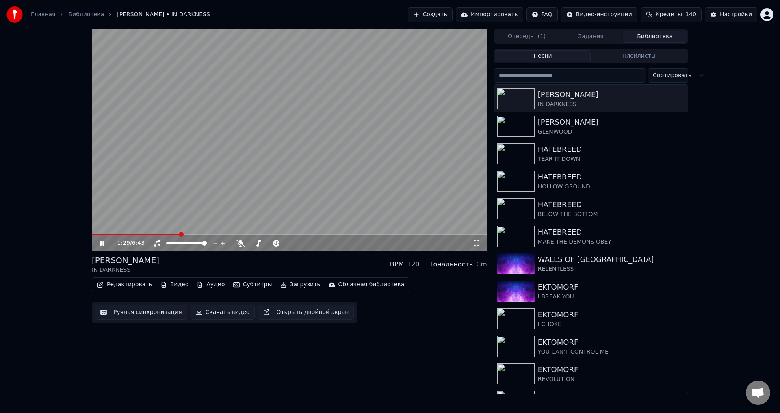
click at [302, 167] on video at bounding box center [289, 140] width 395 height 222
click at [127, 234] on span at bounding box center [136, 235] width 88 height 2
click at [135, 202] on video at bounding box center [289, 140] width 395 height 222
click at [261, 266] on div "[PERSON_NAME] IN DARKNESS BPM 120 Тональность Cm" at bounding box center [289, 265] width 395 height 20
click at [294, 265] on div "[PERSON_NAME] IN DARKNESS BPM 120 Тональность Cm" at bounding box center [289, 265] width 395 height 20
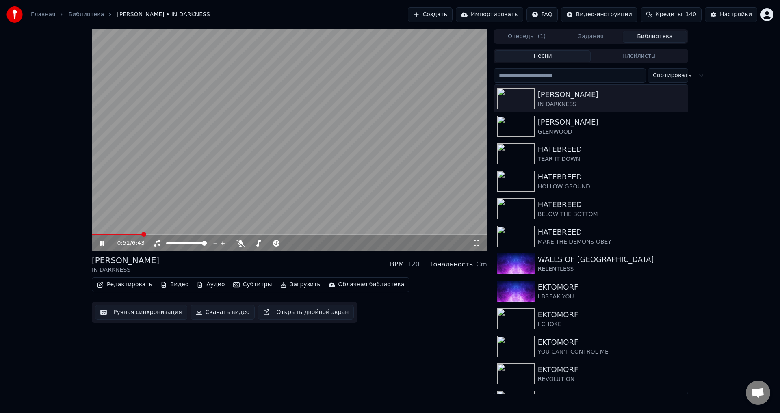
click at [306, 153] on video at bounding box center [289, 140] width 395 height 222
click at [290, 170] on video at bounding box center [289, 140] width 395 height 222
click at [127, 234] on span at bounding box center [120, 235] width 56 height 2
click at [314, 264] on div "[PERSON_NAME] IN DARKNESS BPM 120 Тональность Cm" at bounding box center [289, 265] width 395 height 20
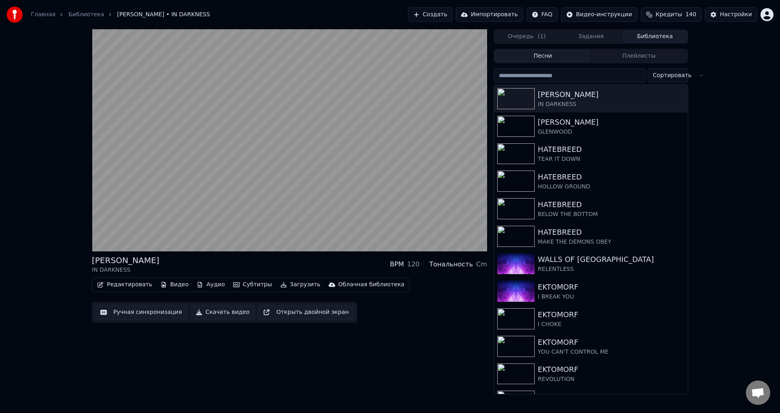
click at [297, 356] on div "[PERSON_NAME] IN DARKNESS BPM 120 Тональность Cm Редактировать Видео Аудио Субт…" at bounding box center [289, 211] width 395 height 365
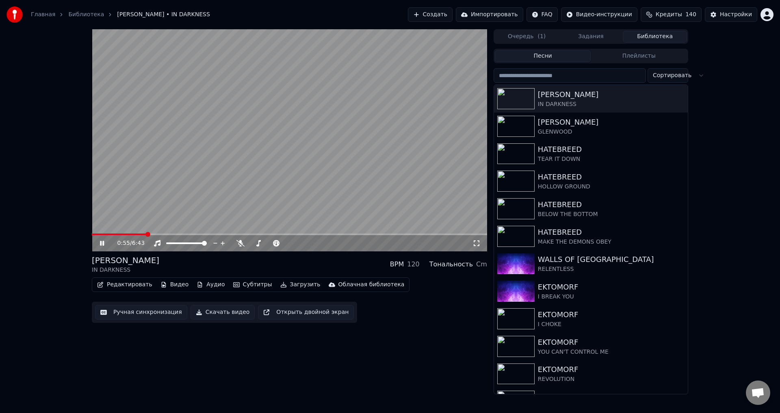
click at [304, 178] on video at bounding box center [289, 140] width 395 height 222
click at [126, 284] on button "Редактировать" at bounding box center [125, 284] width 62 height 11
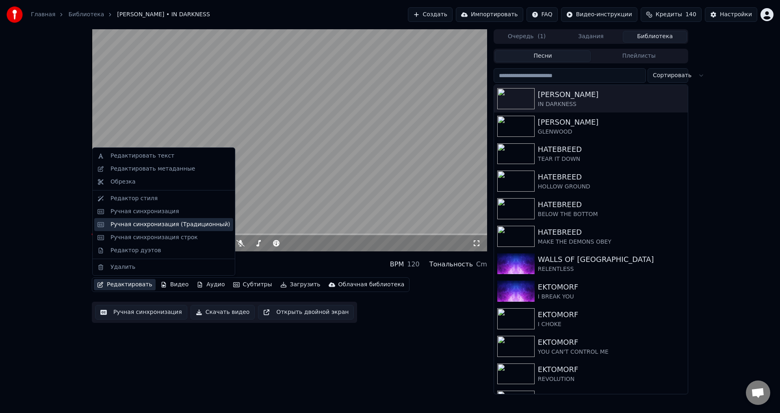
click at [161, 225] on div "Ручная синхронизация (Традиционный)" at bounding box center [170, 225] width 119 height 8
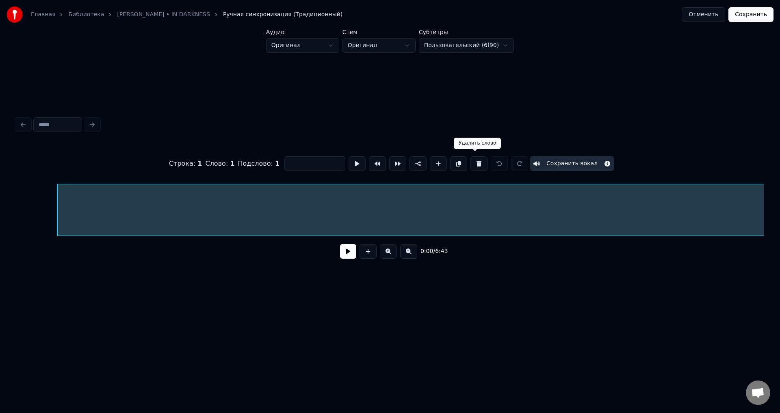
click at [477, 162] on button at bounding box center [479, 163] width 17 height 15
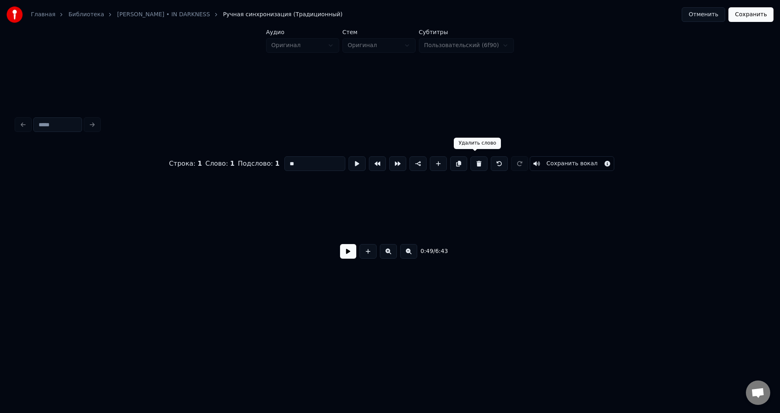
type input "**"
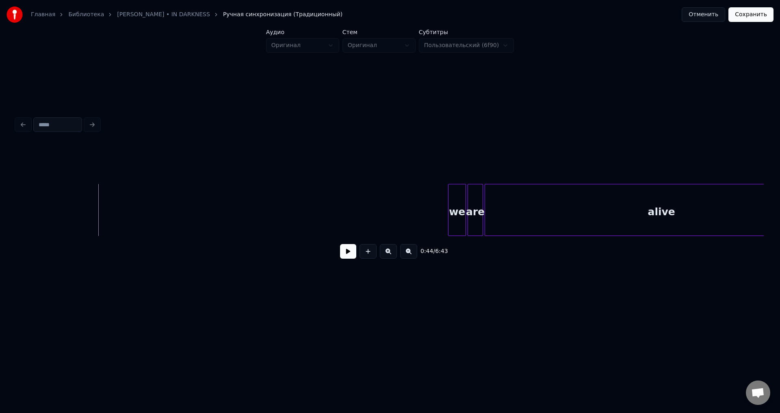
click at [352, 253] on button at bounding box center [348, 251] width 16 height 15
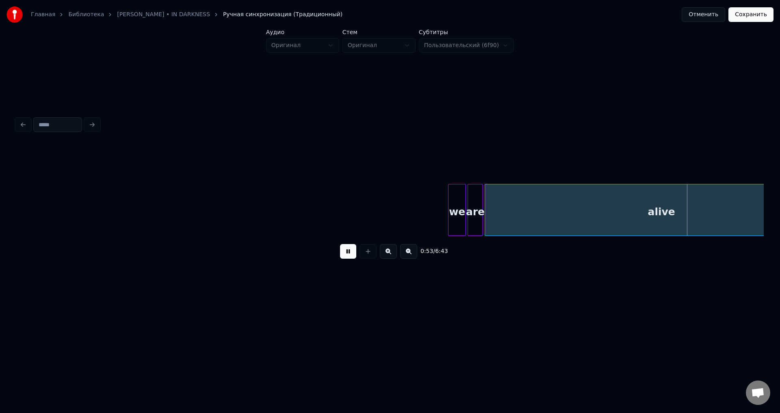
click at [351, 253] on button at bounding box center [348, 251] width 16 height 15
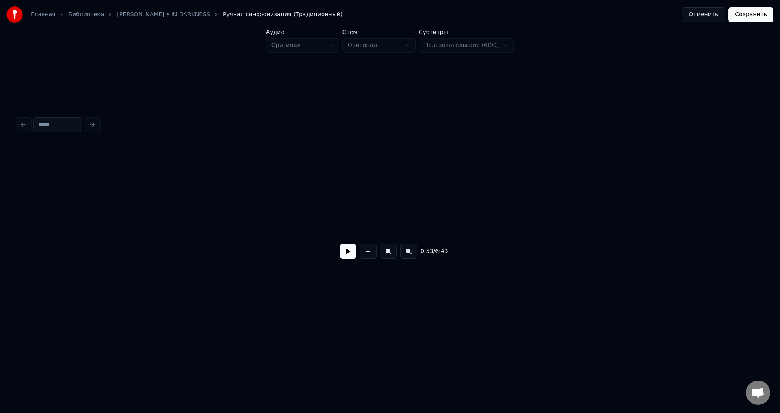
scroll to position [0, 0]
click at [369, 252] on button at bounding box center [368, 251] width 17 height 15
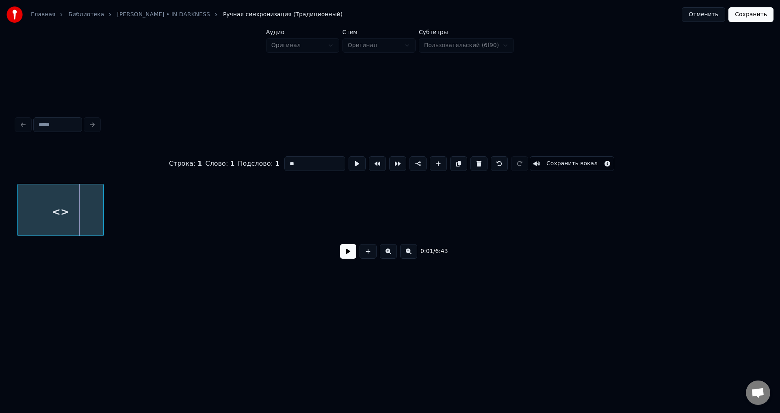
click at [11, 206] on div "Главная Библиотека [PERSON_NAME] • IN DARKNESS Ручная синхронизация (Традиционн…" at bounding box center [390, 157] width 780 height 314
drag, startPoint x: 297, startPoint y: 165, endPoint x: 279, endPoint y: 165, distance: 17.5
click at [279, 165] on div "Строка : 1 Слово : 1 Подслово : 1 ** Сохранить вокал" at bounding box center [390, 163] width 748 height 41
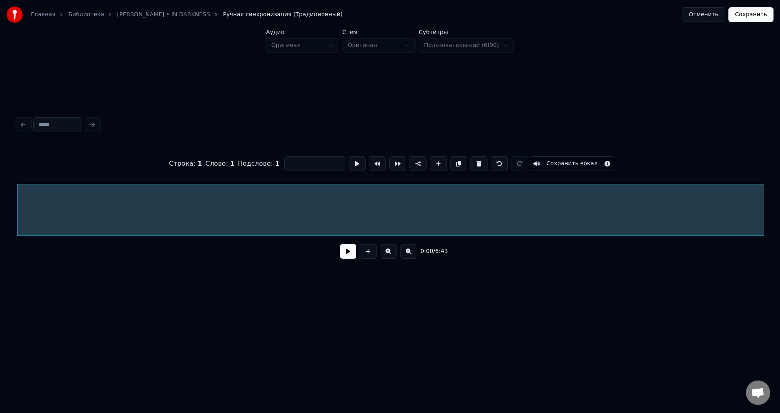
click at [777, 210] on div "Главная Библиотека [PERSON_NAME] • IN DARKNESS Ручная синхронизация (Традиционн…" at bounding box center [390, 157] width 780 height 314
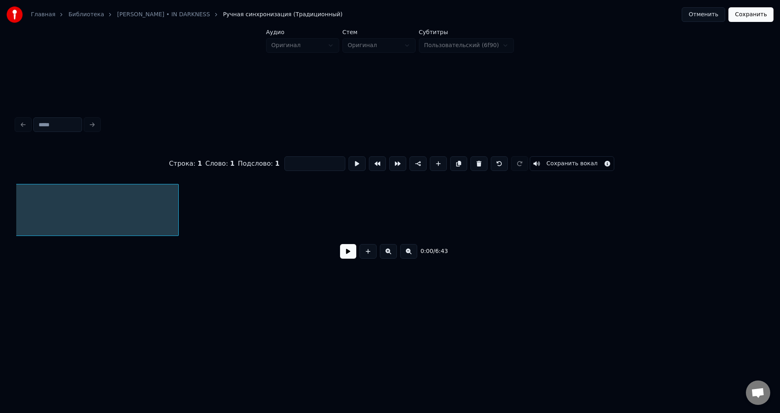
scroll to position [0, 601]
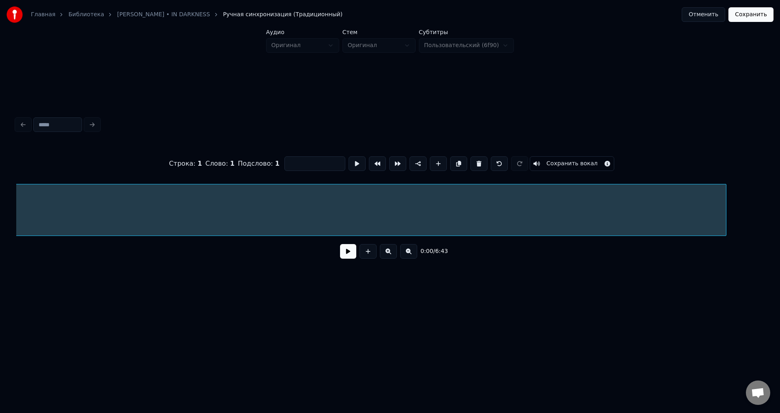
click at [726, 201] on div at bounding box center [725, 210] width 2 height 51
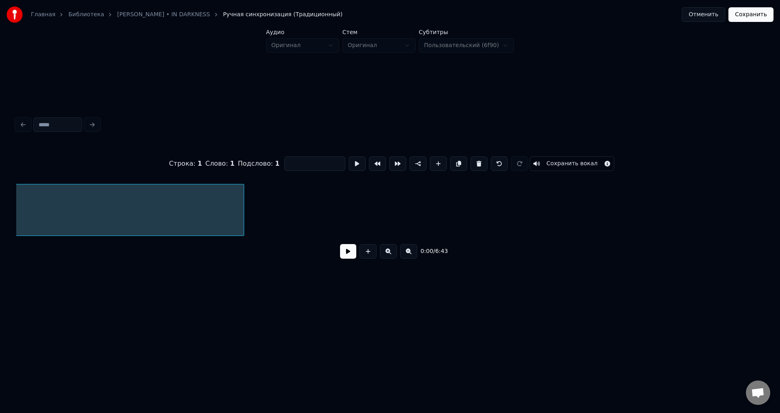
scroll to position [0, 1106]
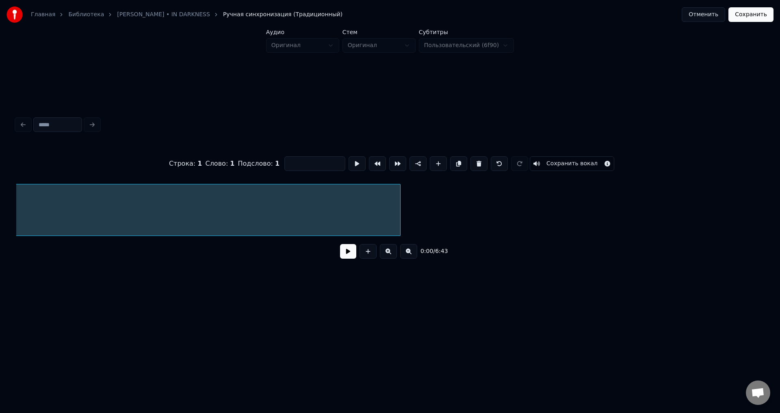
click at [400, 217] on div at bounding box center [399, 210] width 2 height 51
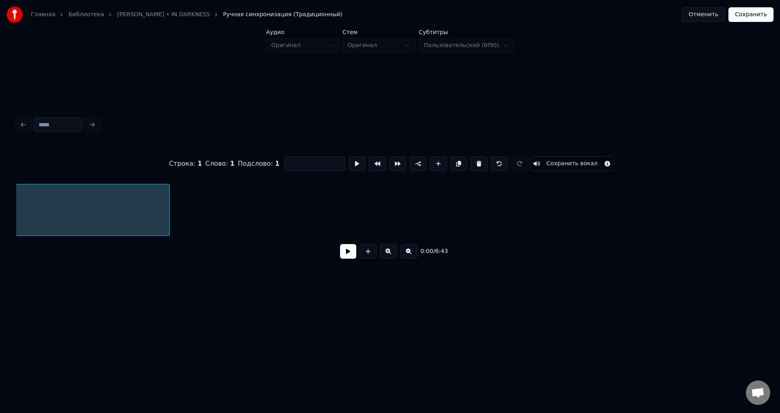
scroll to position [0, 1442]
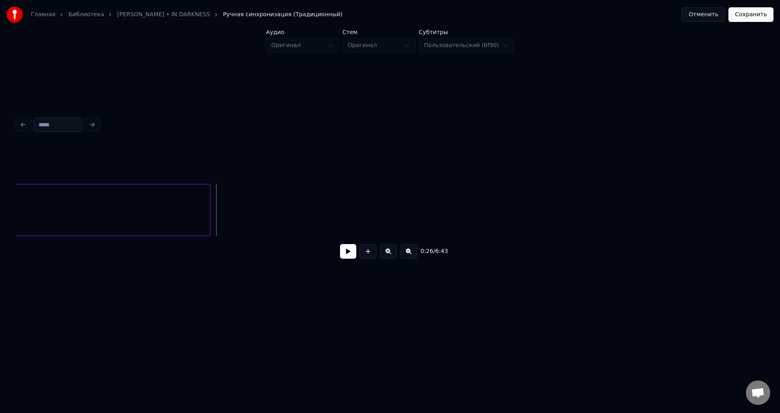
click at [347, 255] on button at bounding box center [348, 251] width 16 height 15
click at [340, 244] on button at bounding box center [348, 251] width 16 height 15
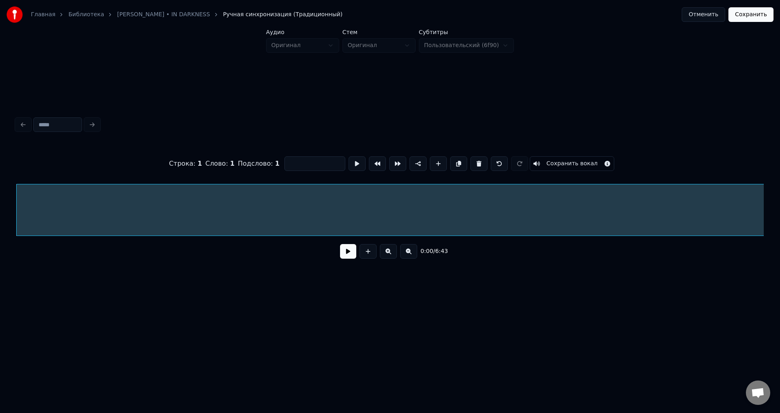
click at [547, 164] on button "Сохранить вокал" at bounding box center [572, 163] width 85 height 15
click at [747, 18] on button "Сохранить" at bounding box center [751, 14] width 45 height 15
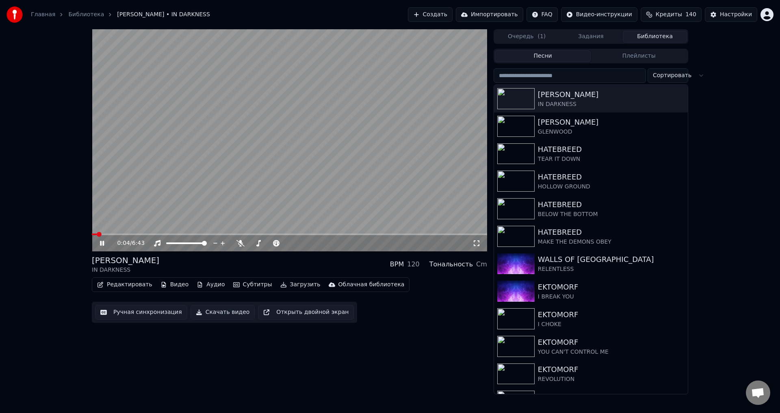
click at [118, 234] on span at bounding box center [289, 235] width 395 height 2
click at [104, 234] on span at bounding box center [105, 235] width 27 height 2
click at [139, 234] on span at bounding box center [115, 235] width 47 height 2
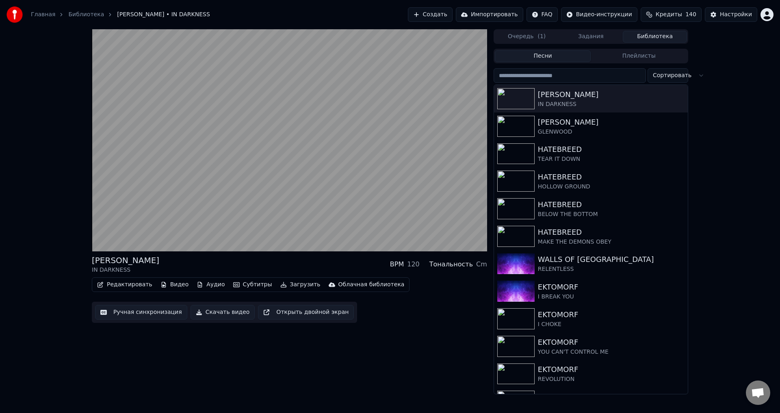
click at [136, 284] on button "Редактировать" at bounding box center [125, 284] width 62 height 11
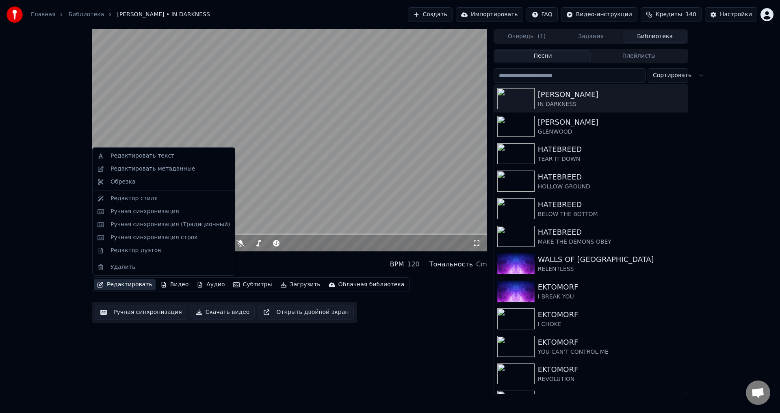
click at [299, 162] on video at bounding box center [289, 140] width 395 height 222
click at [124, 282] on button "Редактировать" at bounding box center [125, 284] width 62 height 11
click at [139, 222] on div "Ручная синхронизация (Традиционный)" at bounding box center [170, 225] width 119 height 8
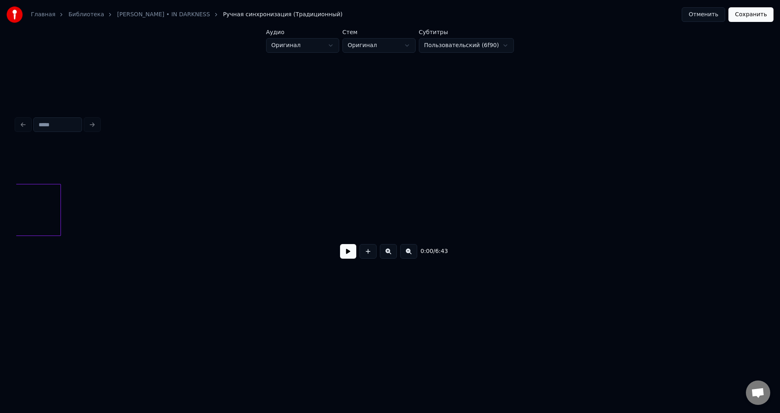
scroll to position [0, 1551]
click at [579, 197] on div at bounding box center [578, 210] width 2 height 51
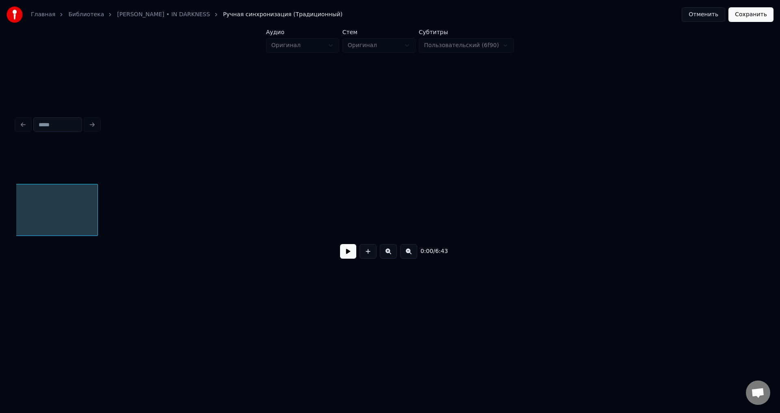
scroll to position [0, 2054]
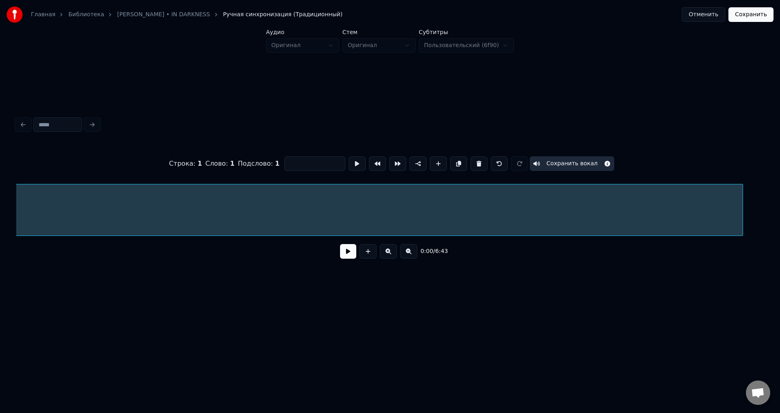
click at [741, 194] on div at bounding box center [741, 210] width 2 height 51
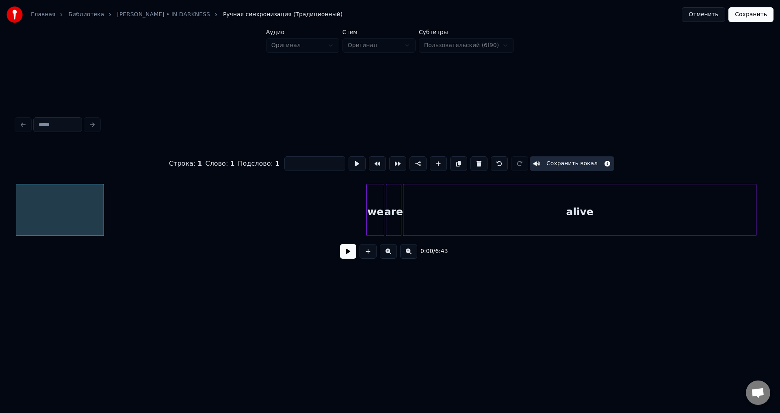
scroll to position [0, 2707]
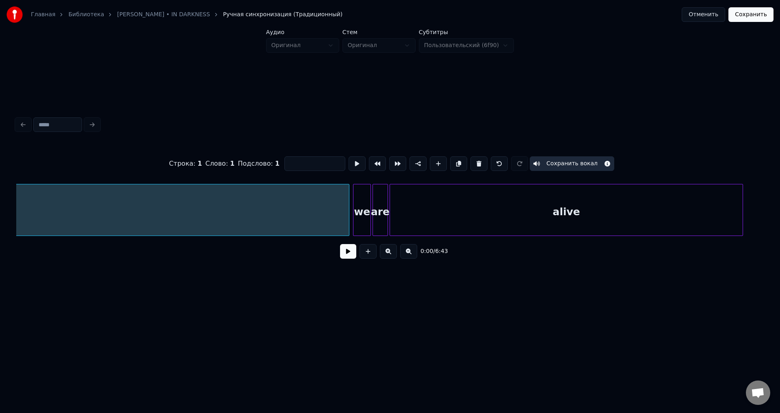
click at [349, 206] on div at bounding box center [348, 210] width 2 height 51
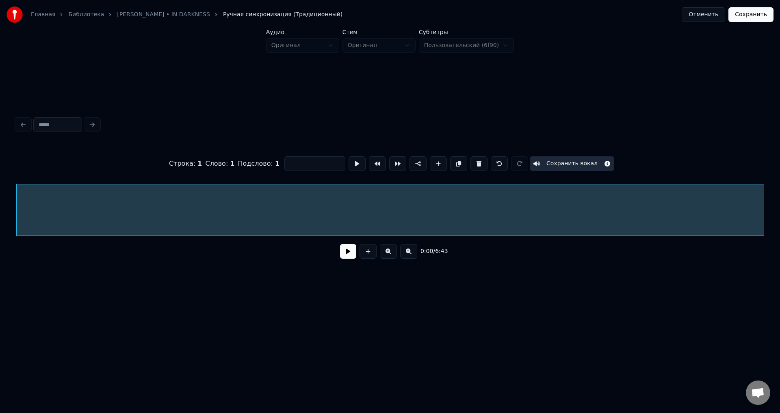
click at [745, 18] on button "Сохранить" at bounding box center [751, 14] width 45 height 15
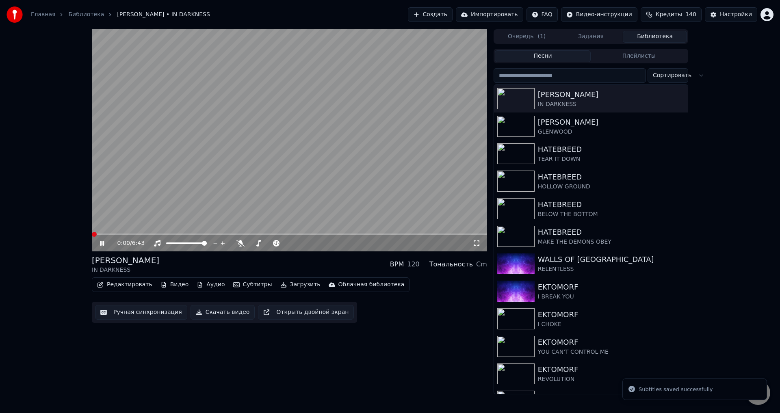
click at [145, 234] on span at bounding box center [289, 235] width 395 height 2
click at [132, 234] on span at bounding box center [112, 235] width 40 height 2
click at [123, 234] on span at bounding box center [113, 235] width 42 height 2
click at [120, 205] on video at bounding box center [289, 140] width 395 height 222
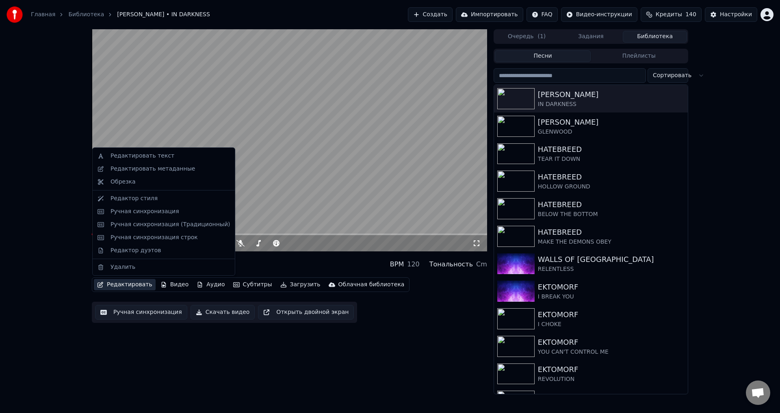
click at [115, 287] on button "Редактировать" at bounding box center [125, 284] width 62 height 11
click at [159, 229] on div "Ручная синхронизация (Традиционный)" at bounding box center [163, 224] width 139 height 13
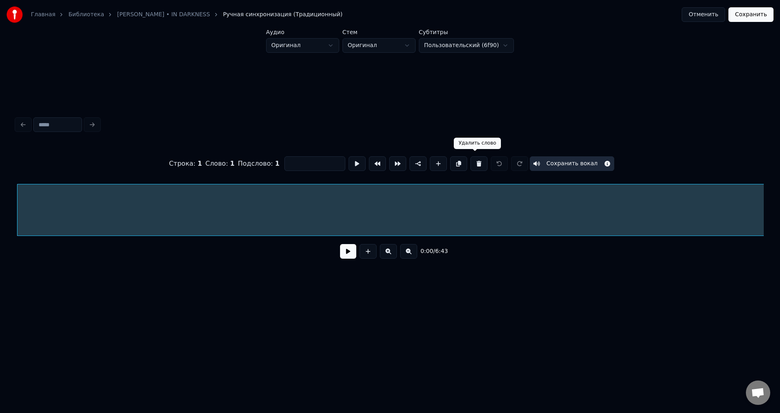
click at [478, 159] on button at bounding box center [479, 163] width 17 height 15
type input "**"
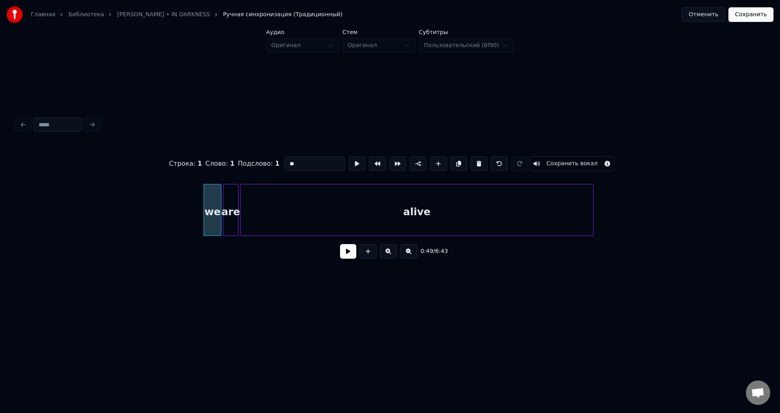
scroll to position [0, 2829]
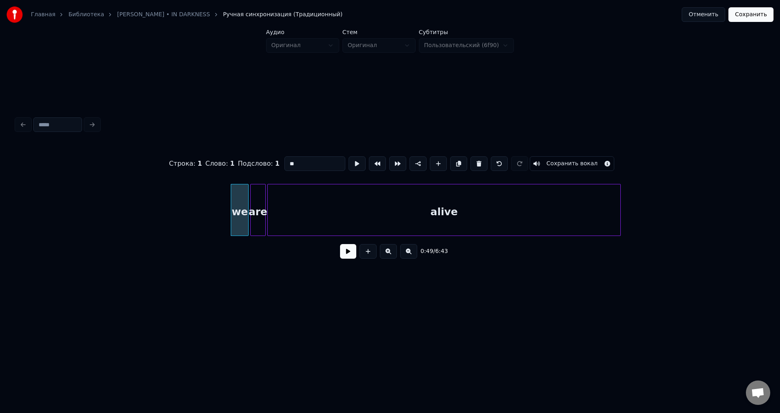
click at [749, 11] on button "Сохранить" at bounding box center [751, 14] width 45 height 15
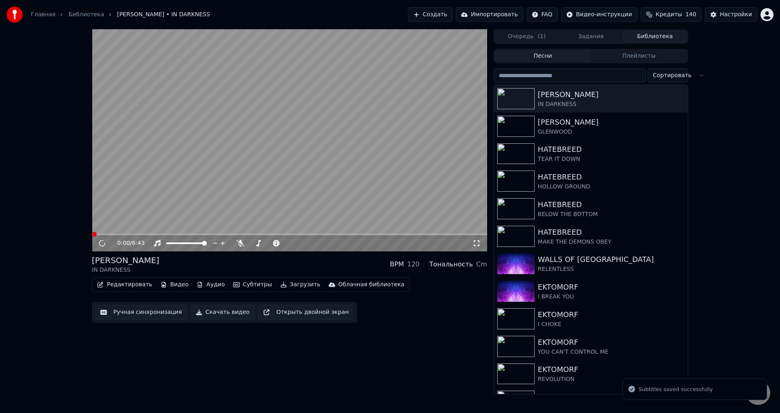
click at [314, 162] on video at bounding box center [289, 140] width 395 height 222
click at [285, 198] on video at bounding box center [289, 140] width 395 height 222
click at [280, 256] on div "[PERSON_NAME] IN DARKNESS BPM 120 Тональность Cm" at bounding box center [289, 265] width 395 height 20
click at [274, 344] on div "0:12 / 6:43 [PERSON_NAME] IN DARKNESS BPM 120 Тональность Cm Редактировать Виде…" at bounding box center [289, 211] width 395 height 365
click at [353, 391] on div "0:12 / 6:43 [PERSON_NAME] IN DARKNESS BPM 120 Тональность Cm Редактировать Виде…" at bounding box center [289, 211] width 395 height 365
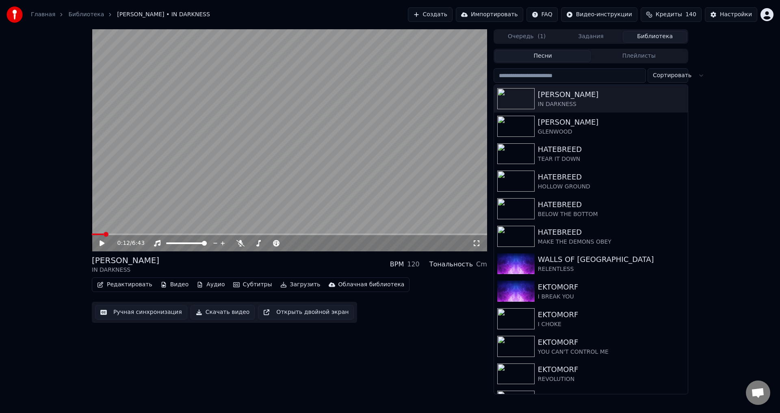
click at [228, 148] on video at bounding box center [289, 140] width 395 height 222
click at [219, 153] on video at bounding box center [289, 140] width 395 height 222
click at [100, 243] on icon at bounding box center [102, 244] width 5 height 6
click at [177, 175] on video at bounding box center [289, 140] width 395 height 222
